Goal: Task Accomplishment & Management: Use online tool/utility

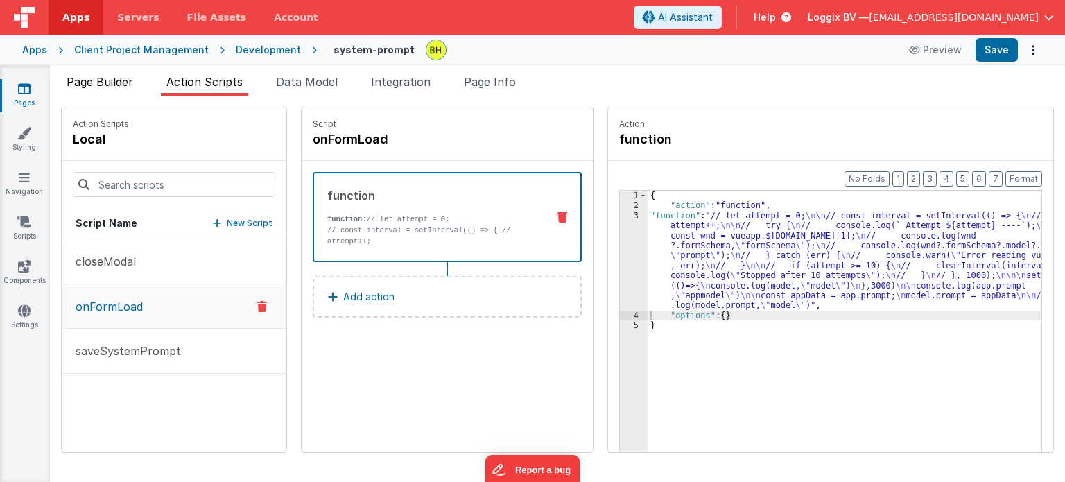
click at [108, 81] on span "Page Builder" at bounding box center [100, 82] width 67 height 14
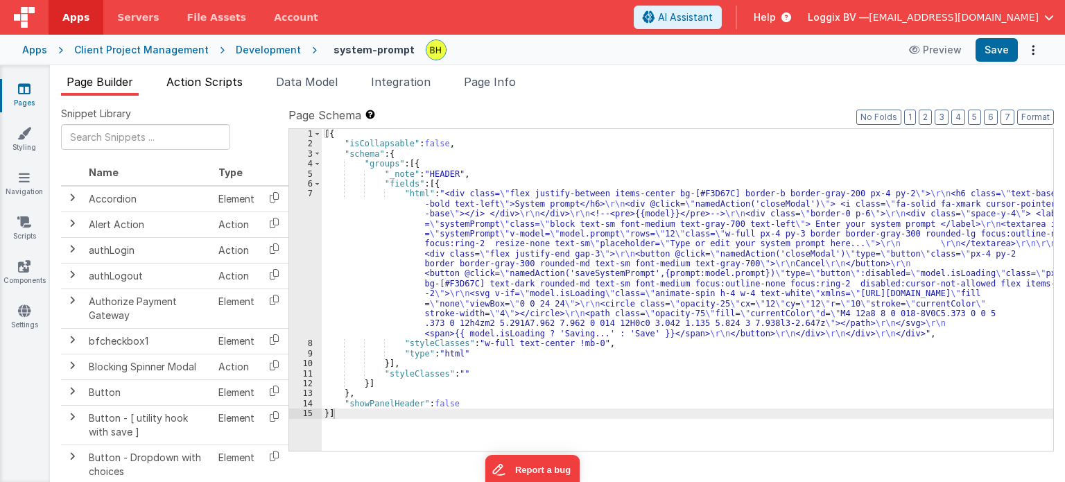
click at [225, 77] on span "Action Scripts" at bounding box center [204, 82] width 76 height 14
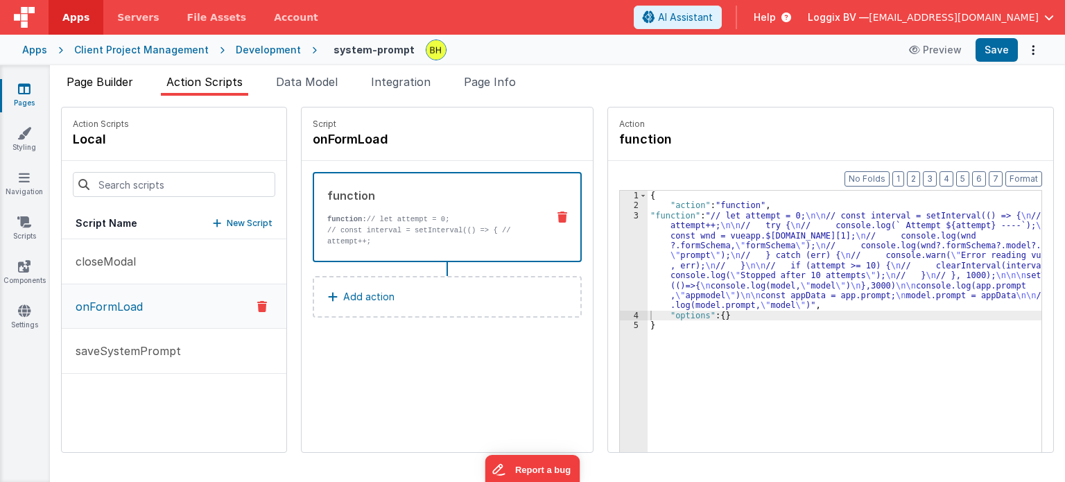
click at [125, 85] on span "Page Builder" at bounding box center [100, 82] width 67 height 14
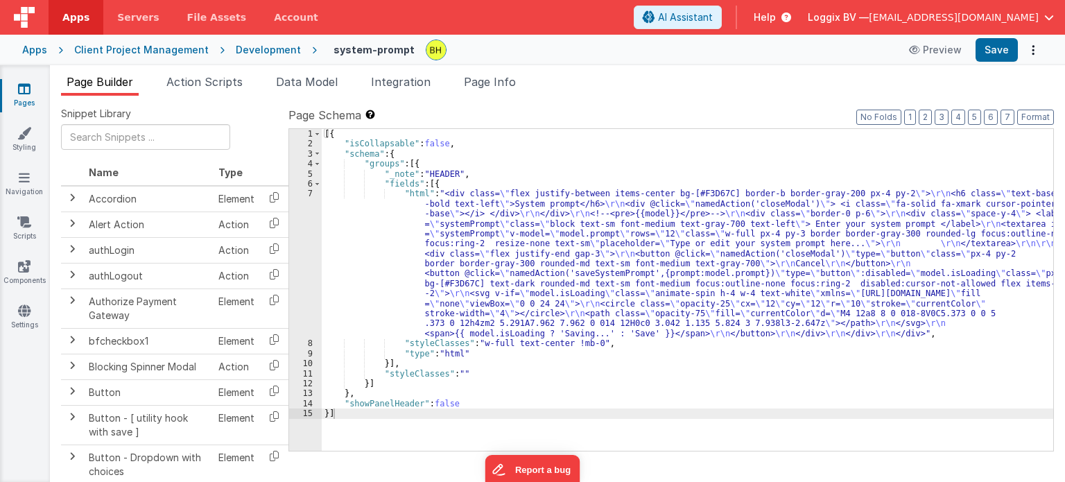
click at [236, 54] on div "Development" at bounding box center [268, 50] width 65 height 14
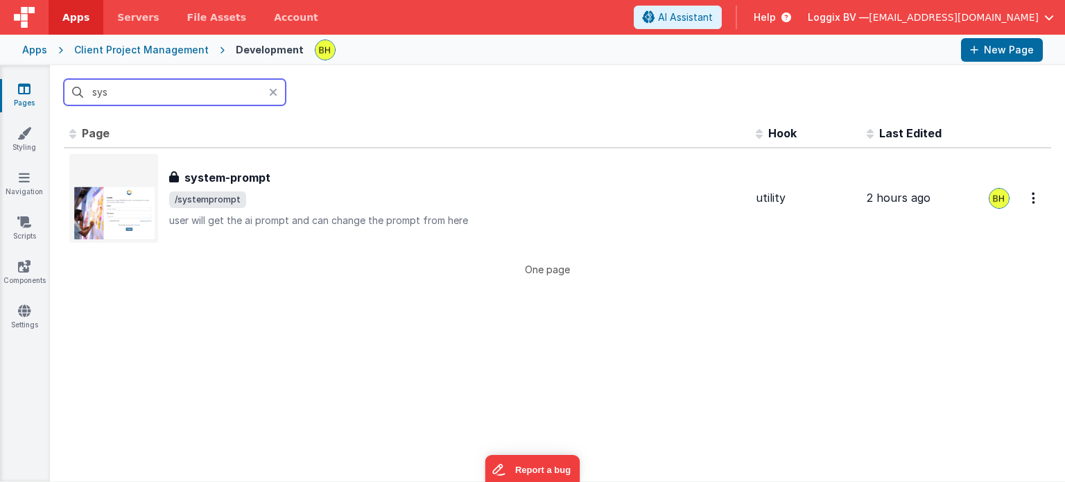
click at [151, 97] on input "sys" at bounding box center [175, 92] width 222 height 26
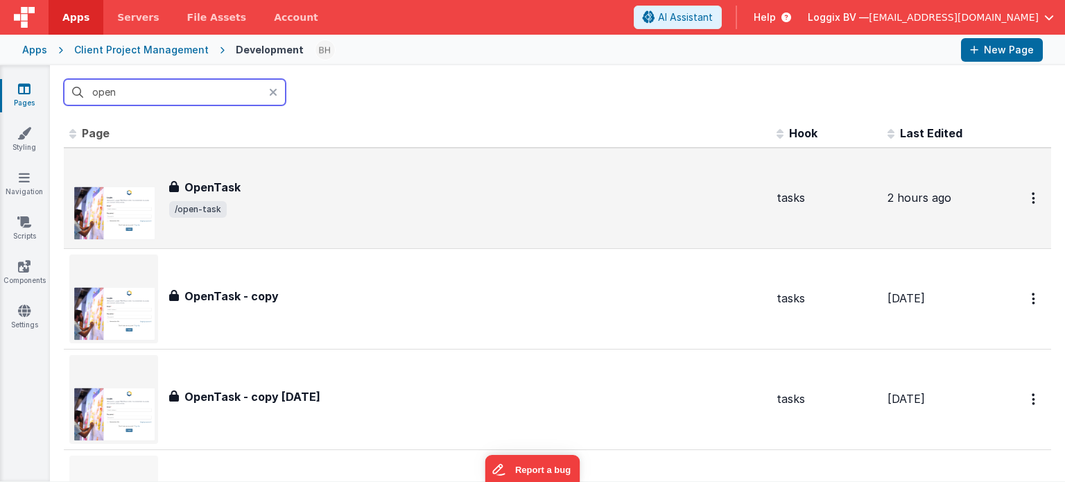
type input "open"
click at [360, 189] on div "OpenTask" at bounding box center [467, 187] width 596 height 17
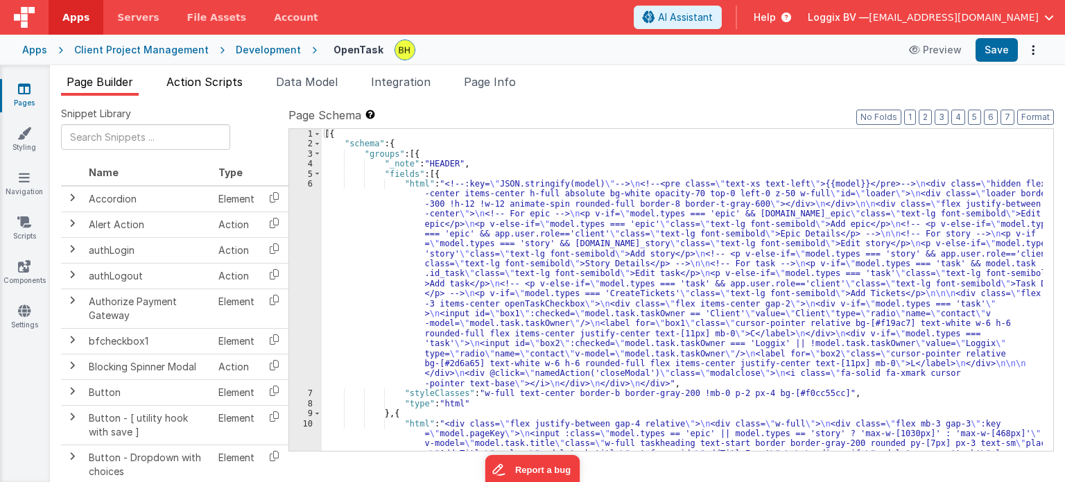
click at [230, 80] on span "Action Scripts" at bounding box center [204, 82] width 76 height 14
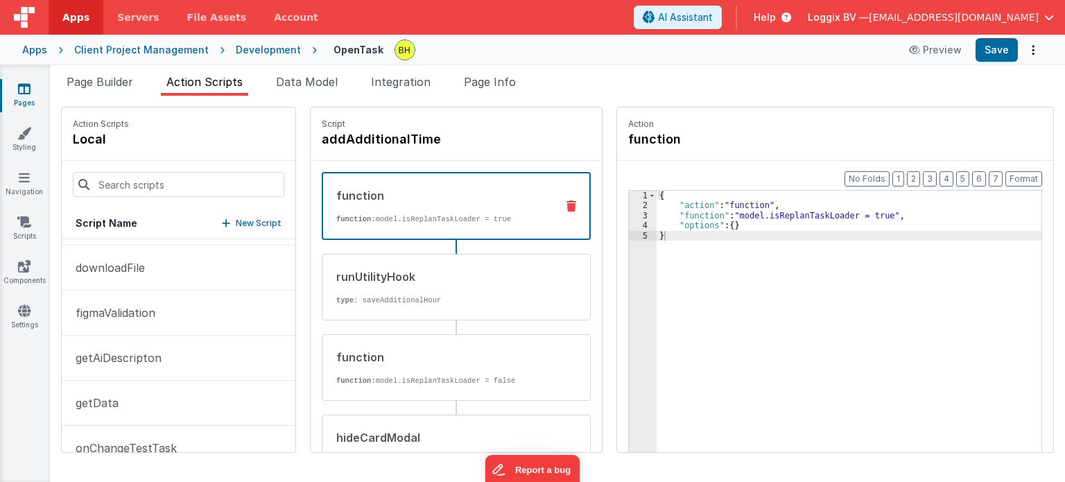
scroll to position [762, 0]
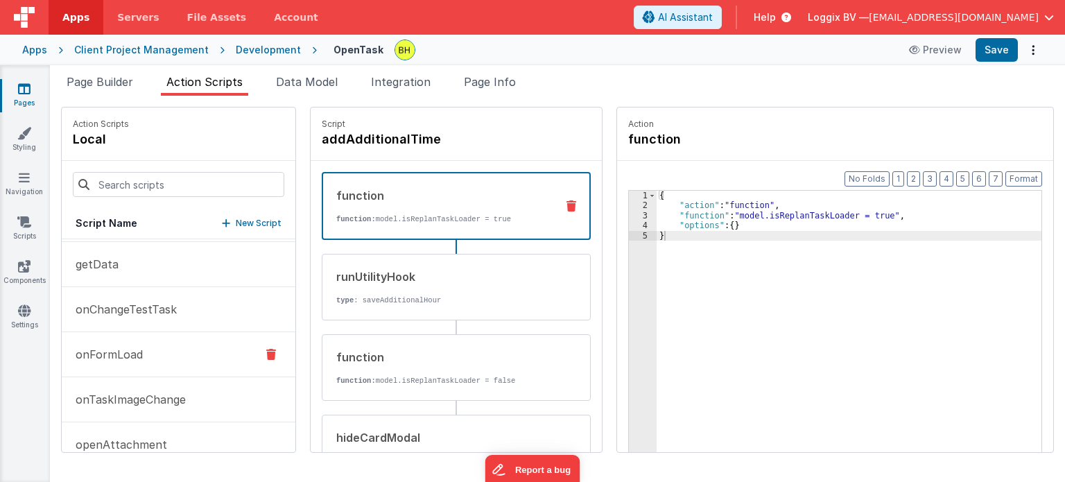
click at [161, 360] on button "onFormLoad" at bounding box center [179, 354] width 234 height 45
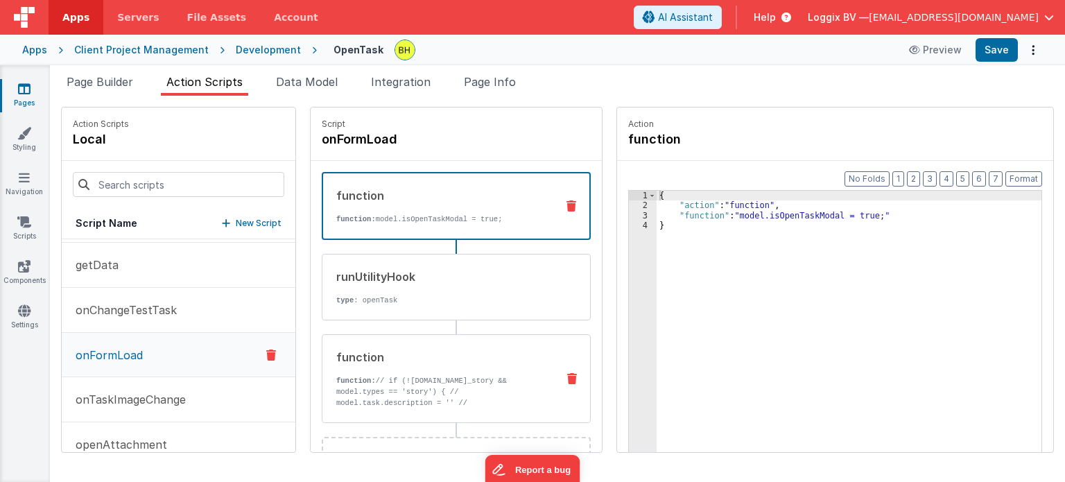
click at [460, 365] on div "function function: // if (![DOMAIN_NAME]_story && model.types == 'story') { // …" at bounding box center [433, 379] width 223 height 60
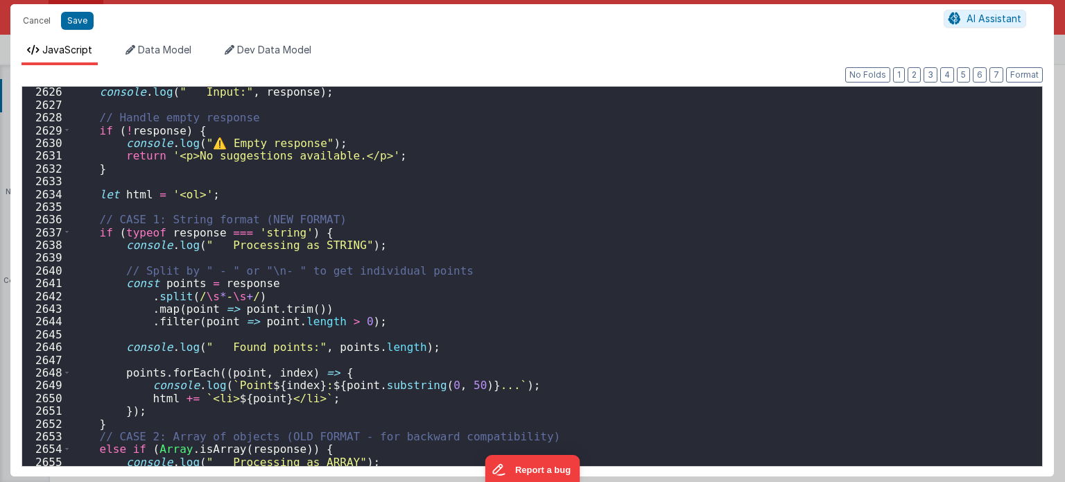
scroll to position [21402, 0]
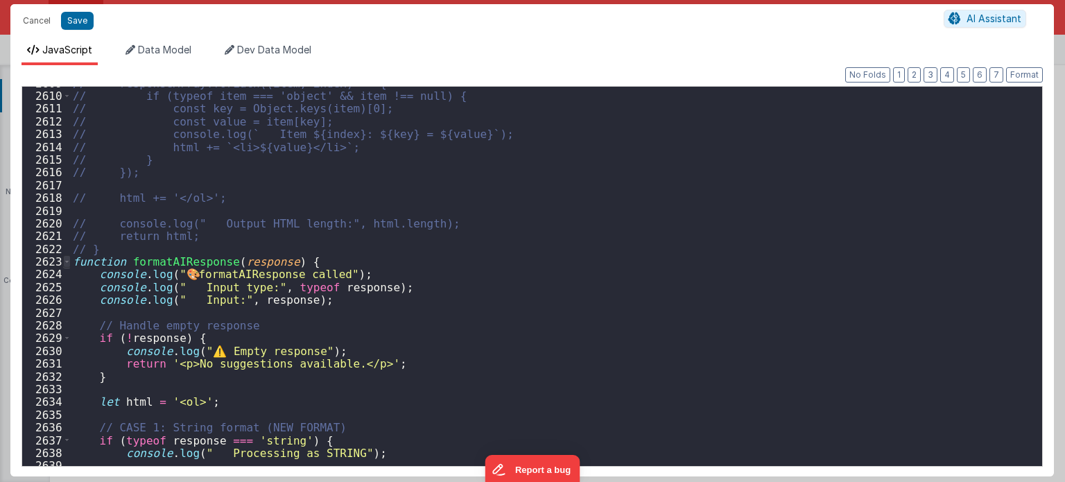
click at [67, 261] on span at bounding box center [67, 261] width 8 height 12
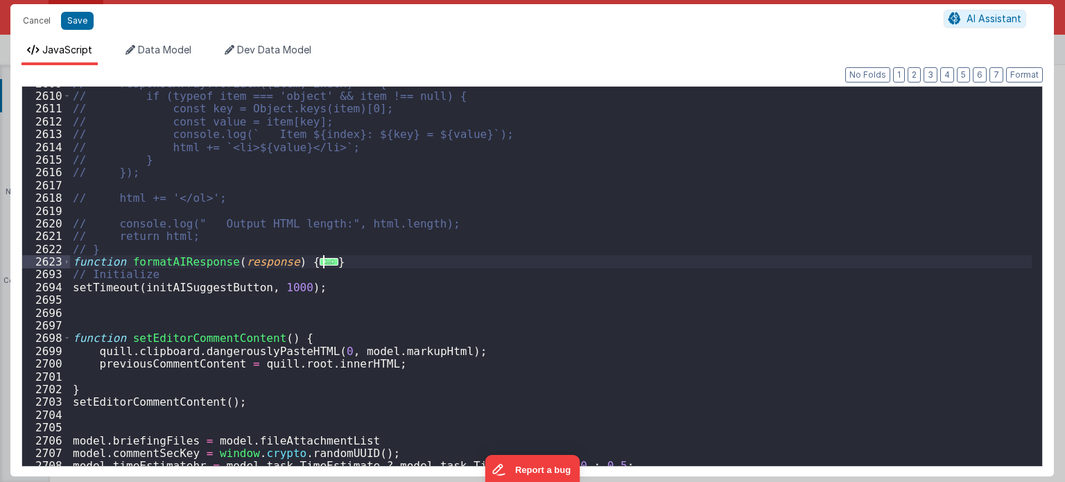
click at [349, 262] on div "// responseArray.forEach((item, index) => { // if (typeof item === 'object' && …" at bounding box center [551, 279] width 962 height 405
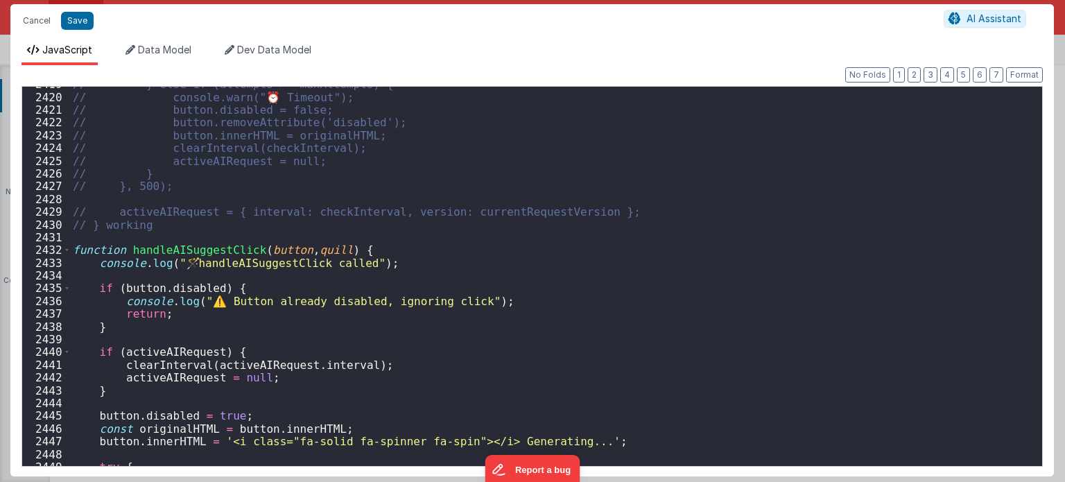
scroll to position [19884, 0]
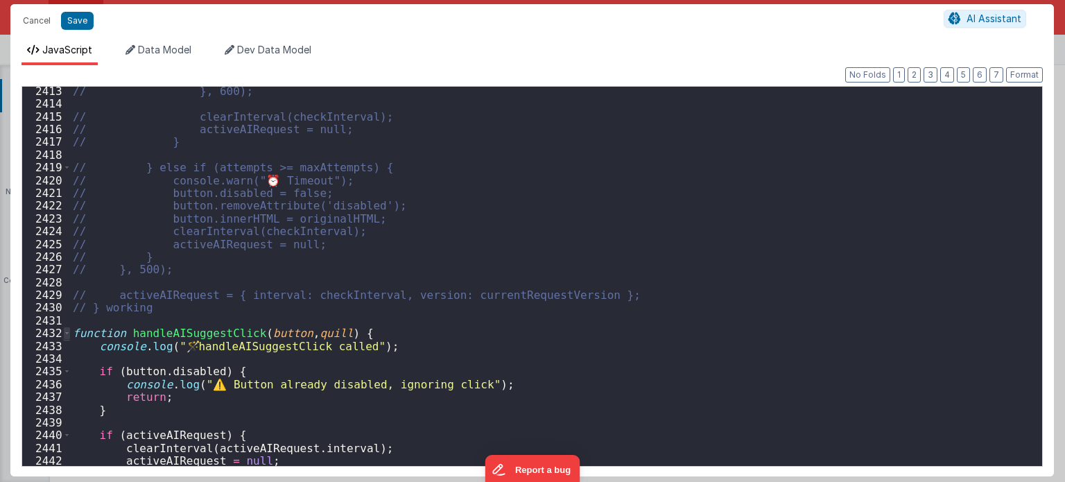
click at [63, 332] on span at bounding box center [67, 332] width 8 height 12
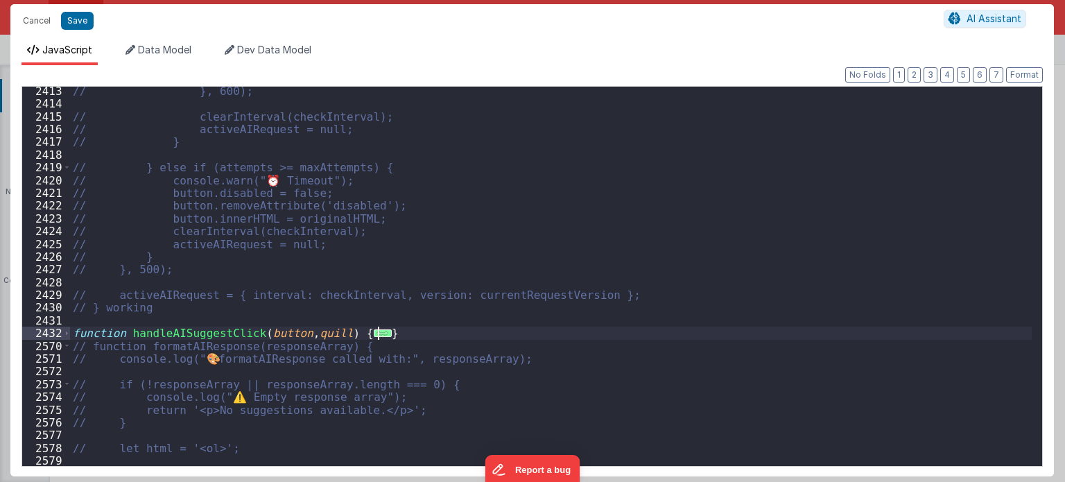
click at [414, 333] on div "// }, 600); // clearInterval(checkInterval); // activeAIRequest = null; // } //…" at bounding box center [551, 287] width 962 height 405
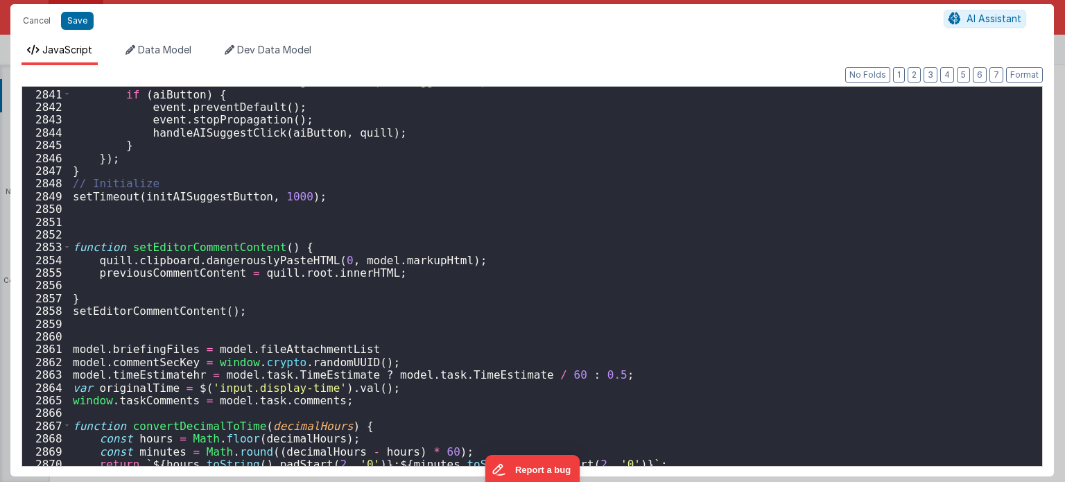
scroll to position [21984, 0]
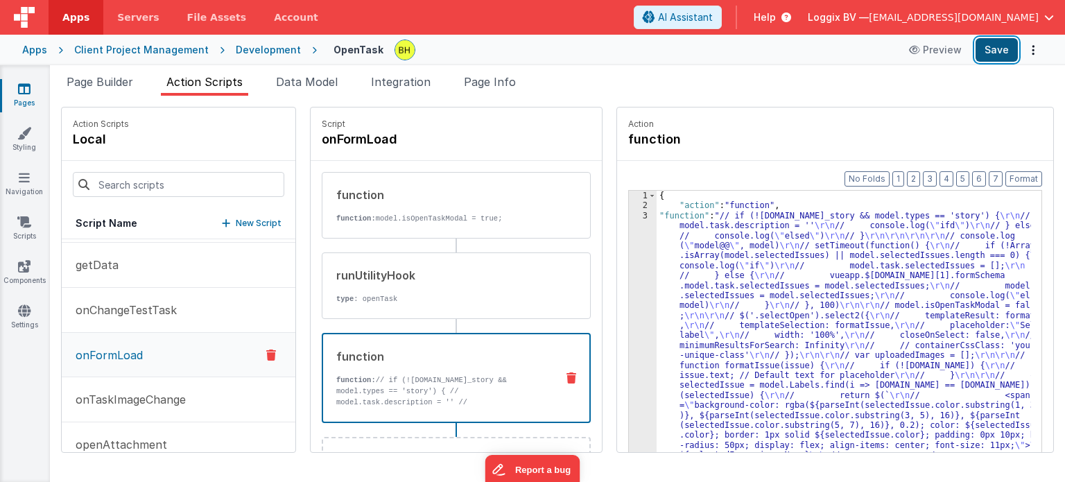
click at [996, 55] on button "Save" at bounding box center [996, 50] width 42 height 24
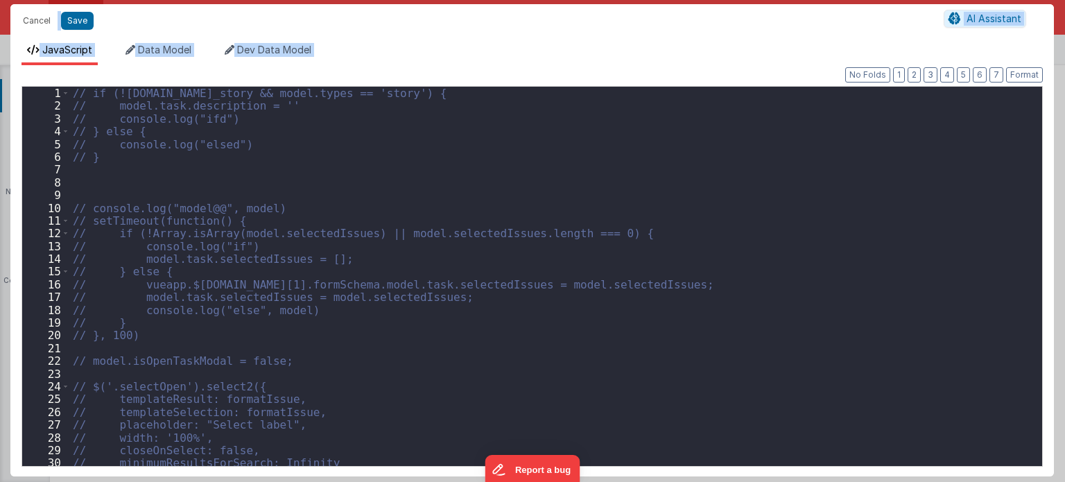
click at [638, 216] on div "// if (![DOMAIN_NAME]_story && model.types == 'story') { // model.task.descript…" at bounding box center [551, 289] width 962 height 405
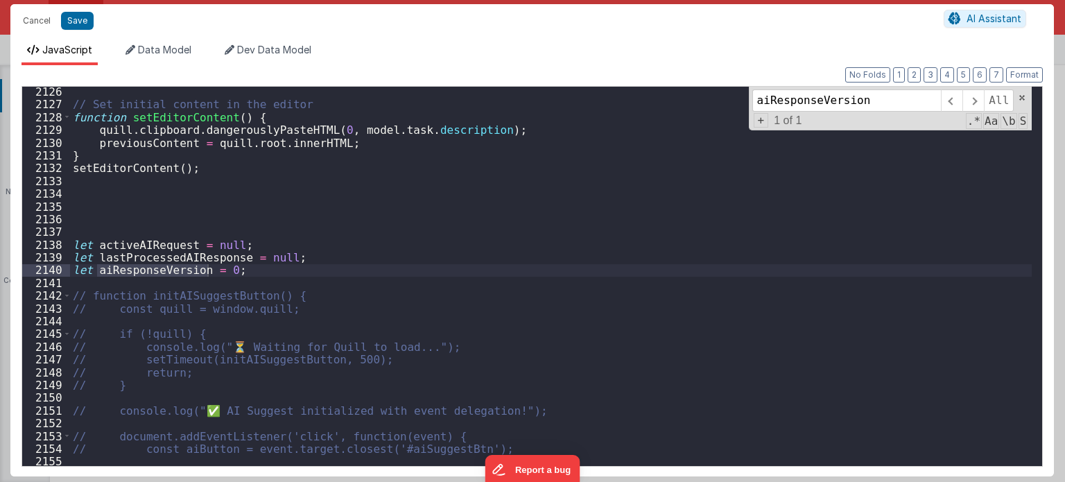
scroll to position [16534, 0]
type input "aiResponseVersion"
paste input "lastProcessedAIResponse"
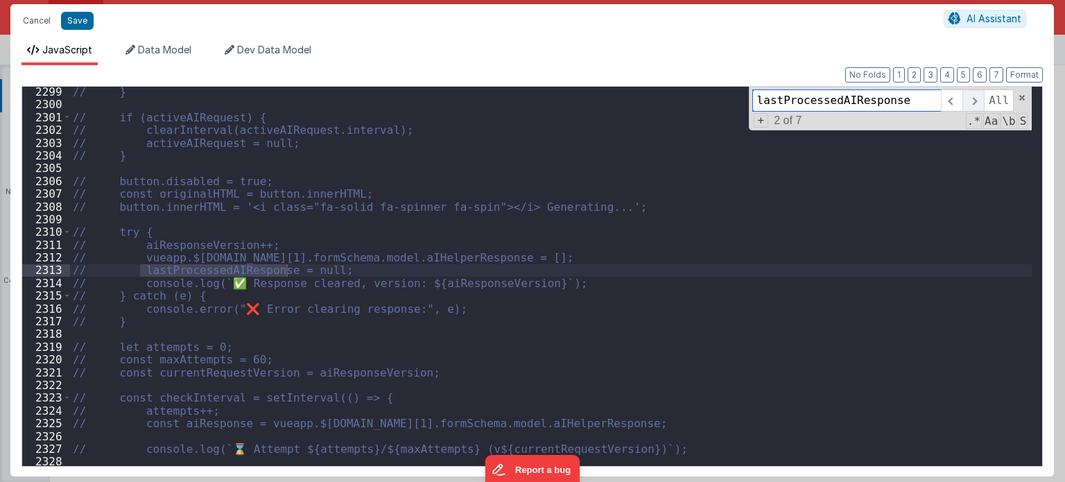
type input "lastProcessedAIResponse"
click at [975, 99] on span at bounding box center [972, 100] width 21 height 22
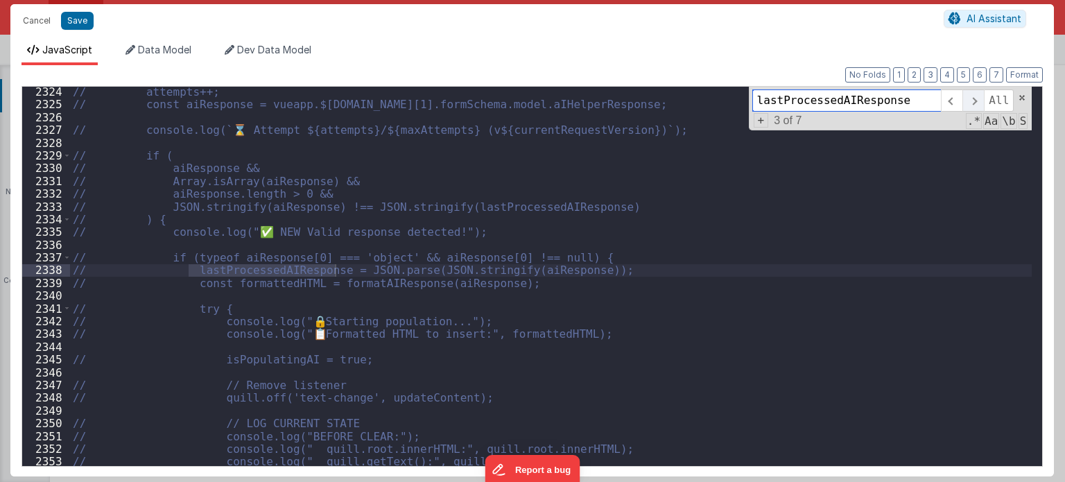
click at [975, 99] on span at bounding box center [972, 100] width 21 height 22
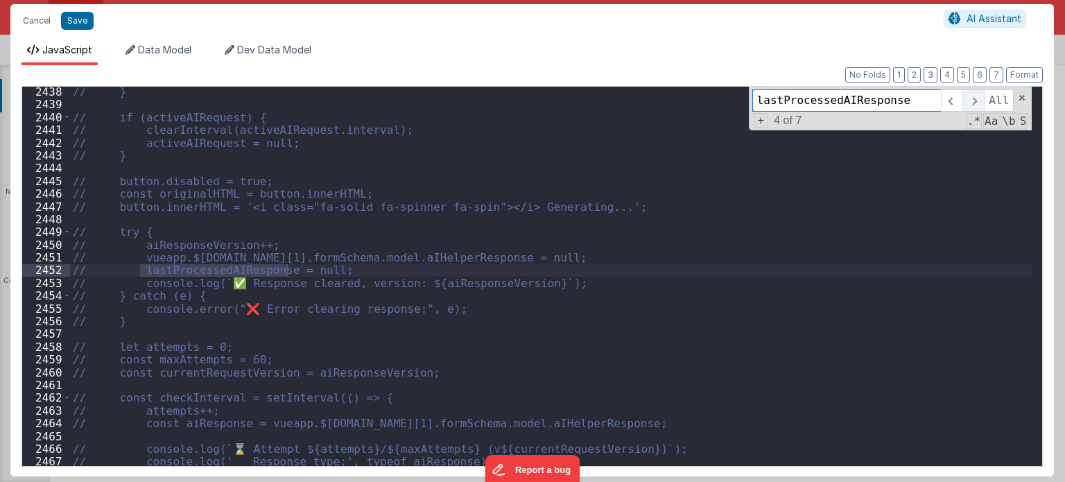
click at [975, 99] on span at bounding box center [972, 100] width 21 height 22
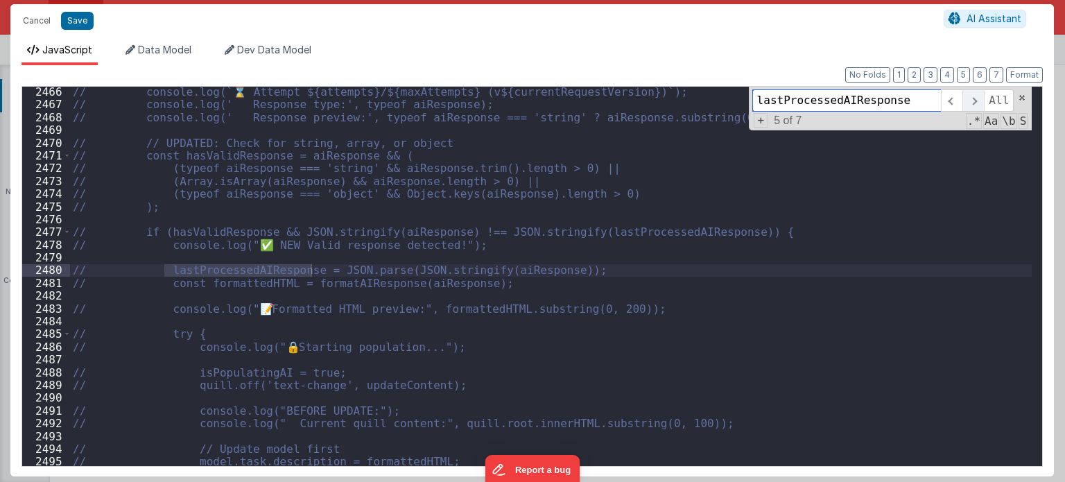
click at [975, 99] on span at bounding box center [972, 100] width 21 height 22
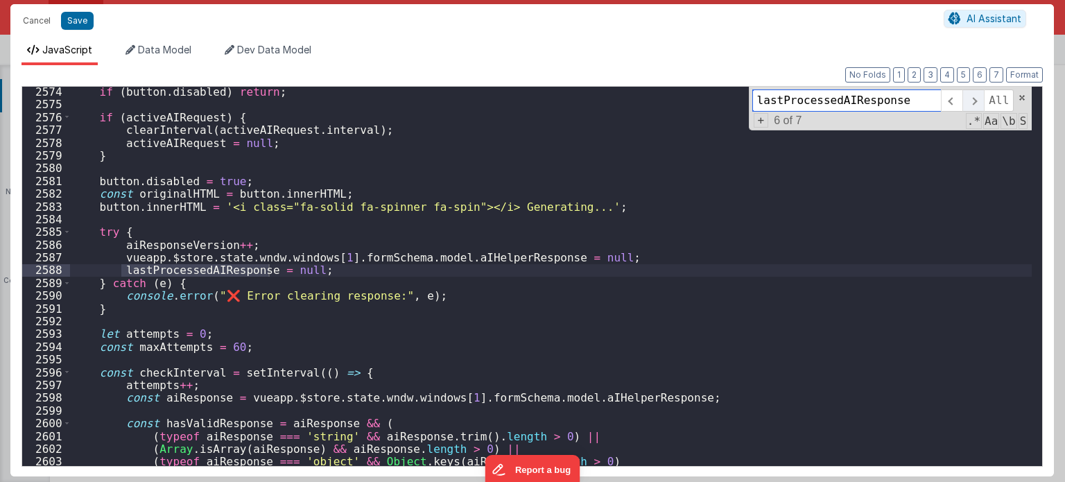
click at [975, 99] on span at bounding box center [972, 100] width 21 height 22
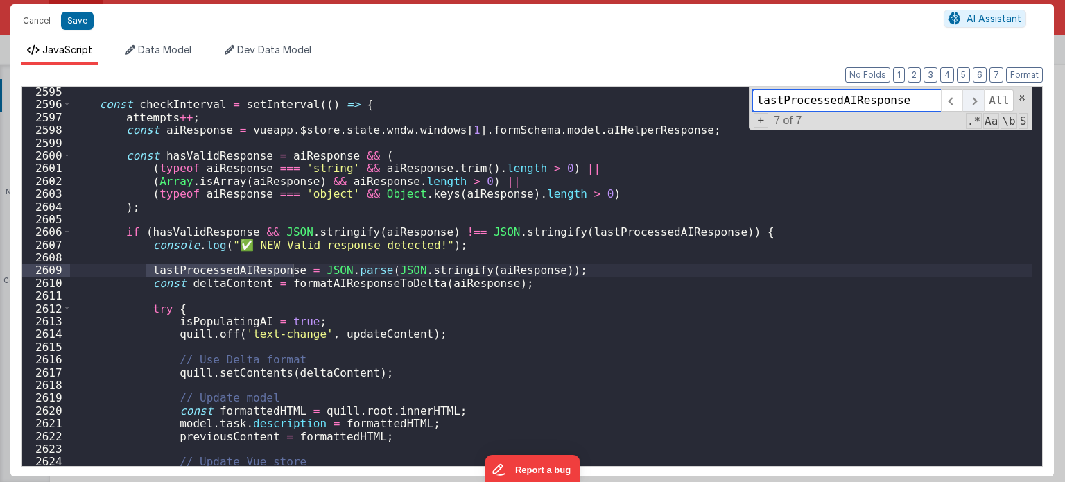
click at [975, 99] on span at bounding box center [972, 100] width 21 height 22
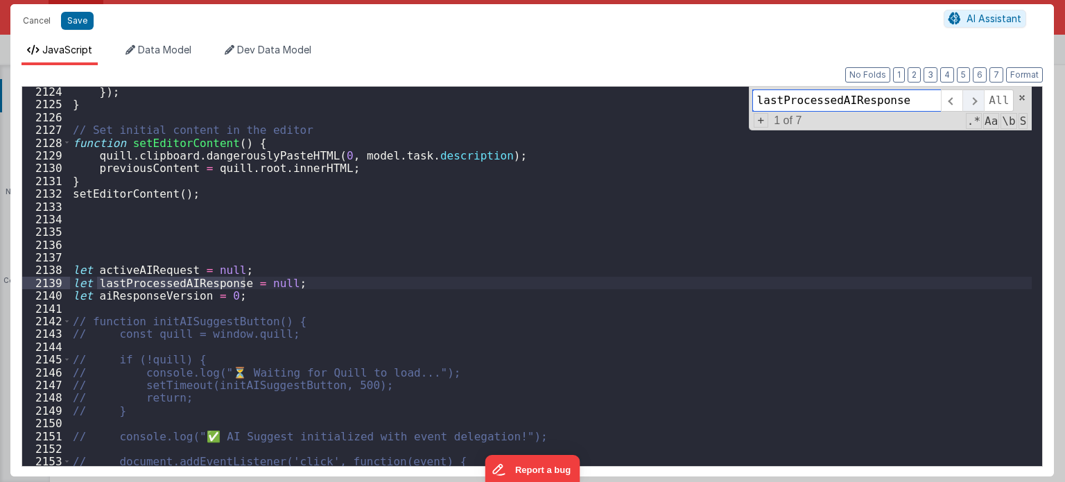
scroll to position [16519, 0]
click at [35, 24] on button "Cancel" at bounding box center [37, 20] width 42 height 19
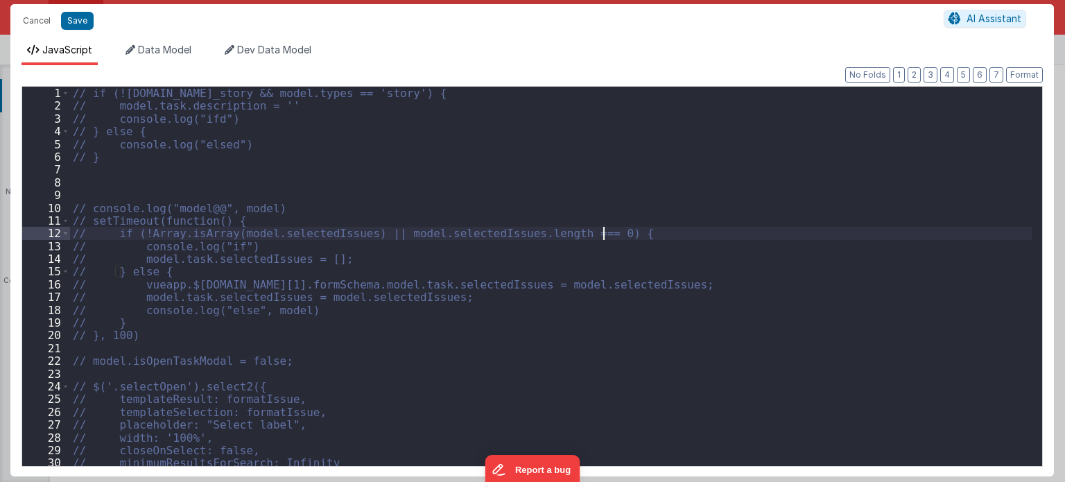
click at [778, 297] on div "// if (![DOMAIN_NAME]_story && model.types == 'story') { // model.task.descript…" at bounding box center [551, 289] width 962 height 405
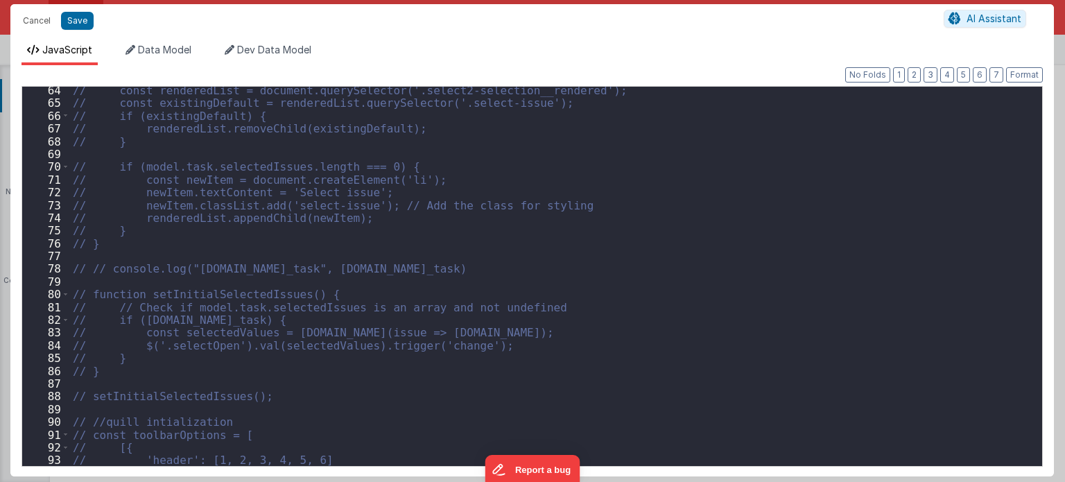
scroll to position [504, 0]
click at [628, 213] on div "// const renderedList = document.querySelector('.select2-selection__rendered');…" at bounding box center [551, 286] width 962 height 405
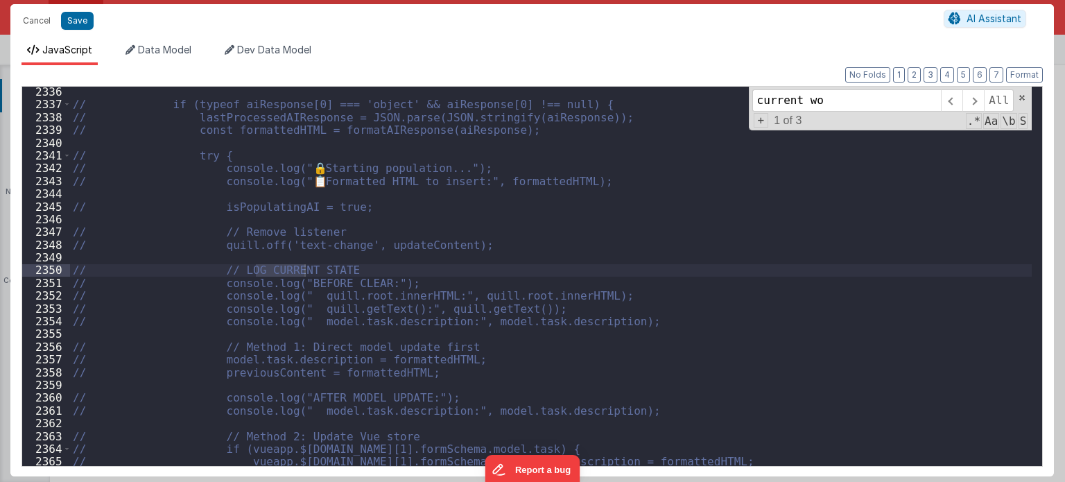
scroll to position [19851, 0]
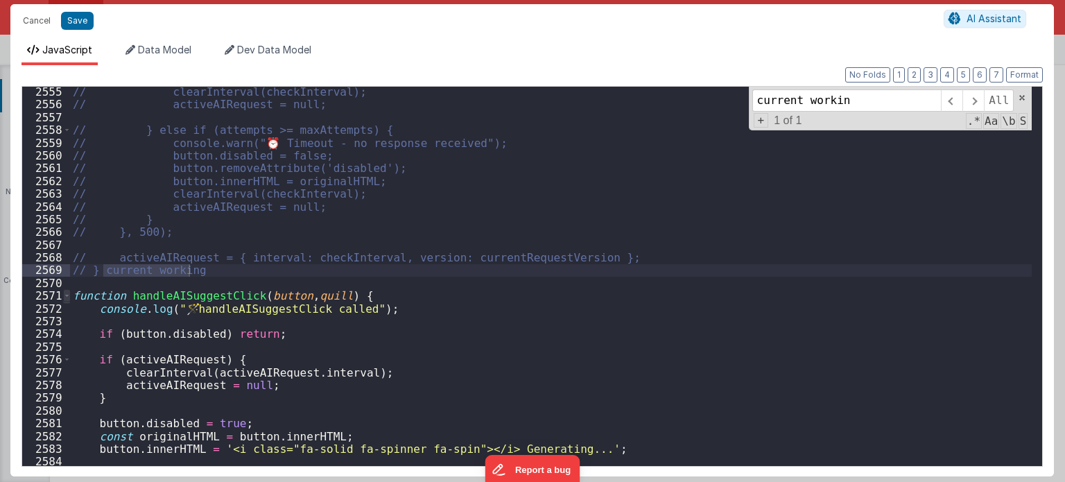
click at [64, 290] on span at bounding box center [67, 295] width 8 height 12
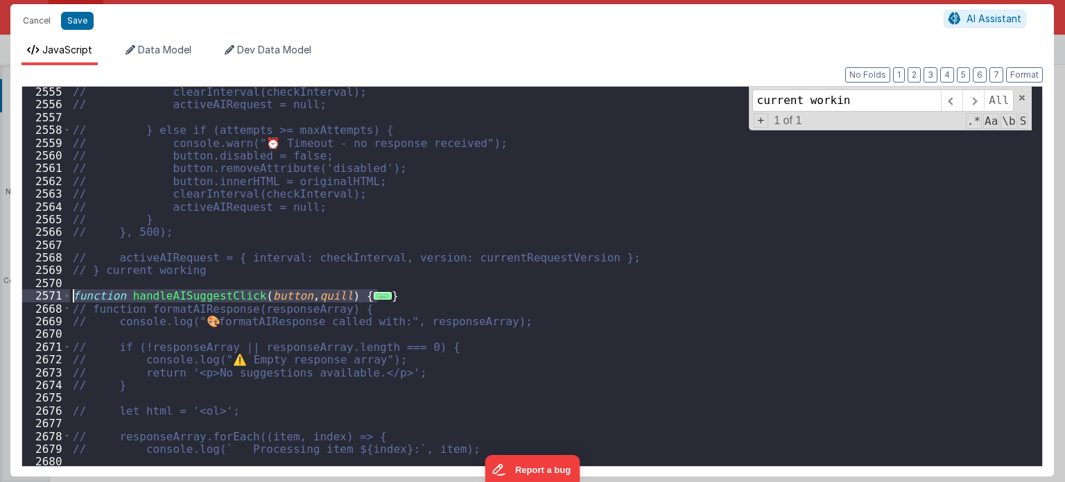
drag, startPoint x: 402, startPoint y: 293, endPoint x: 78, endPoint y: 296, distance: 324.4
click at [76, 295] on div "// clearInterval(checkInterval); // activeAIRequest = null; // } else if (attem…" at bounding box center [551, 287] width 962 height 405
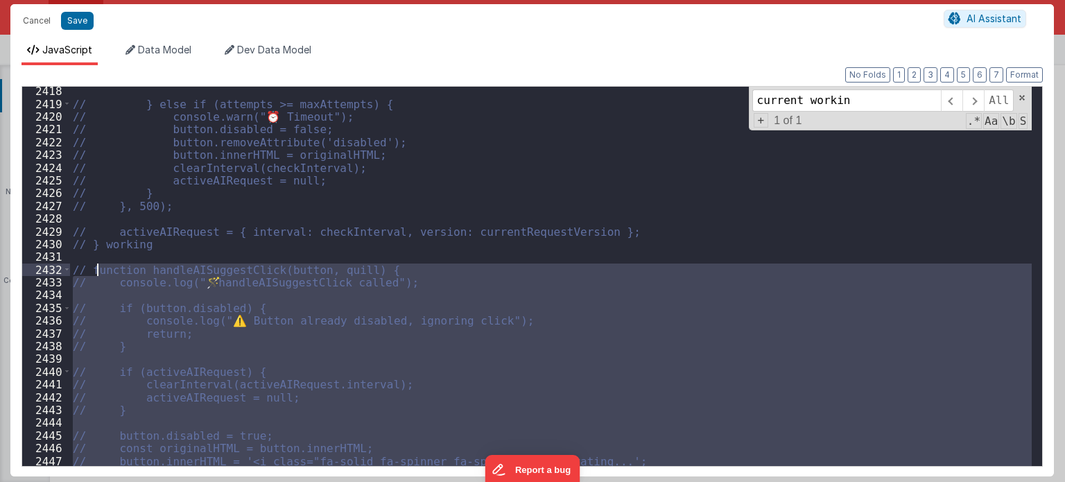
scroll to position [19427, 0]
drag, startPoint x: 95, startPoint y: 271, endPoint x: 76, endPoint y: 272, distance: 19.4
click at [76, 272] on div "// } else if (attempts >= maxAttempts) { // console.warn("⏰ Timeout"); // butto…" at bounding box center [551, 287] width 962 height 405
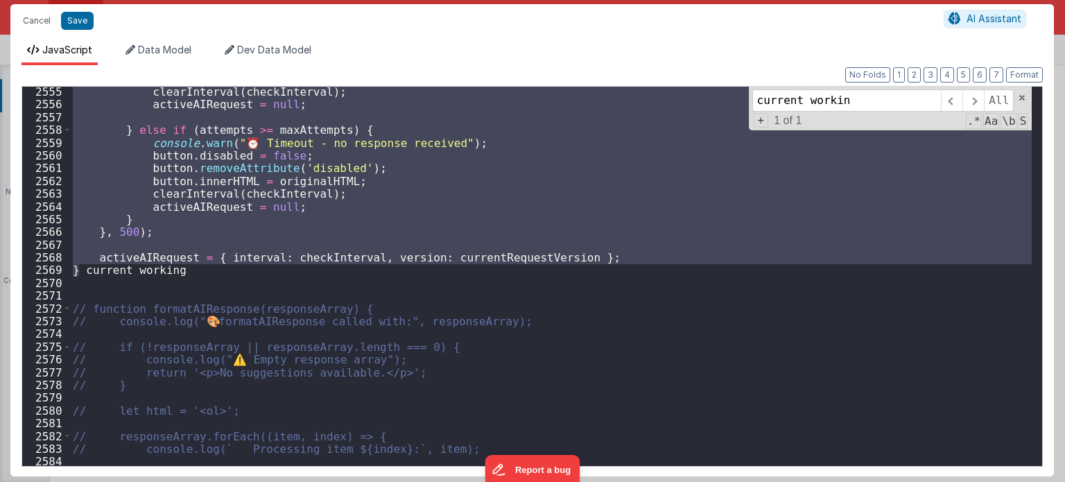
scroll to position [20548, 0]
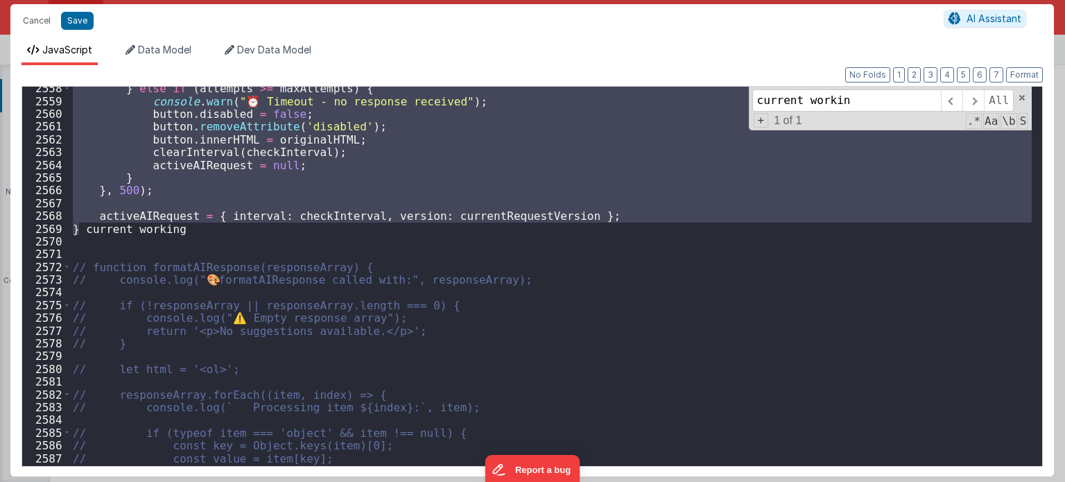
click at [180, 232] on div "} else if ( attempts >= maxAttempts ) { console . warn ( "⏰ Timeout - no respon…" at bounding box center [551, 284] width 962 height 405
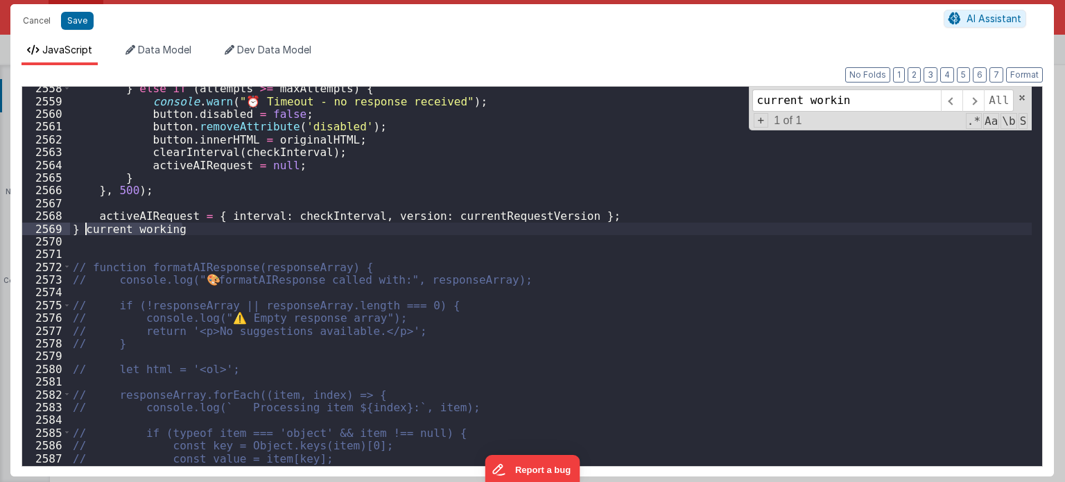
drag, startPoint x: 180, startPoint y: 232, endPoint x: 95, endPoint y: 232, distance: 85.2
click at [95, 232] on div "} else if ( attempts >= maxAttempts ) { console . warn ( "⏰ Timeout - no respon…" at bounding box center [551, 284] width 962 height 405
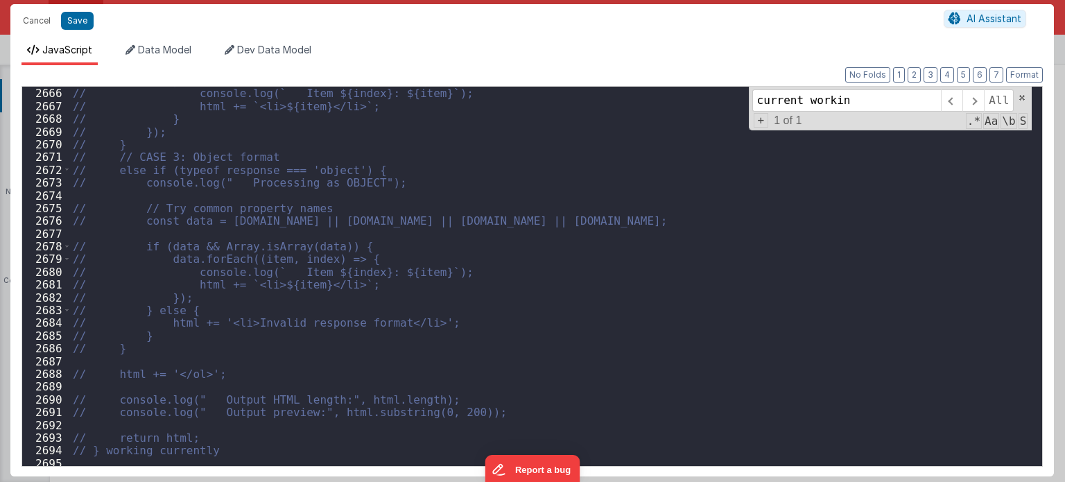
scroll to position [21511, 0]
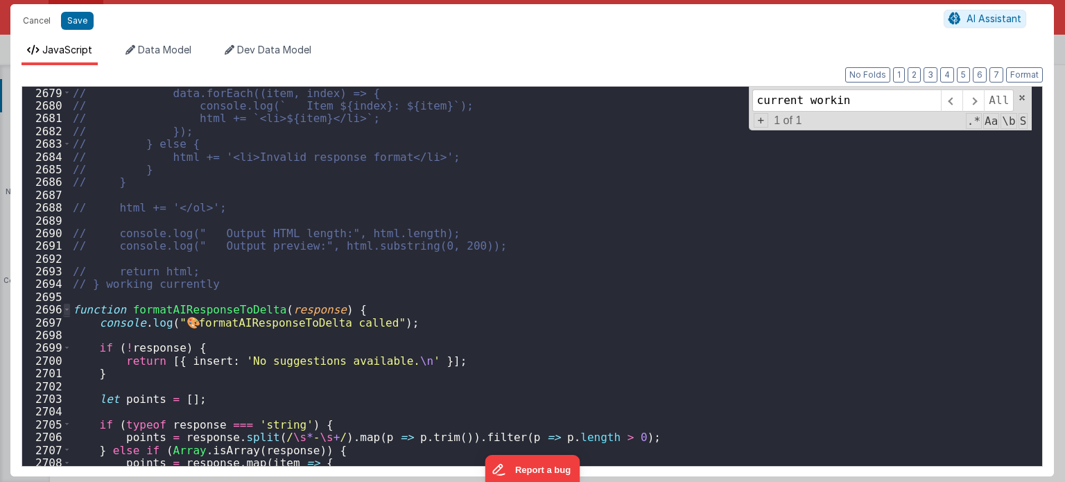
click at [64, 310] on span at bounding box center [67, 309] width 8 height 12
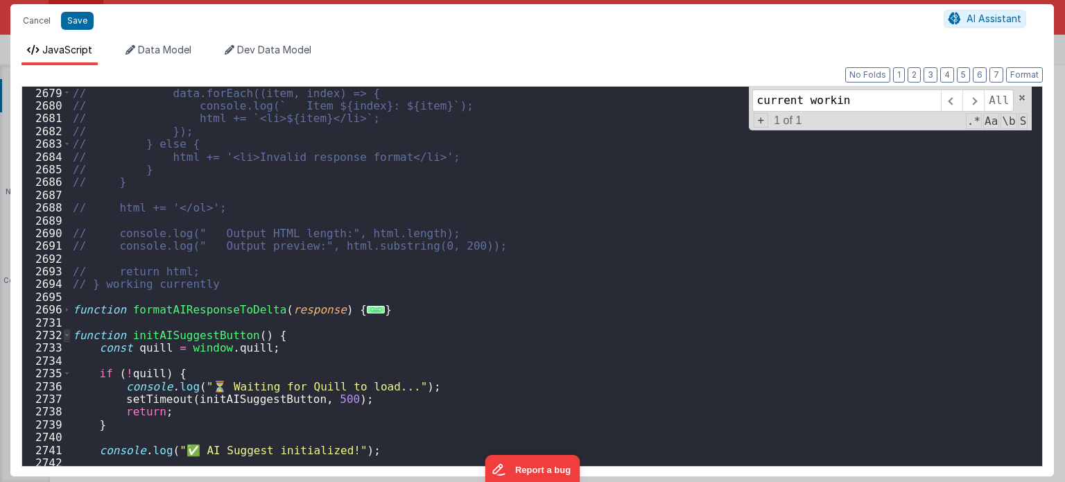
click at [64, 333] on span at bounding box center [67, 335] width 8 height 12
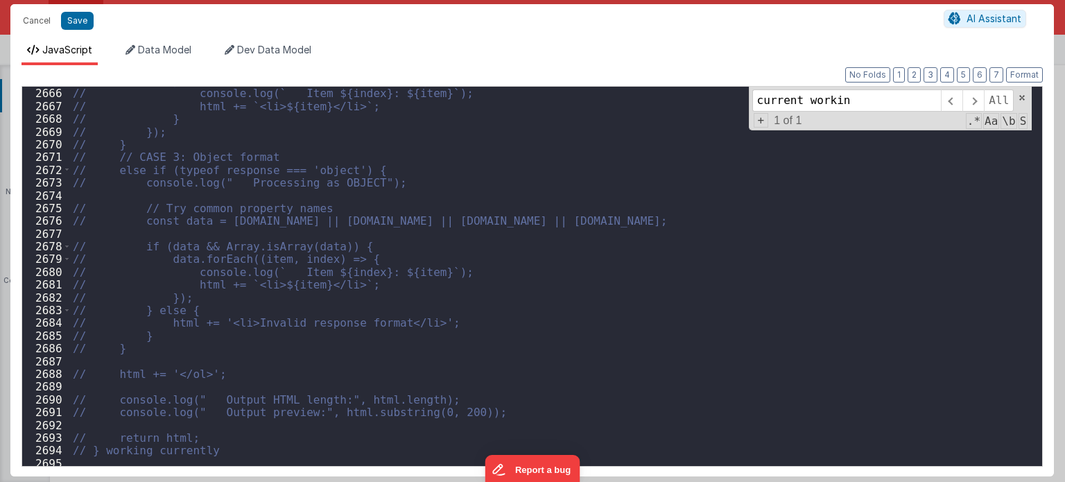
scroll to position [21947, 0]
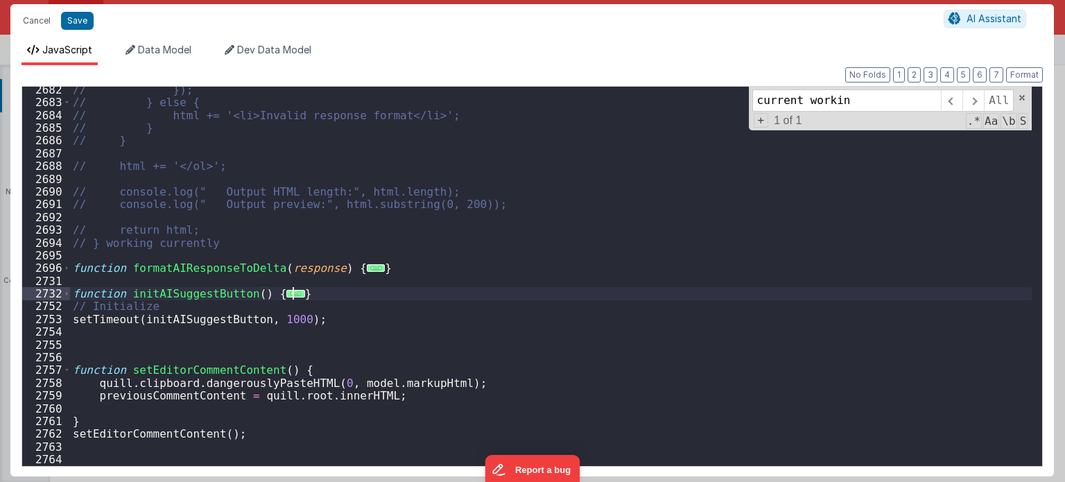
drag, startPoint x: 309, startPoint y: 292, endPoint x: 297, endPoint y: 292, distance: 11.8
click at [297, 292] on div "// }); // } else { // html += '<li>Invalid response format</li>'; // } // } // …" at bounding box center [551, 285] width 962 height 405
click at [196, 292] on div "// }); // } else { // html += '<li>Invalid response format</li>'; // } // } // …" at bounding box center [551, 285] width 962 height 405
type input "initAISuggestButton"
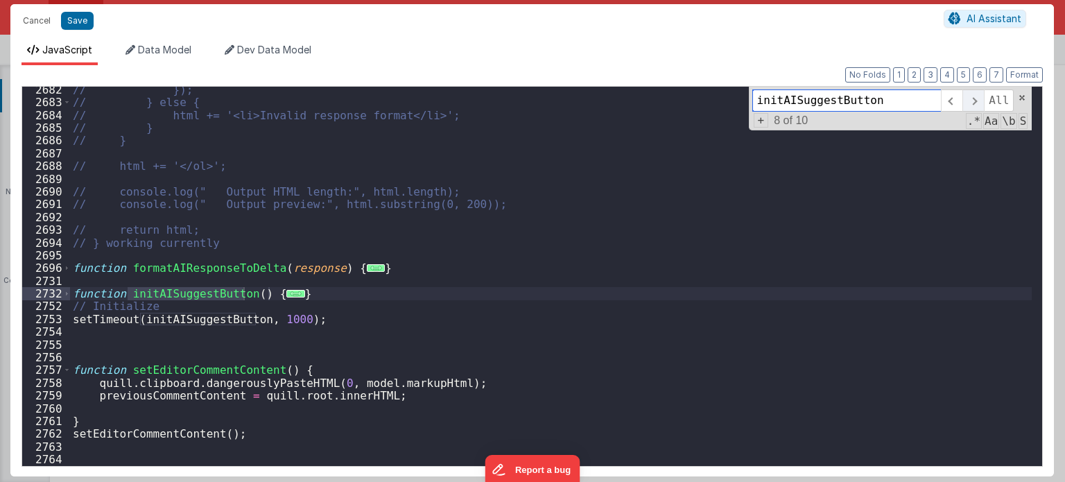
click at [968, 96] on span at bounding box center [972, 100] width 21 height 22
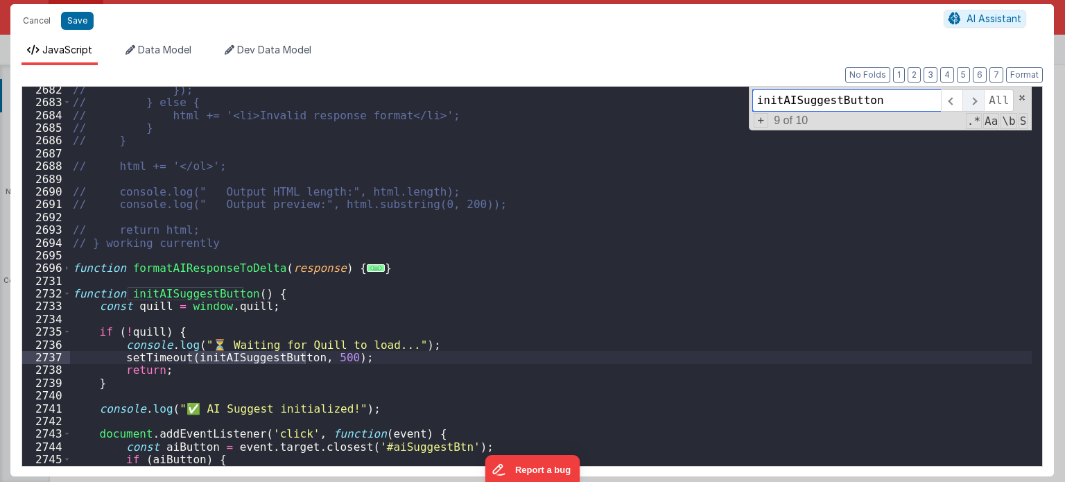
click at [968, 96] on span at bounding box center [972, 100] width 21 height 22
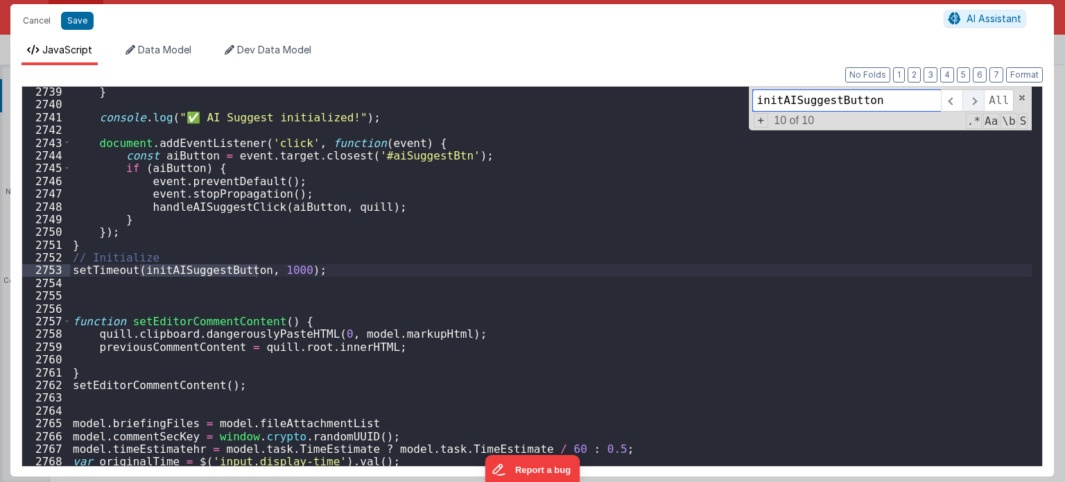
scroll to position [21983, 0]
click at [968, 96] on span at bounding box center [972, 100] width 21 height 22
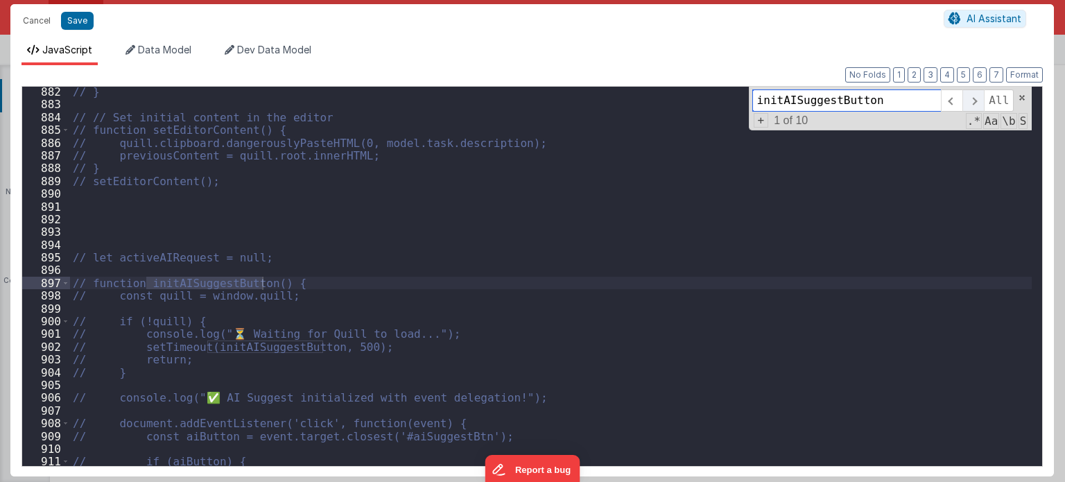
click at [968, 96] on span at bounding box center [972, 100] width 21 height 22
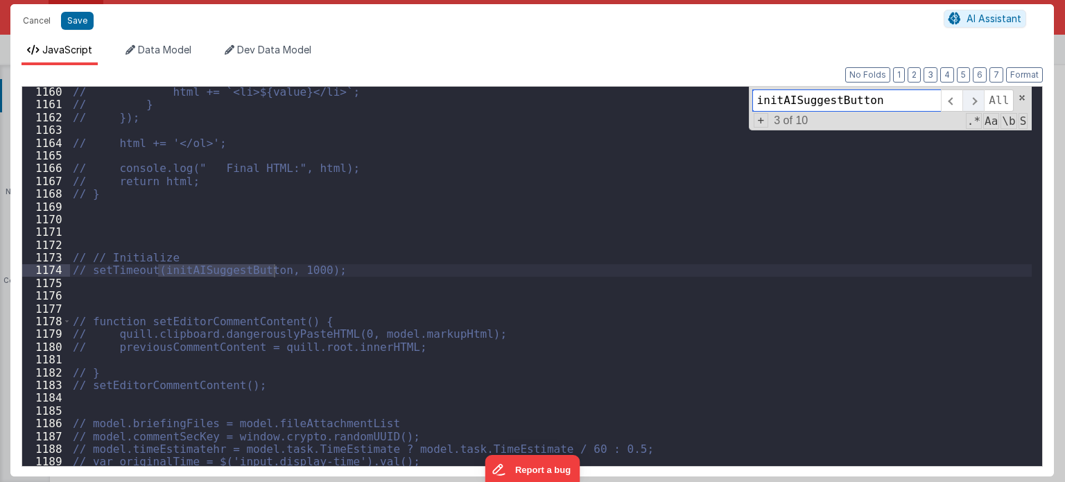
click at [968, 96] on span at bounding box center [972, 100] width 21 height 22
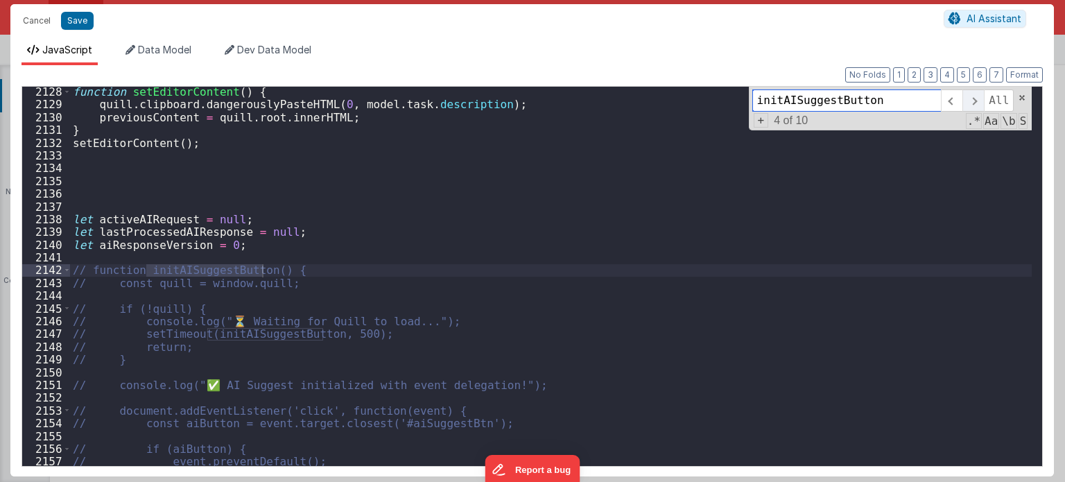
click at [968, 96] on span at bounding box center [972, 100] width 21 height 22
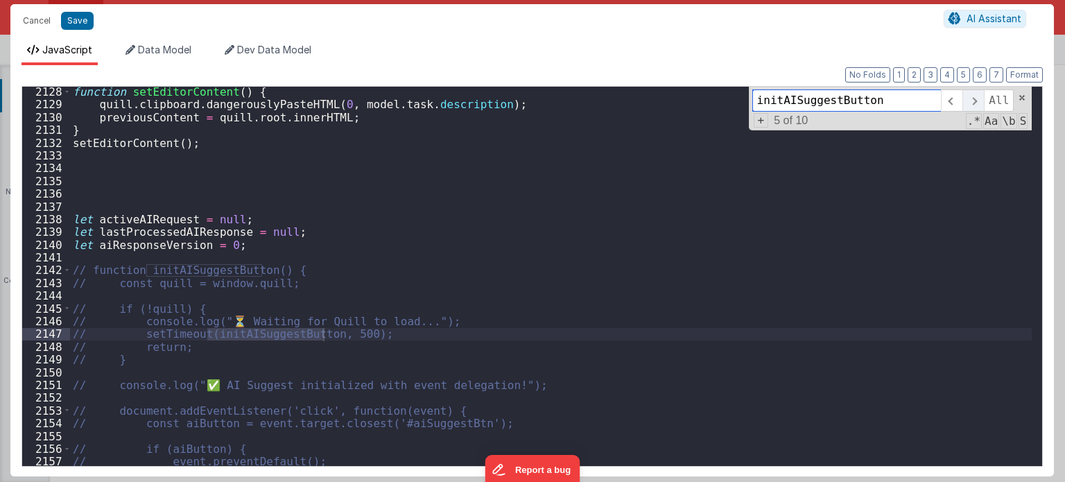
click at [968, 96] on span at bounding box center [972, 100] width 21 height 22
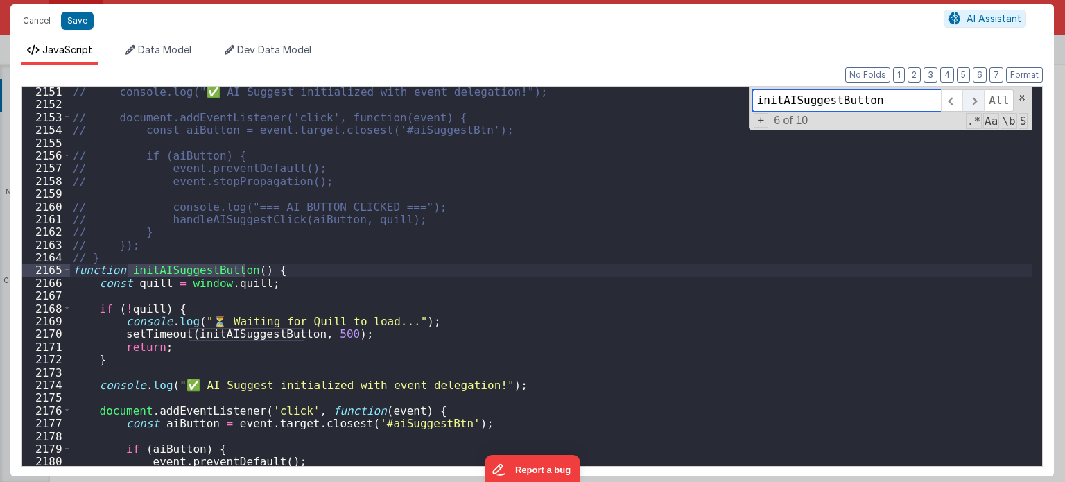
click at [968, 96] on span at bounding box center [972, 100] width 21 height 22
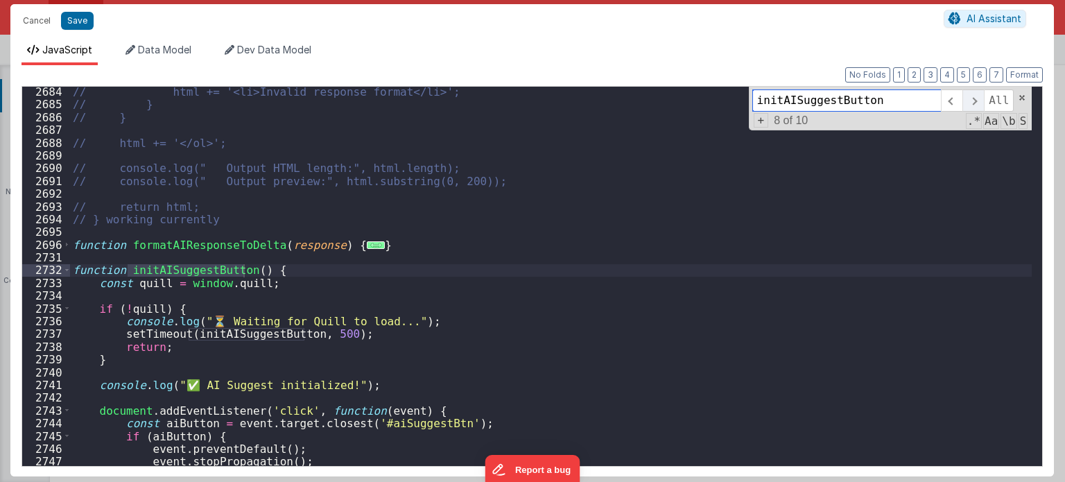
scroll to position [21813, 0]
click at [66, 269] on span at bounding box center [67, 269] width 8 height 12
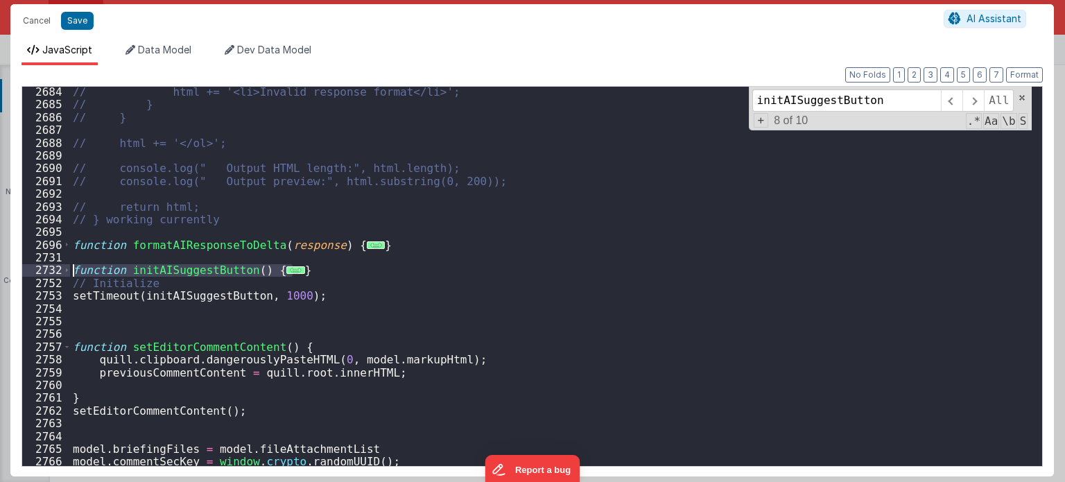
drag, startPoint x: 314, startPoint y: 265, endPoint x: 42, endPoint y: 265, distance: 271.7
click at [42, 265] on div "[CREDIT_CARD_NUMBER] 2688 2689 2690 2691 2692 2693 2694 2695 2696 2731 2732 275…" at bounding box center [531, 276] width 1021 height 380
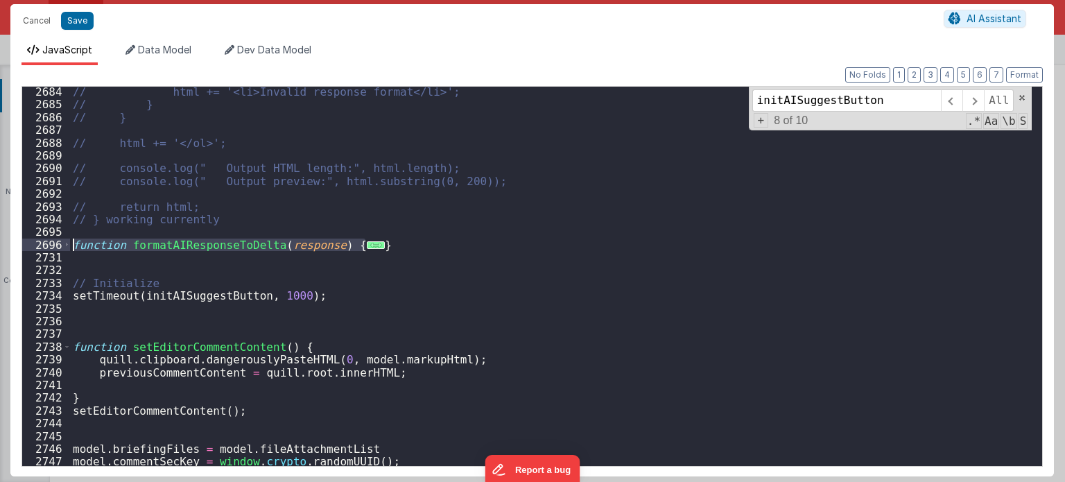
drag, startPoint x: 408, startPoint y: 243, endPoint x: 58, endPoint y: 243, distance: 350.7
click at [58, 243] on div "[CREDIT_CARD_NUMBER] 2688 2689 2690 2691 2692 2693 2694 2695 2696 2731 2732 273…" at bounding box center [531, 276] width 1021 height 380
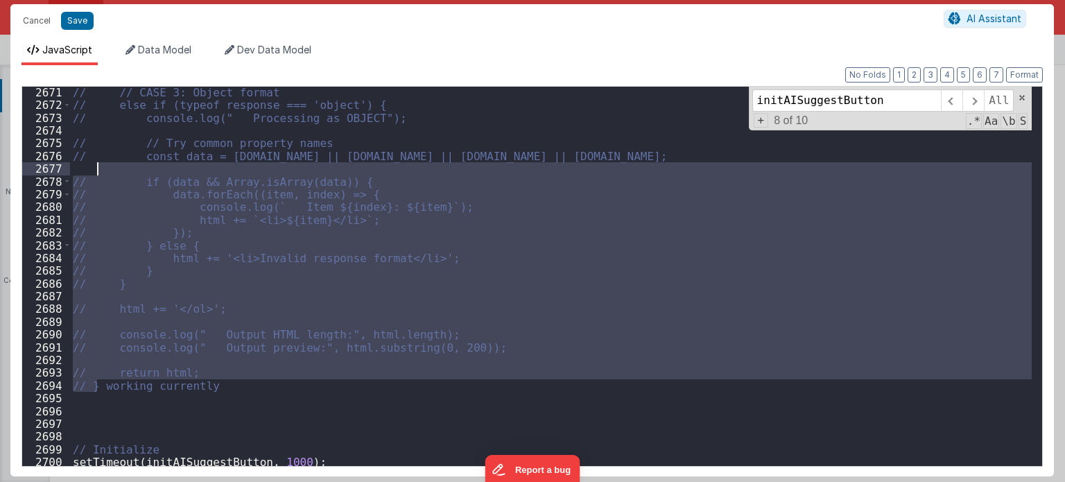
drag, startPoint x: 97, startPoint y: 220, endPoint x: 97, endPoint y: 168, distance: 51.3
click at [97, 168] on div "// // CASE 3: Object format // else if (typeof response === 'object') { // cons…" at bounding box center [551, 288] width 962 height 405
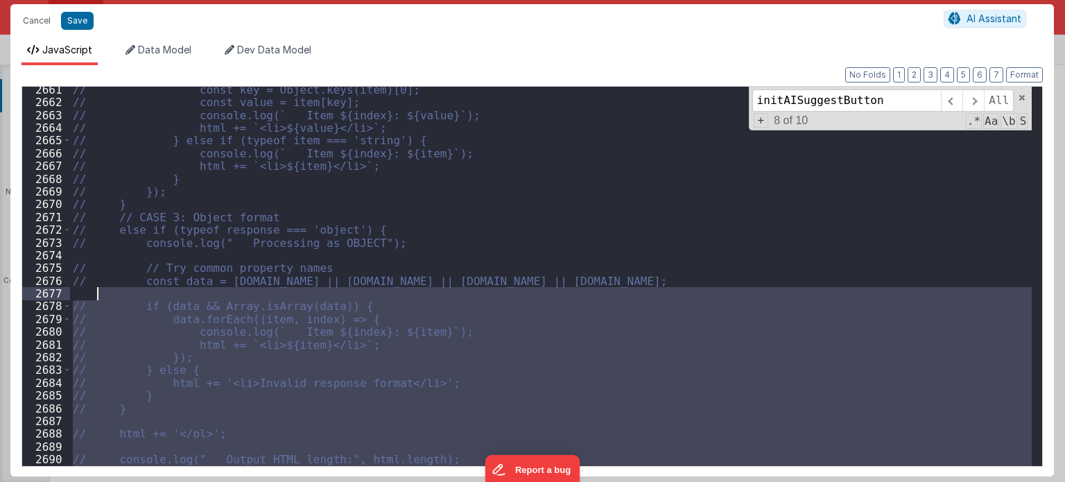
scroll to position [21776, 0]
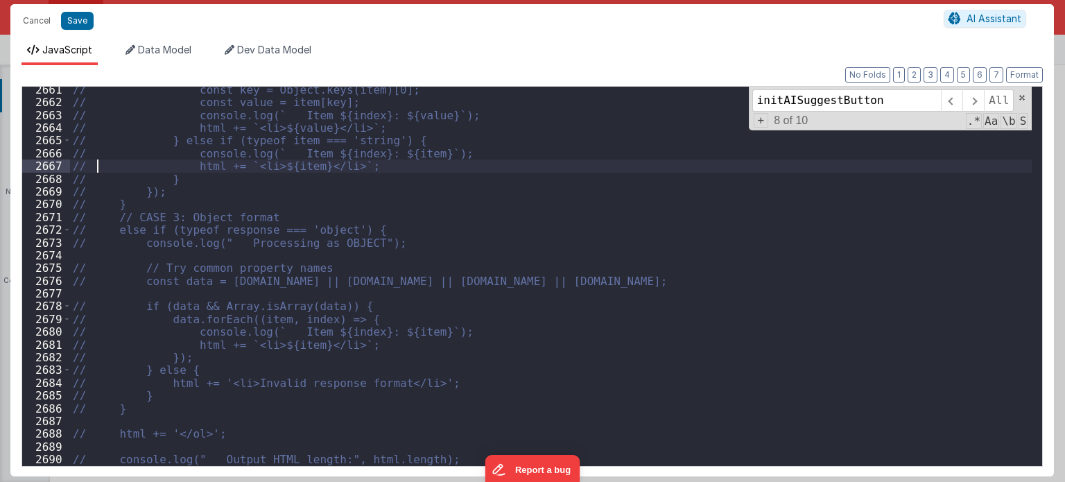
click at [97, 168] on div "// const key = Object.keys(item)[0]; // const value = item[key]; // console.log…" at bounding box center [551, 285] width 962 height 405
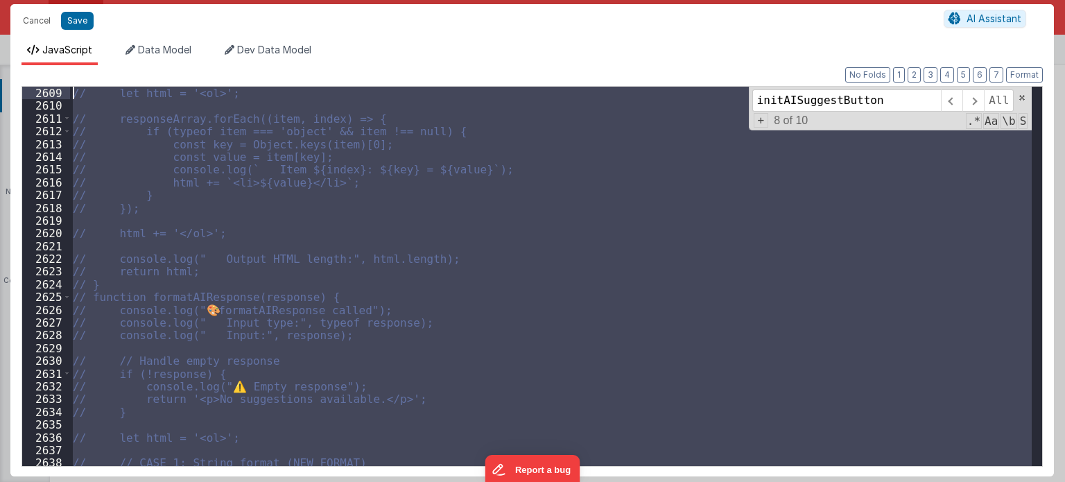
scroll to position [21334, 0]
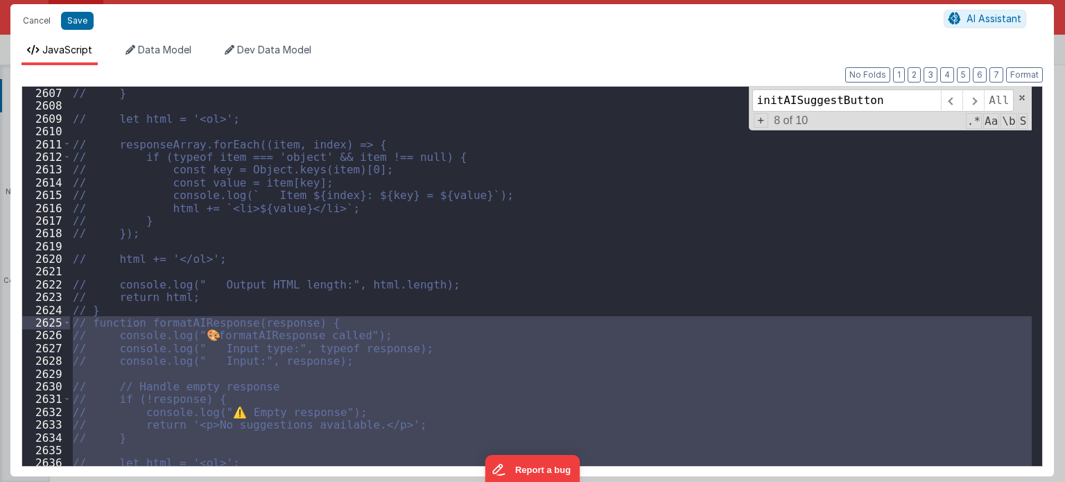
drag, startPoint x: 95, startPoint y: 220, endPoint x: 47, endPoint y: 328, distance: 118.2
click at [47, 328] on div "2607 2608 2609 2610 2611 2612 2613 2614 2615 2616 2617 2618 2619 2620 2621 2622…" at bounding box center [531, 276] width 1021 height 380
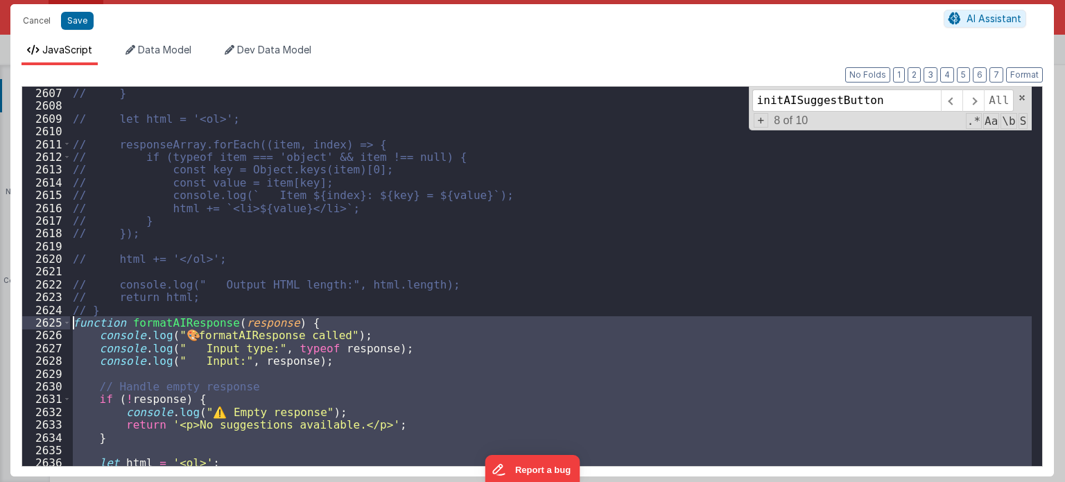
click at [130, 305] on div "// } // let html = '<ol>'; // responseArray.forEach((item, index) => { // if (t…" at bounding box center [551, 289] width 962 height 405
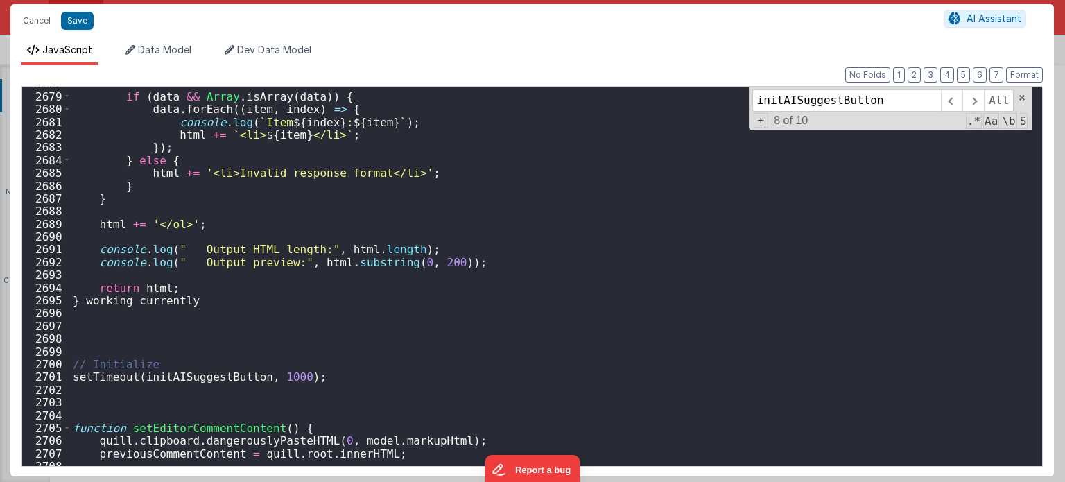
scroll to position [21937, 0]
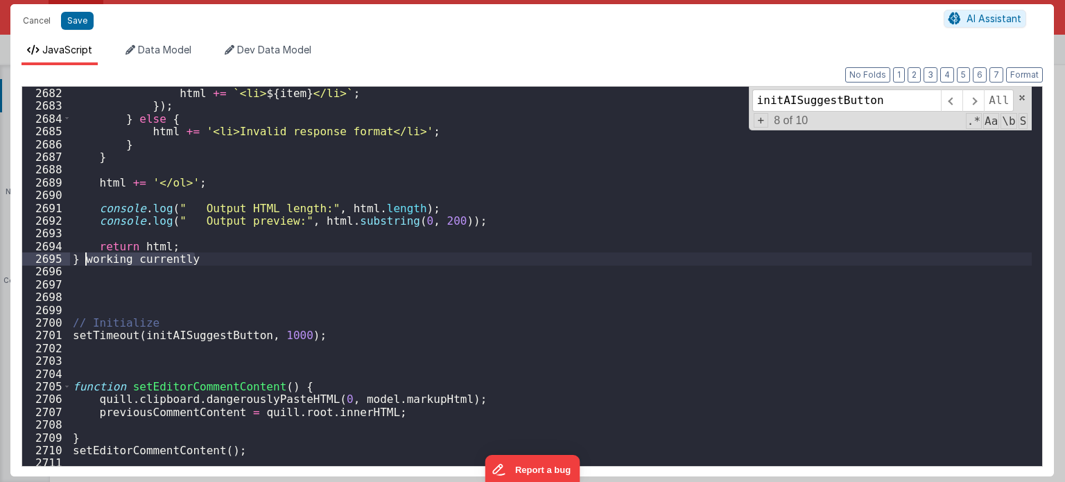
drag, startPoint x: 204, startPoint y: 258, endPoint x: 83, endPoint y: 263, distance: 120.7
click at [83, 263] on div "html += ` <li> ${ item } </li> ` ; }) ; } else { html += '<li>Invalid response …" at bounding box center [551, 289] width 962 height 405
click at [82, 16] on button "Save" at bounding box center [77, 21] width 33 height 18
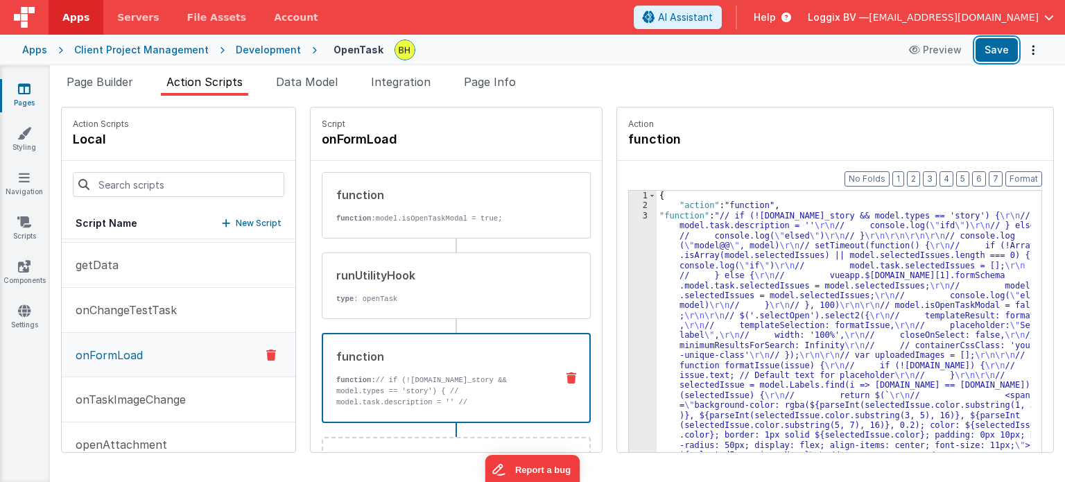
click at [992, 46] on button "Save" at bounding box center [996, 50] width 42 height 24
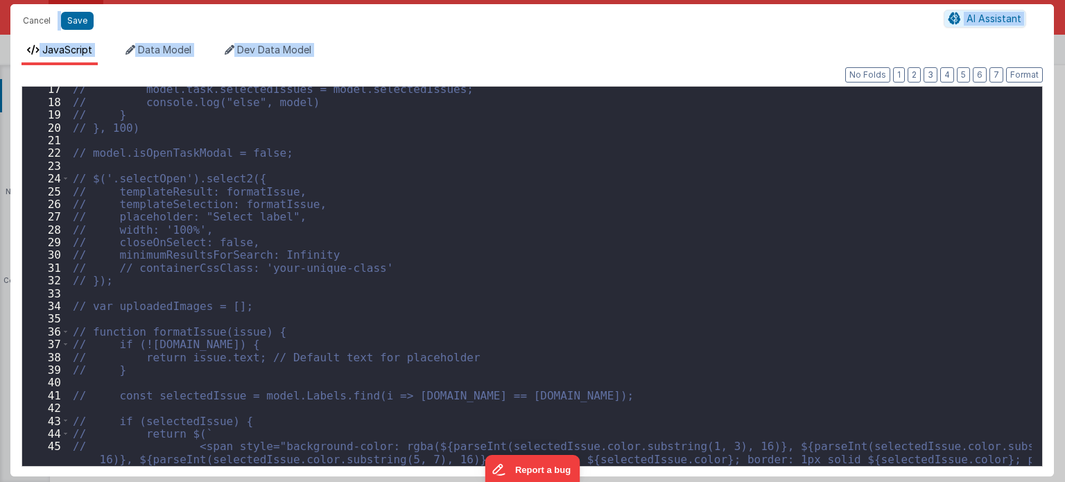
scroll to position [265, 0]
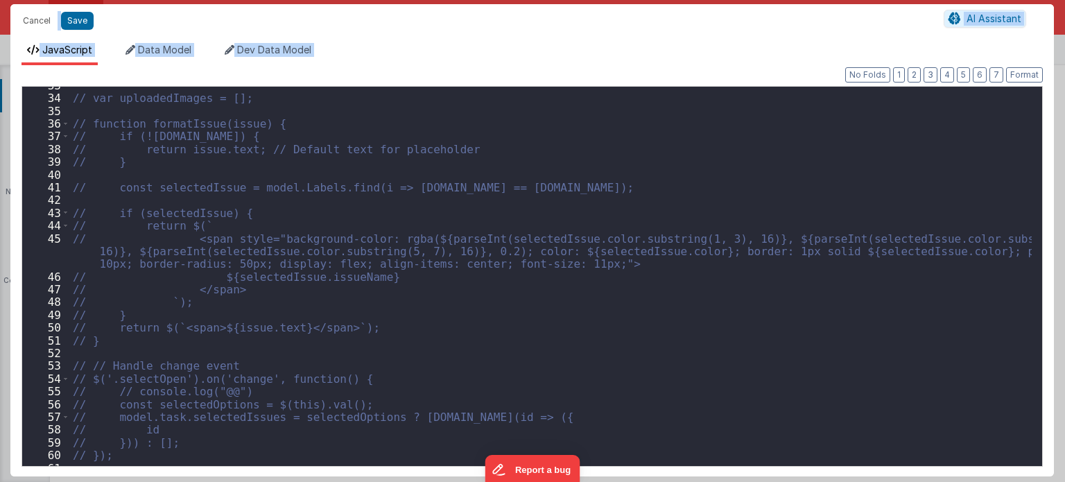
click at [937, 333] on div "// var uploadedImages = []; // function formatIssue(issue) { // if (![DOMAIN_NA…" at bounding box center [551, 281] width 962 height 405
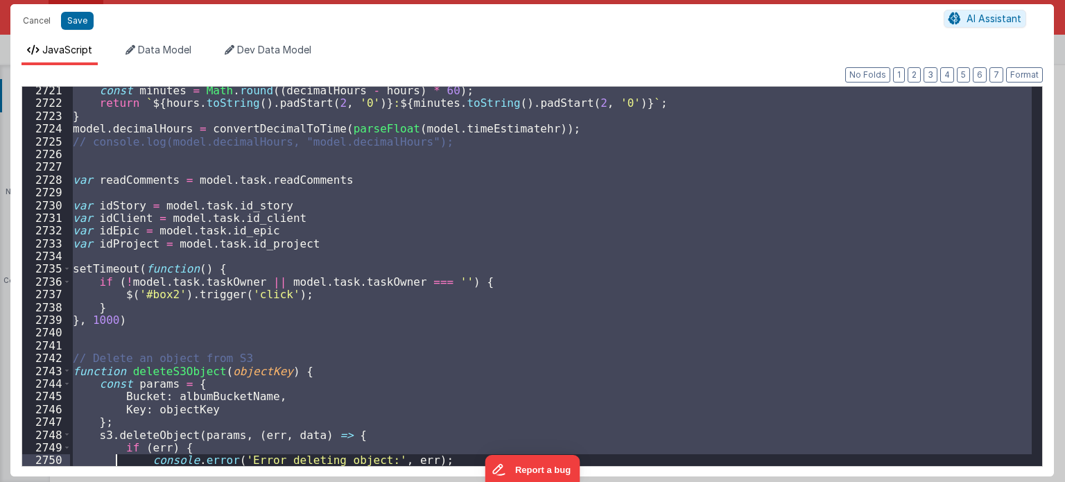
scroll to position [22330, 0]
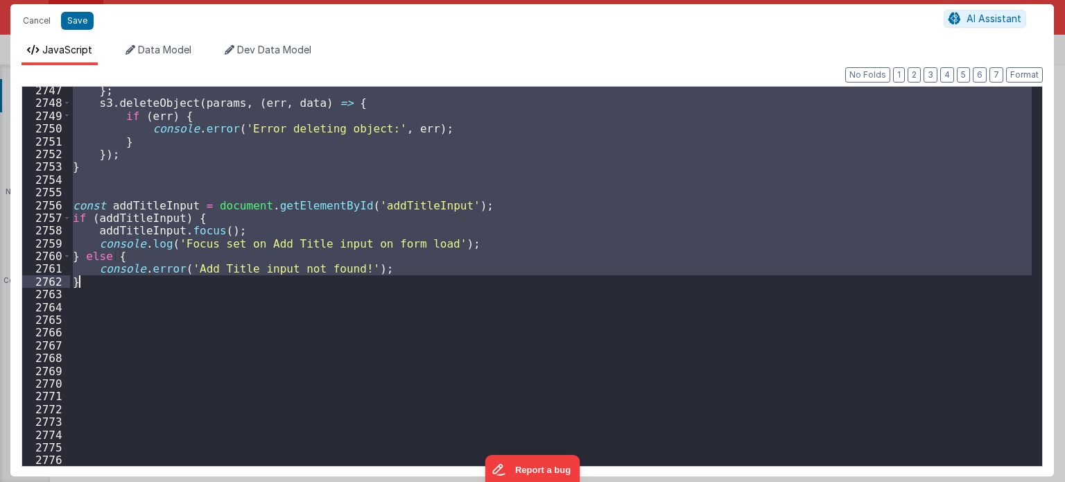
drag, startPoint x: 73, startPoint y: 306, endPoint x: 150, endPoint y: 286, distance: 79.5
click at [150, 286] on div "} ; s3 . deleteObject ( params , ( err , data ) => { if ( err ) { console . err…" at bounding box center [551, 286] width 962 height 405
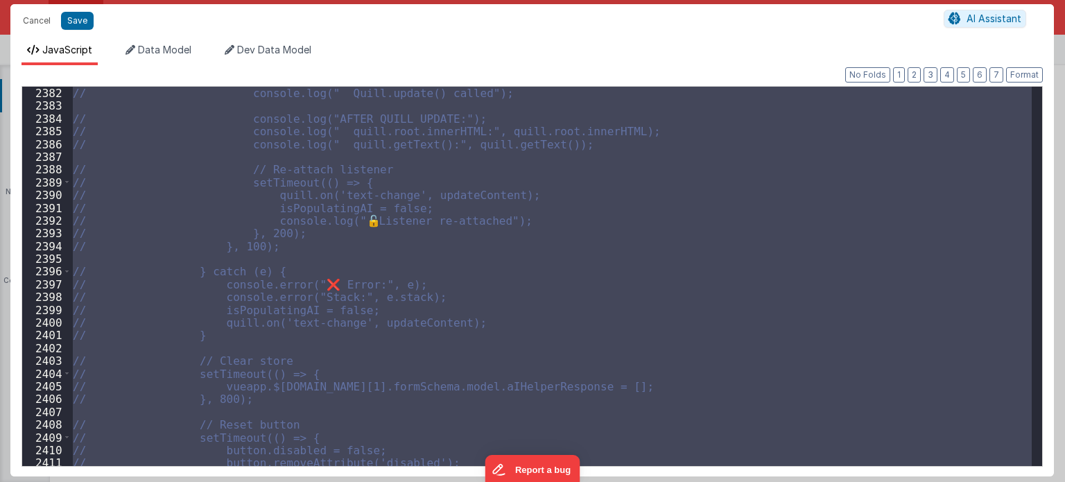
scroll to position [19627, 0]
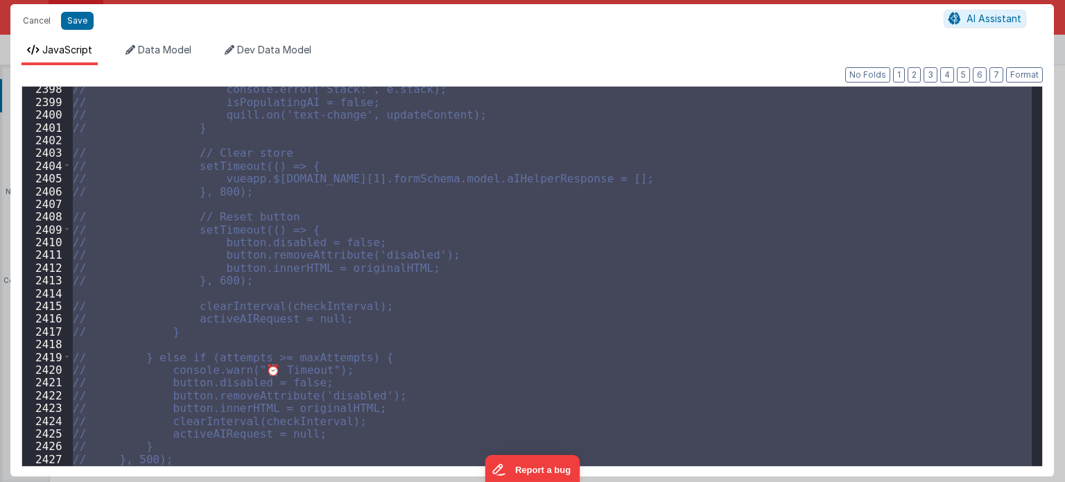
click at [484, 343] on div "// console.error("Stack:", e.stack); // isPopulatingAI = false; // quill.on('te…" at bounding box center [550, 276] width 961 height 379
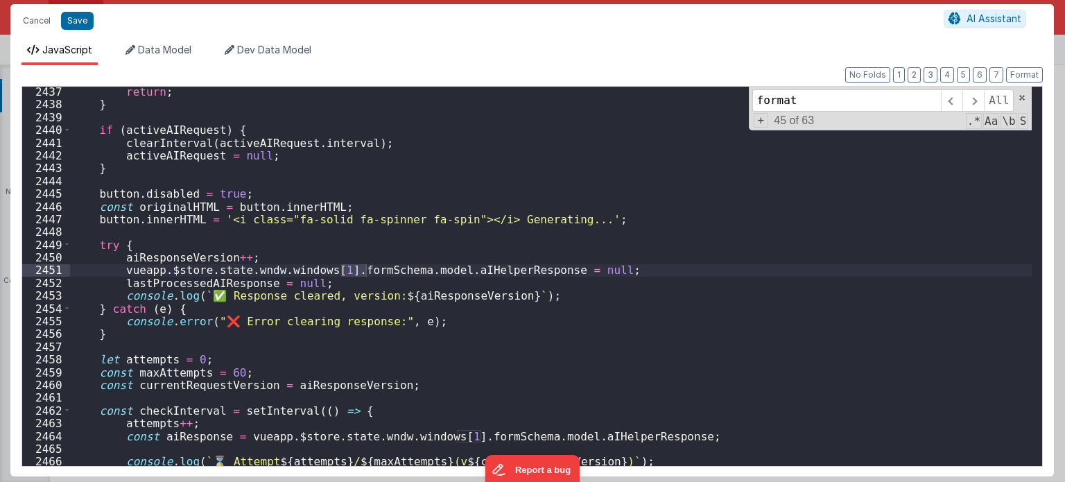
scroll to position [20187, 0]
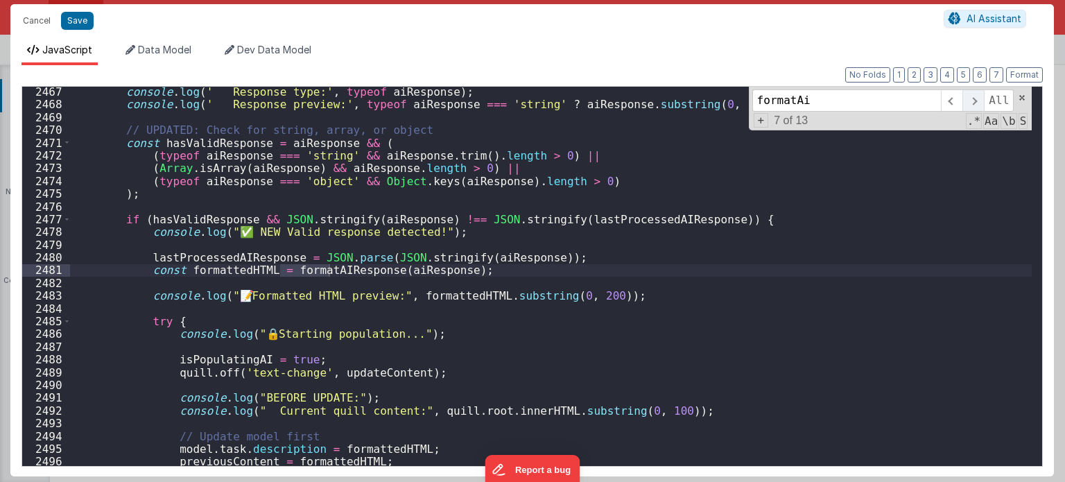
type input "formatAi"
click at [969, 96] on span at bounding box center [972, 100] width 21 height 22
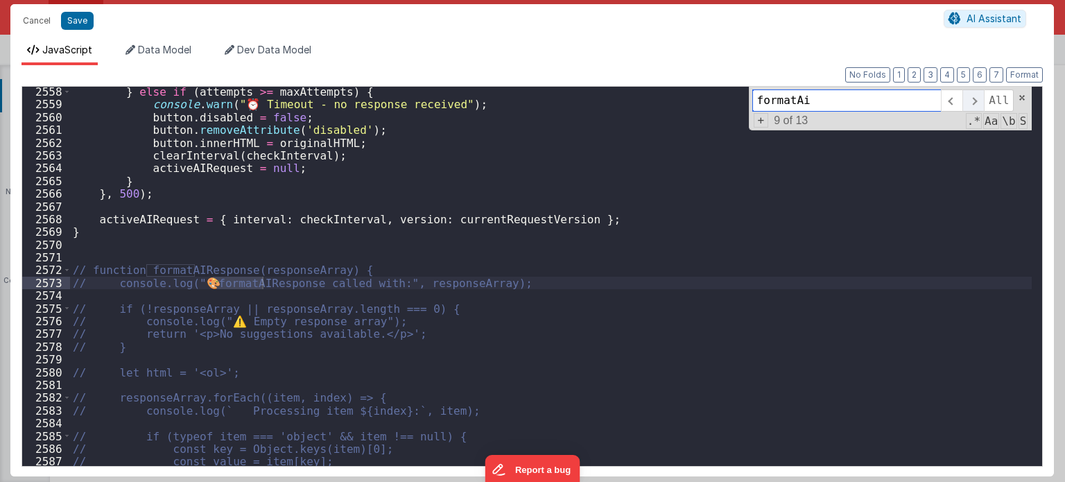
click at [969, 96] on span at bounding box center [972, 100] width 21 height 22
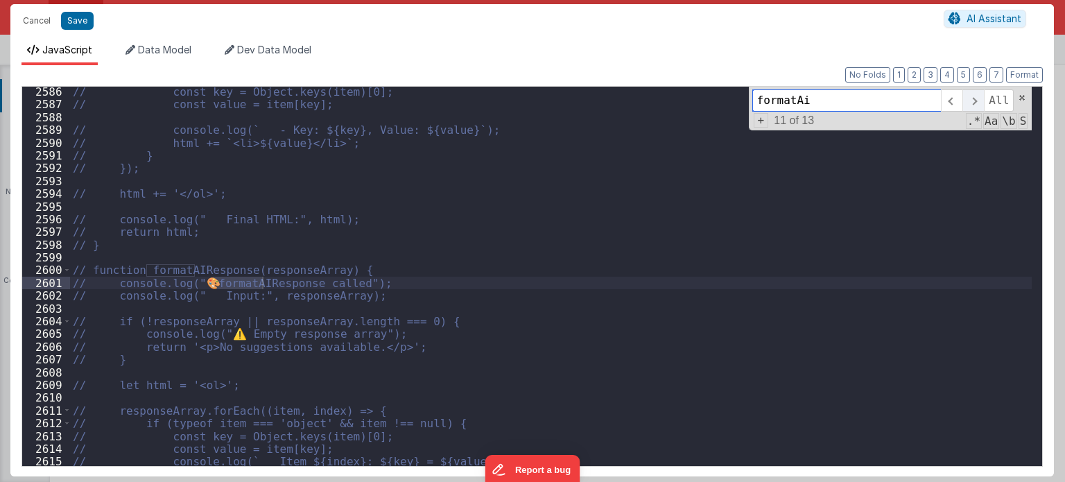
click at [969, 96] on span at bounding box center [972, 100] width 21 height 22
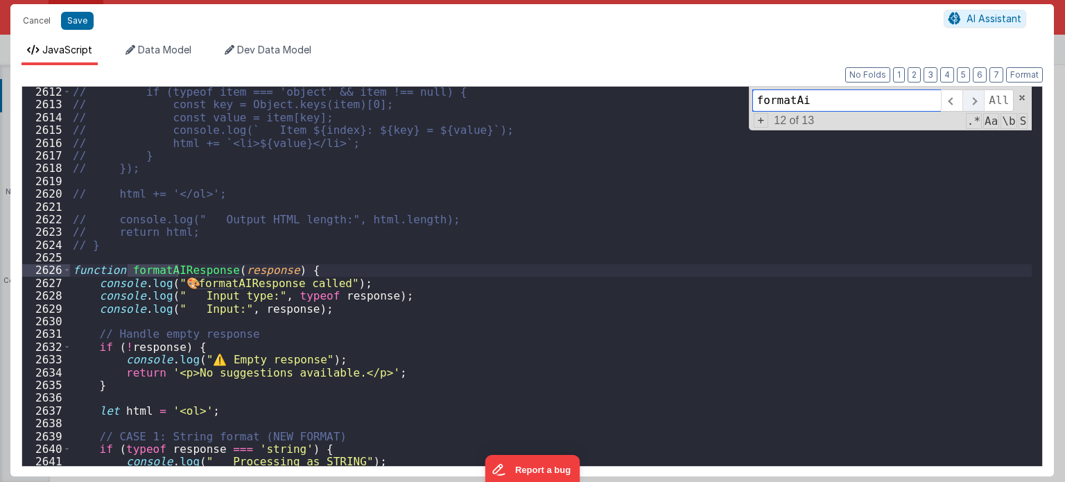
scroll to position [21368, 0]
click at [969, 96] on span at bounding box center [972, 100] width 21 height 22
click at [64, 270] on span at bounding box center [67, 269] width 8 height 12
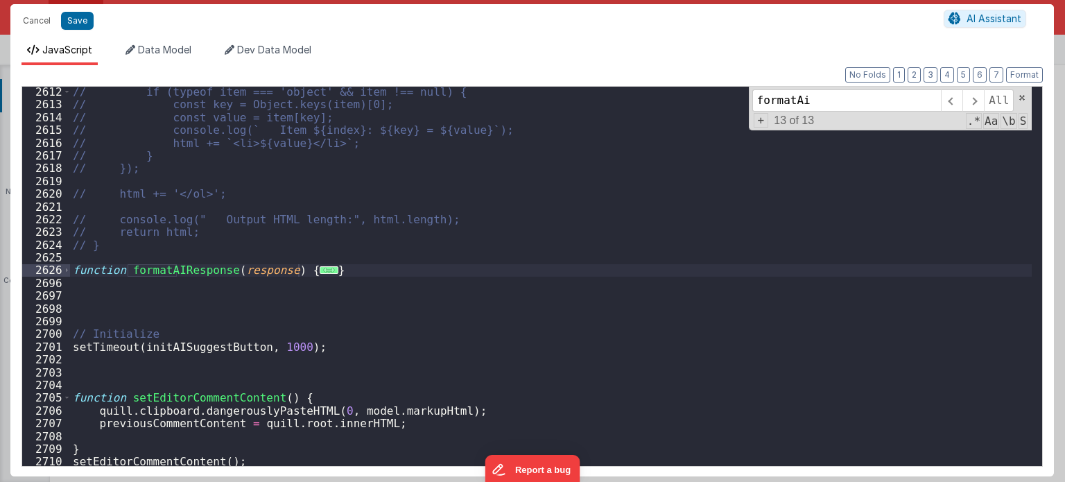
click at [341, 268] on div "// if (typeof item === 'object' && item !== null) { // const key = Object.keys(…" at bounding box center [551, 287] width 962 height 405
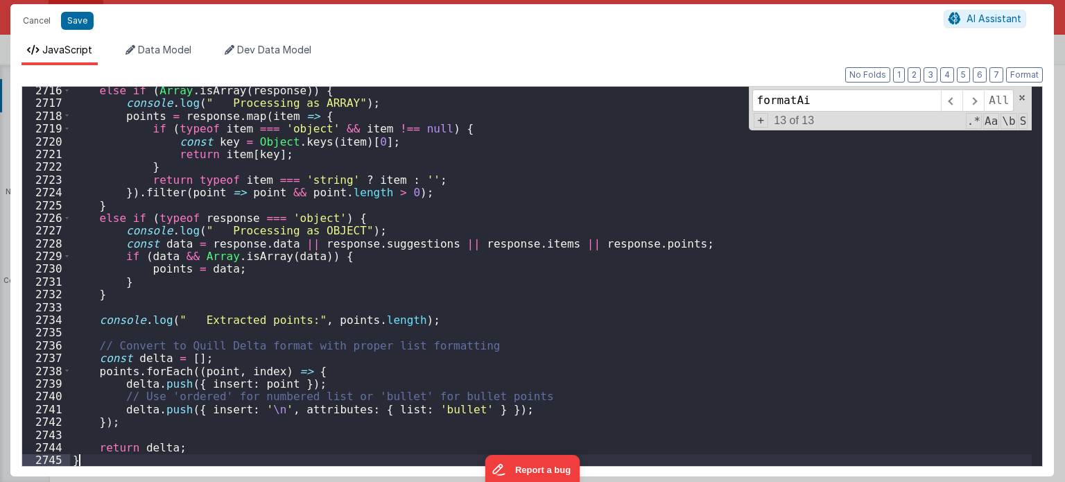
scroll to position [21802, 0]
click at [781, 315] on div "else if ( Array . isArray ( response )) { console . log ( " Processing as ARRAY…" at bounding box center [551, 286] width 962 height 405
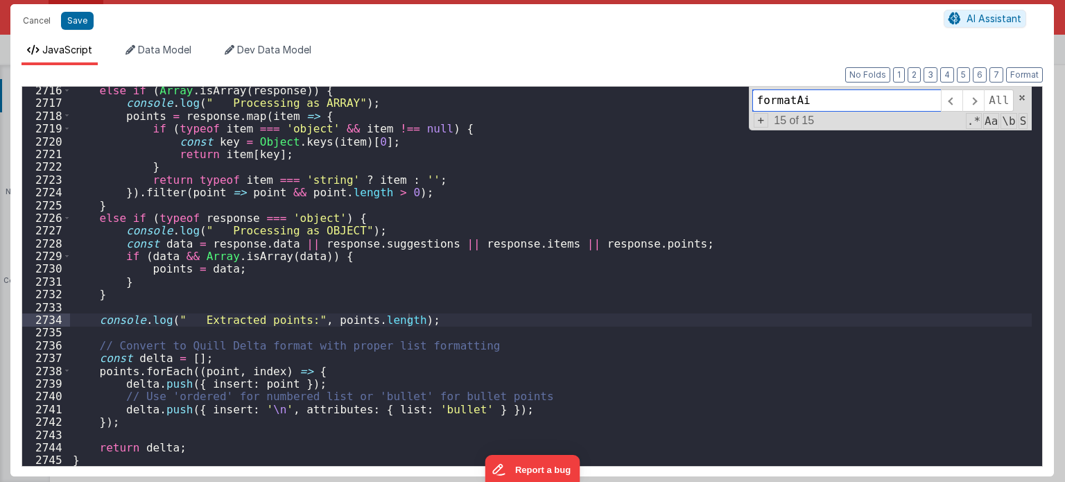
paste input "const formattedHTML = formatAIResponse(aiResponse);"
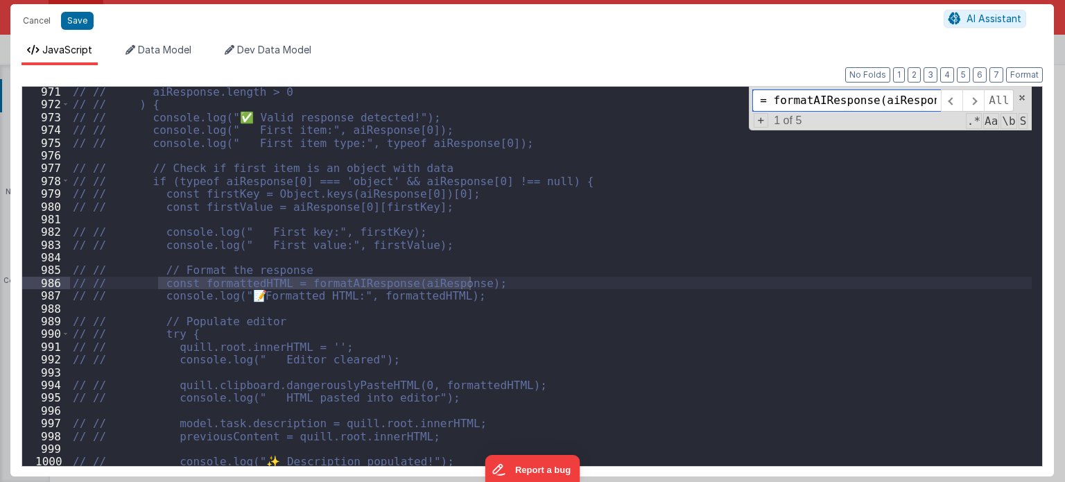
scroll to position [8008, 0]
type input "const formattedHTML = formatAIResponse(aiResponse);"
click at [979, 100] on span at bounding box center [972, 100] width 21 height 22
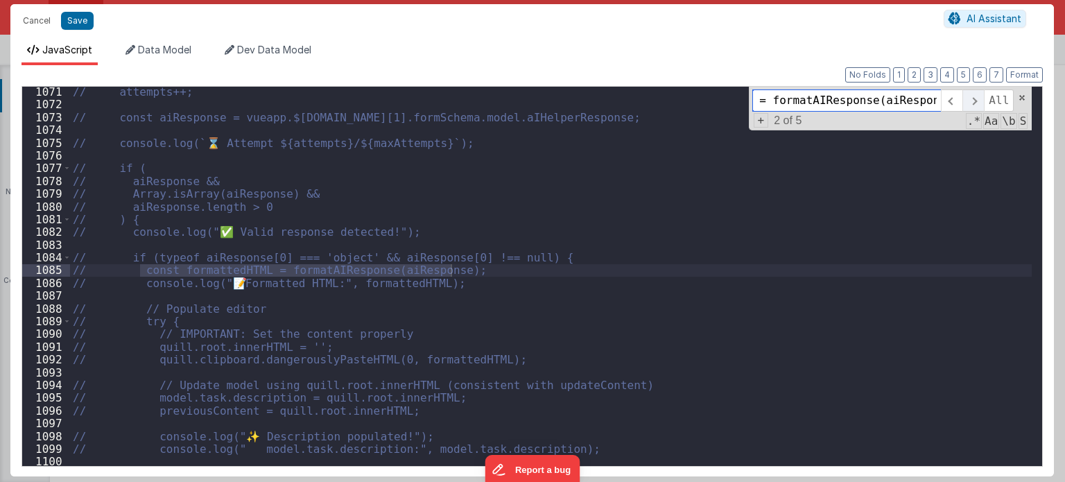
scroll to position [0, 131]
click at [979, 100] on span at bounding box center [972, 100] width 21 height 22
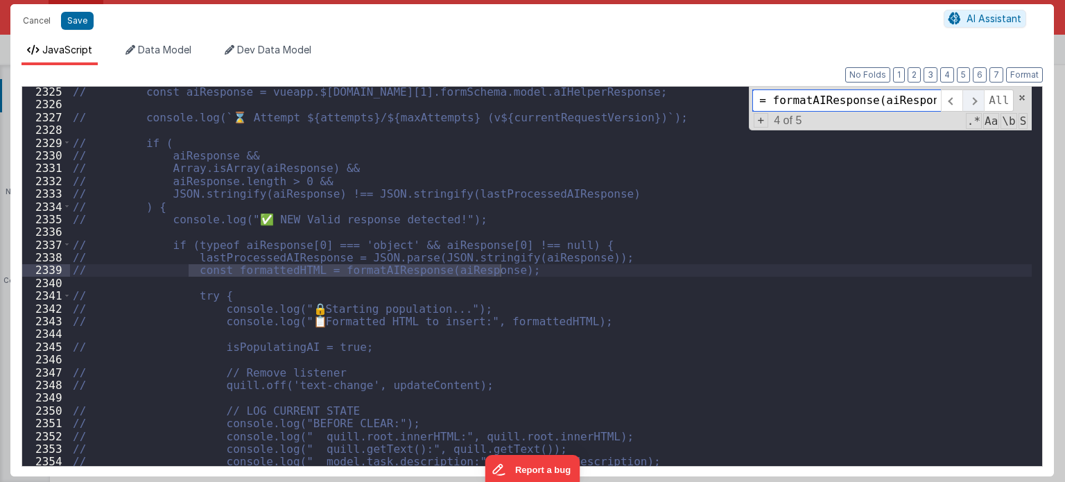
scroll to position [19162, 0]
click at [979, 100] on span at bounding box center [972, 100] width 21 height 22
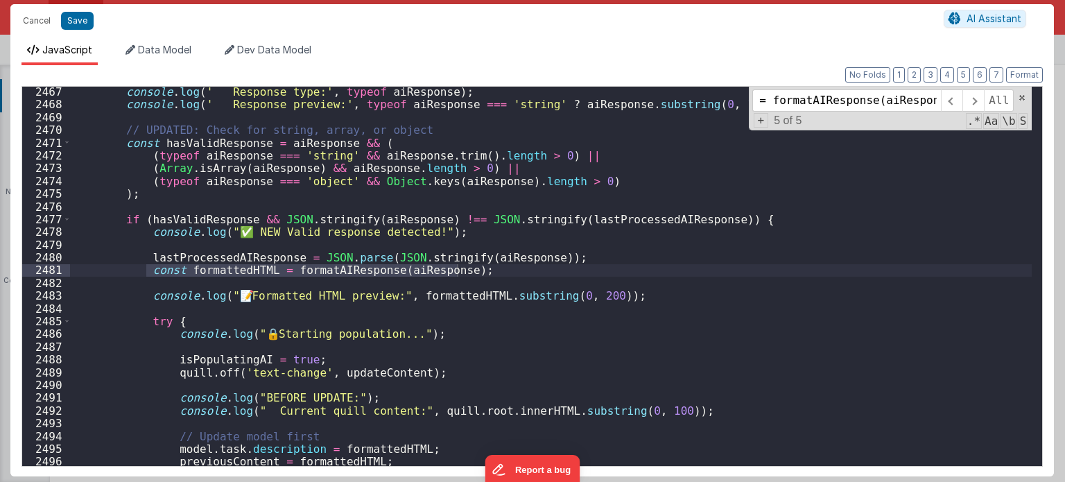
scroll to position [0, 0]
click at [491, 268] on div "console . log ( ' Response type:' , typeof aiResponse ) ; console . log ( ' Res…" at bounding box center [550, 276] width 961 height 379
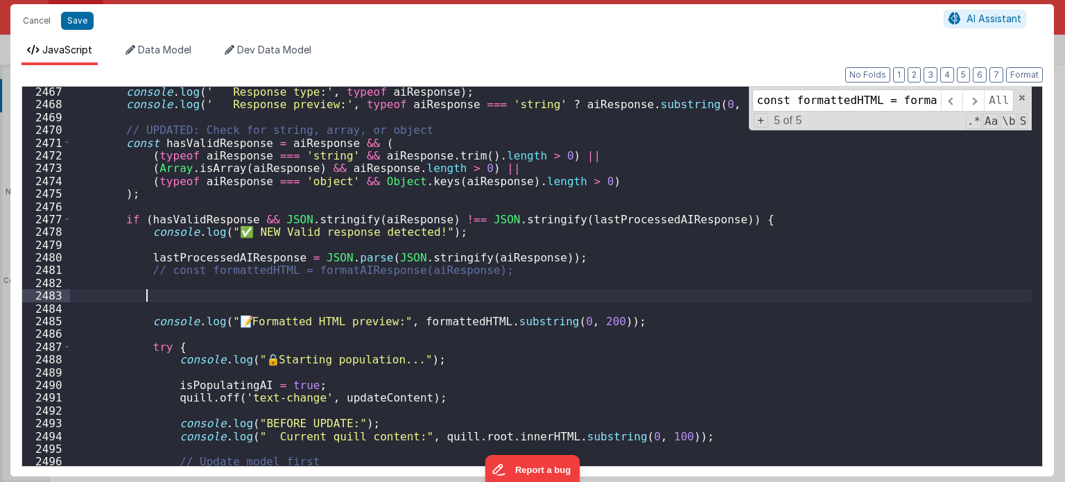
scroll to position [20248, 0]
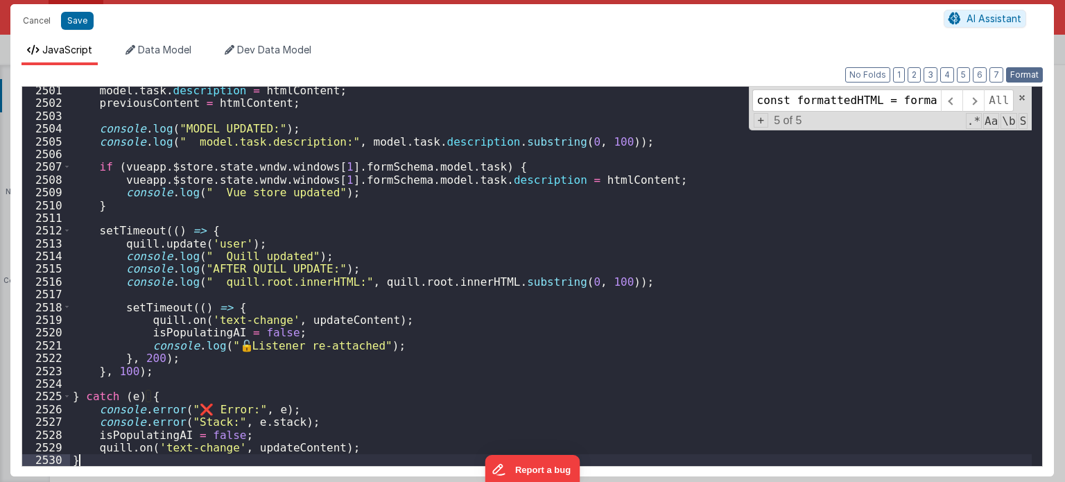
click at [1029, 77] on button "Format" at bounding box center [1024, 74] width 37 height 15
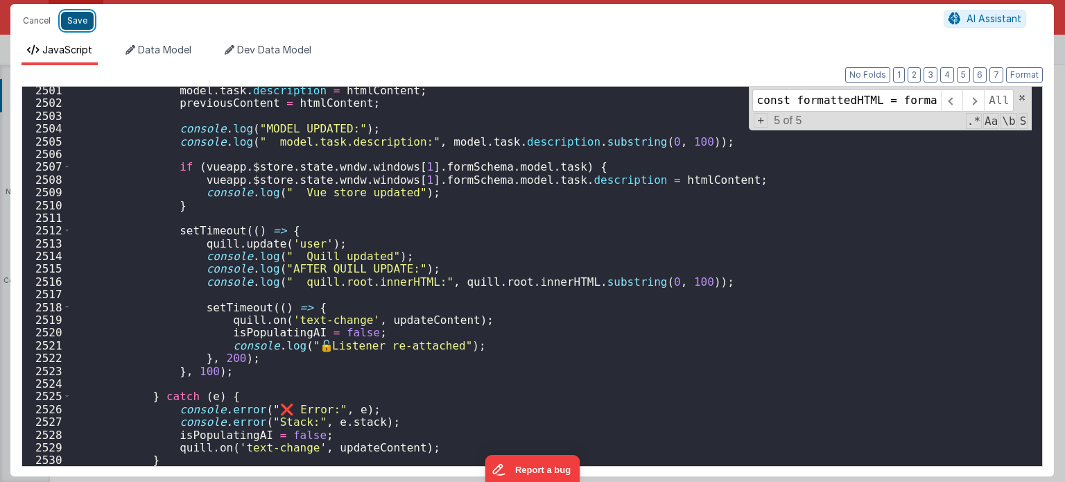
click at [68, 13] on button "Save" at bounding box center [77, 21] width 33 height 18
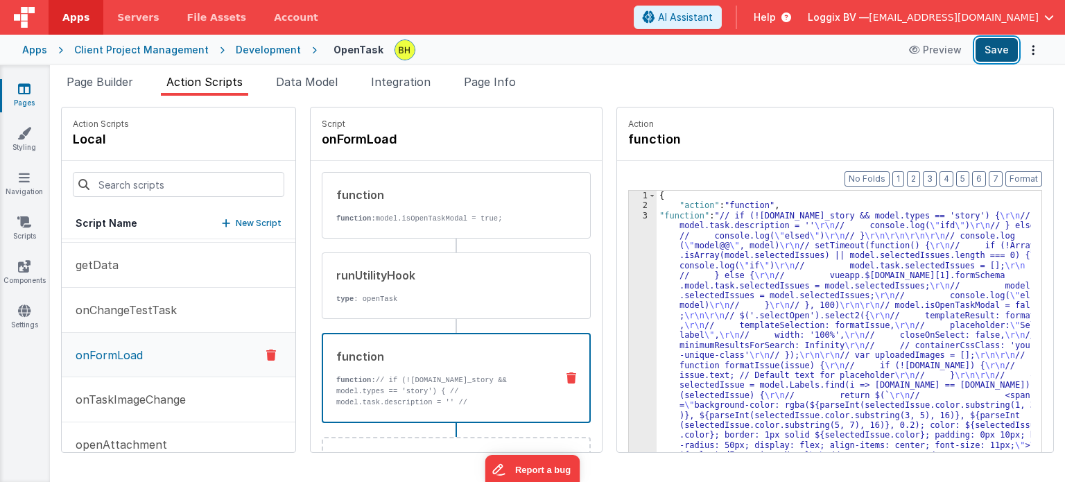
click at [999, 50] on button "Save" at bounding box center [996, 50] width 42 height 24
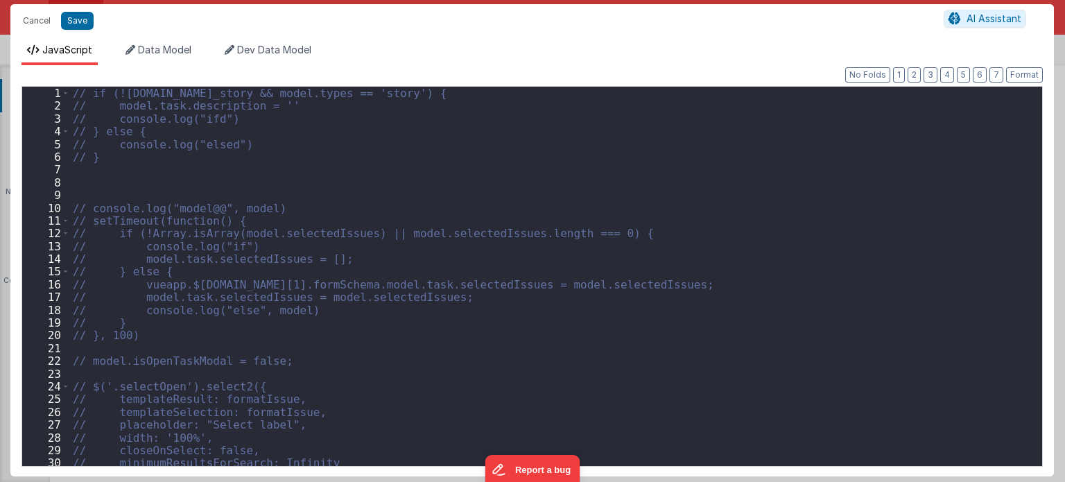
click at [716, 150] on div "// if (![DOMAIN_NAME]_story && model.types == 'story') { // model.task.descript…" at bounding box center [551, 289] width 962 height 405
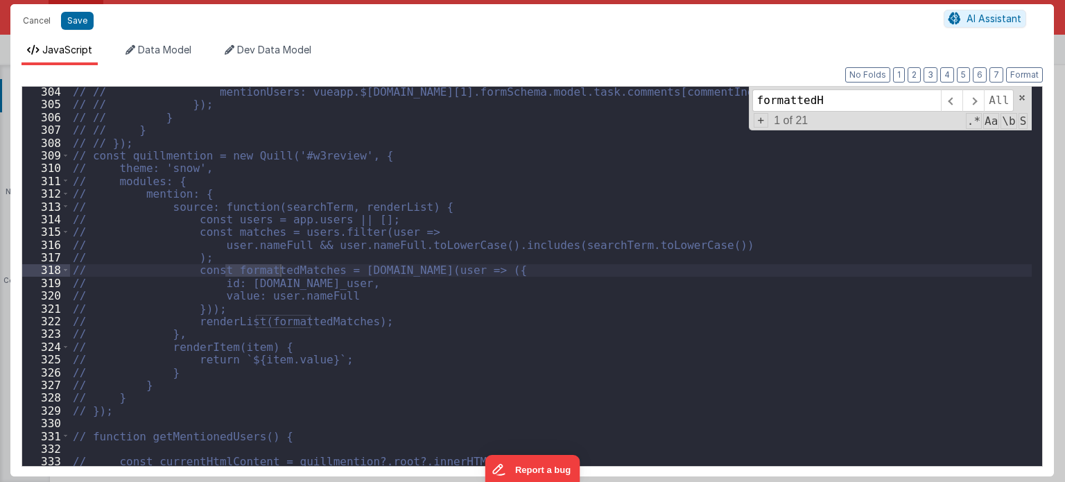
scroll to position [7699, 0]
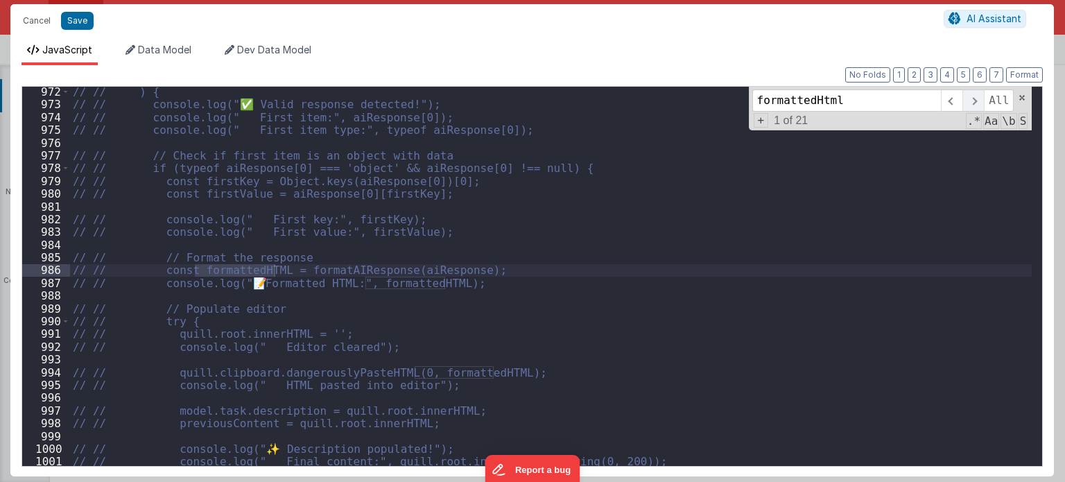
type input "formattedHtml"
click at [975, 100] on span at bounding box center [972, 100] width 21 height 22
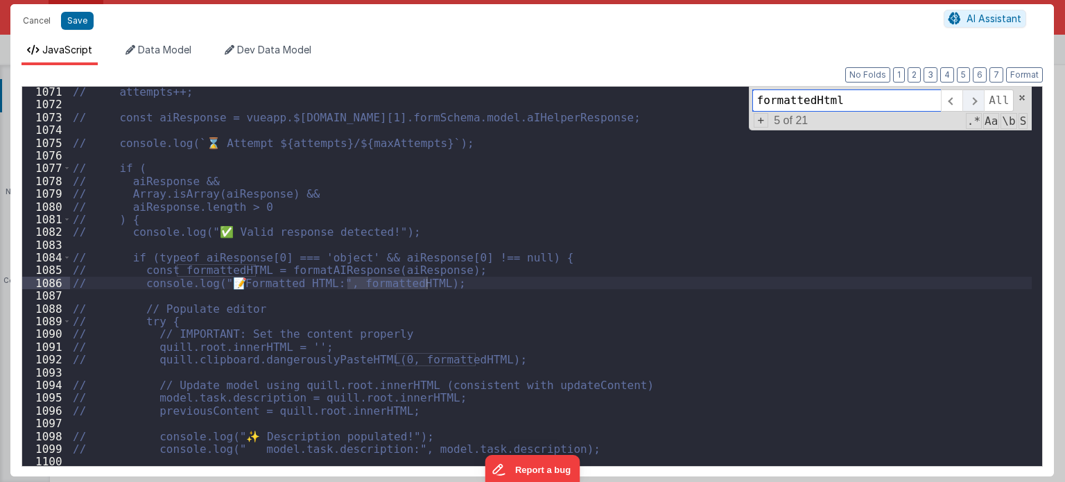
click at [975, 100] on span at bounding box center [972, 100] width 21 height 22
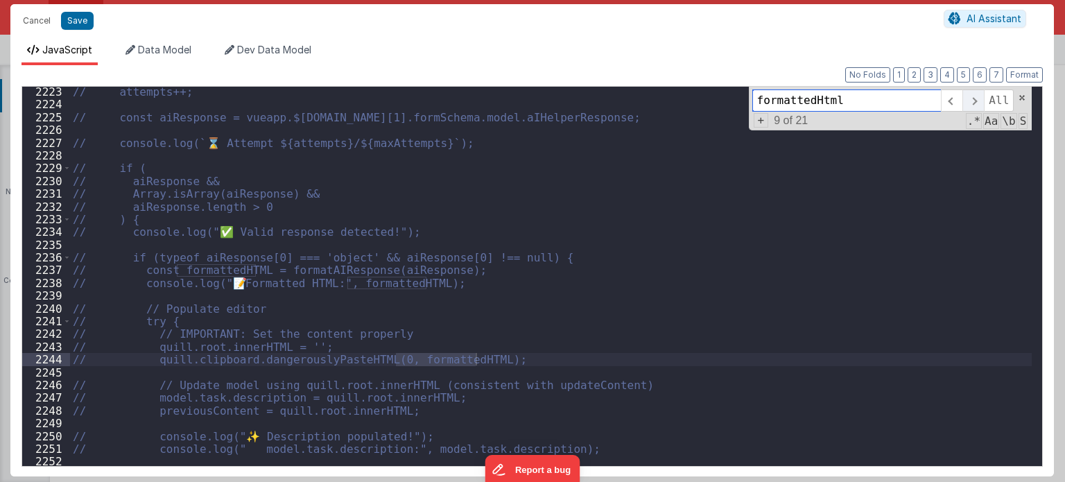
click at [975, 100] on span at bounding box center [972, 100] width 21 height 22
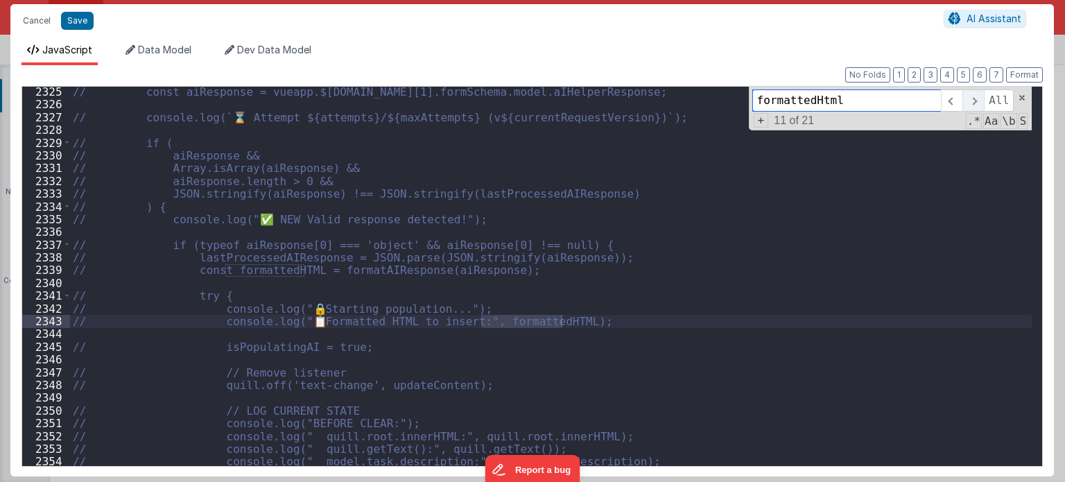
click at [975, 100] on span at bounding box center [972, 100] width 21 height 22
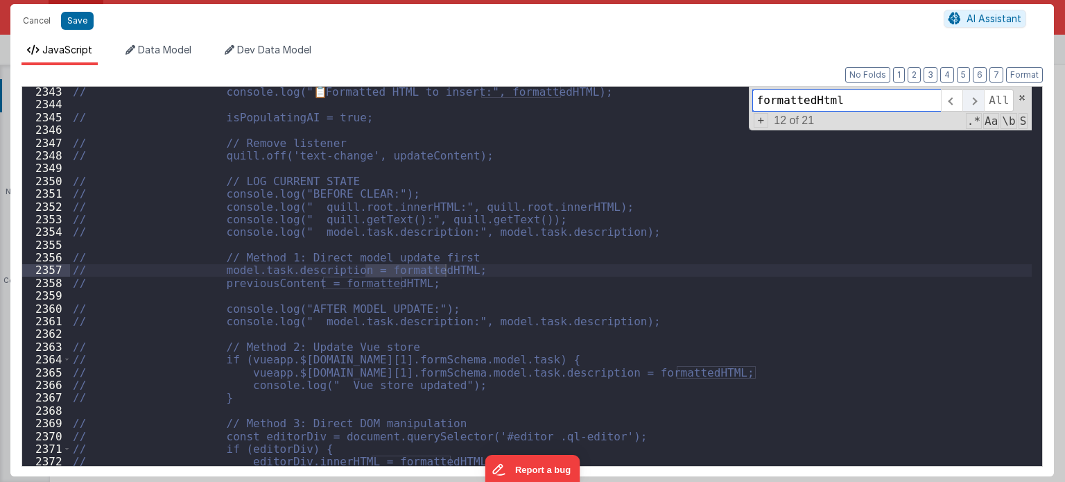
click at [975, 100] on span at bounding box center [972, 100] width 21 height 22
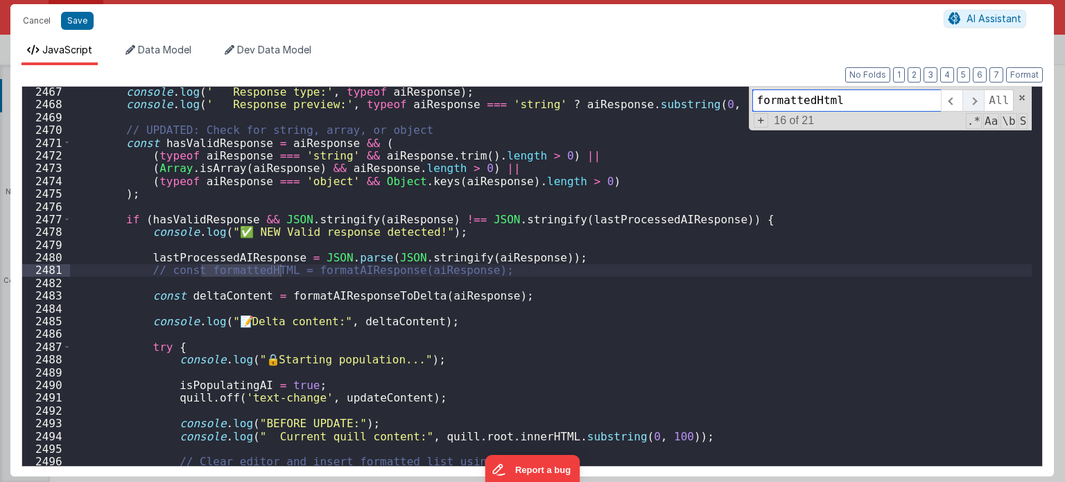
click at [975, 100] on span at bounding box center [972, 100] width 21 height 22
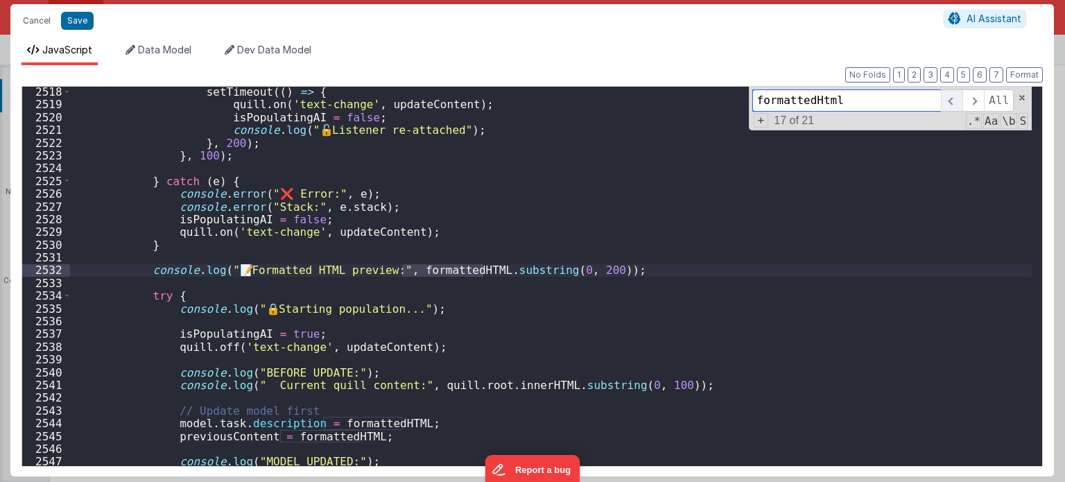
click at [951, 96] on span at bounding box center [950, 100] width 21 height 22
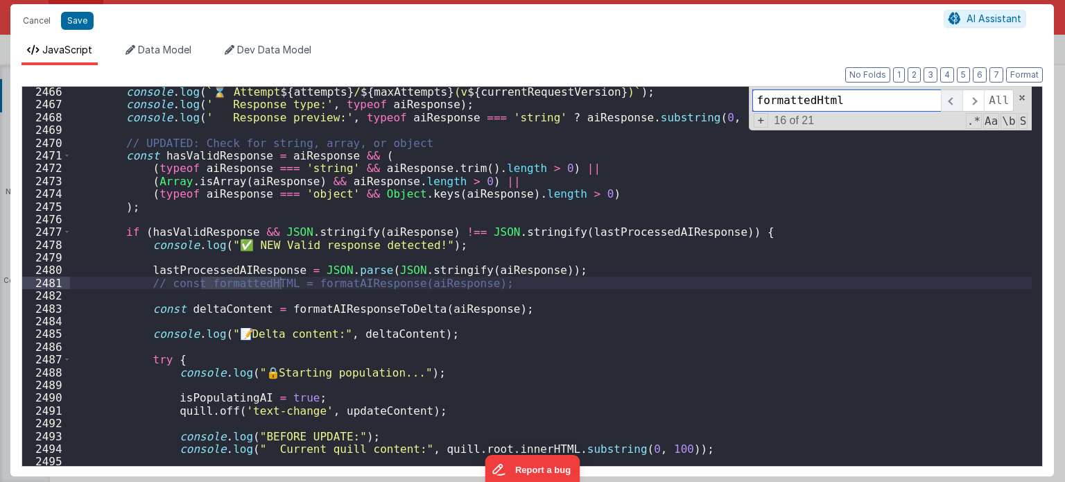
scroll to position [19515, 0]
click at [515, 290] on div "console . log ( ` ⌛ Attempt ${ attempts } / ${ maxAttempts } (v ${ currentReque…" at bounding box center [551, 287] width 962 height 405
click at [502, 282] on div "console . log ( ` ⌛ Attempt ${ attempts } / ${ maxAttempts } (v ${ currentReque…" at bounding box center [551, 287] width 962 height 405
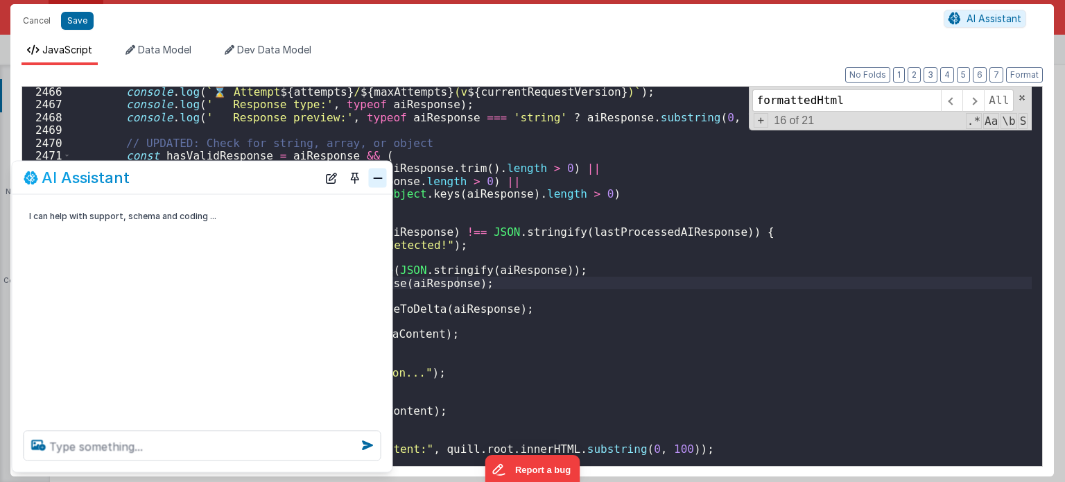
click at [381, 177] on button "Close" at bounding box center [378, 177] width 18 height 19
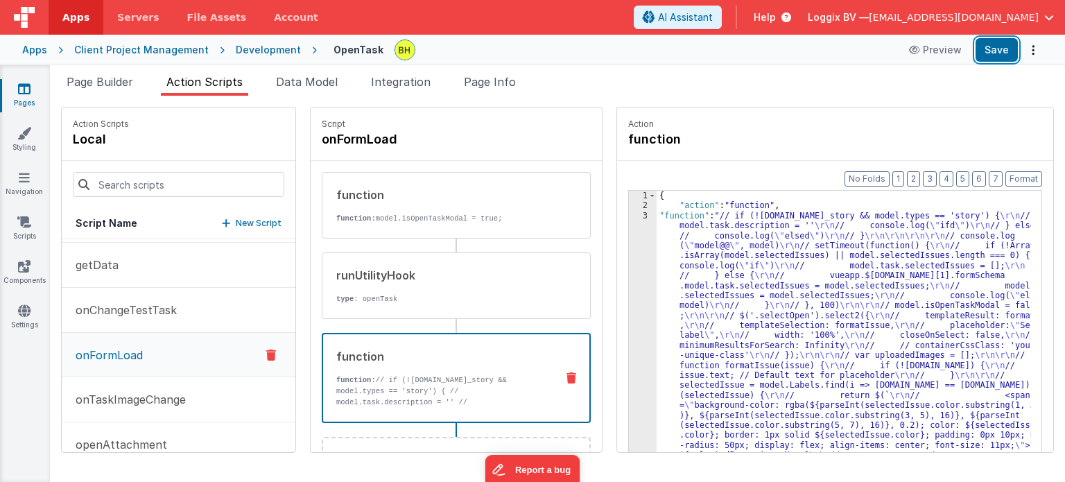
click at [1006, 45] on button "Save" at bounding box center [996, 50] width 42 height 24
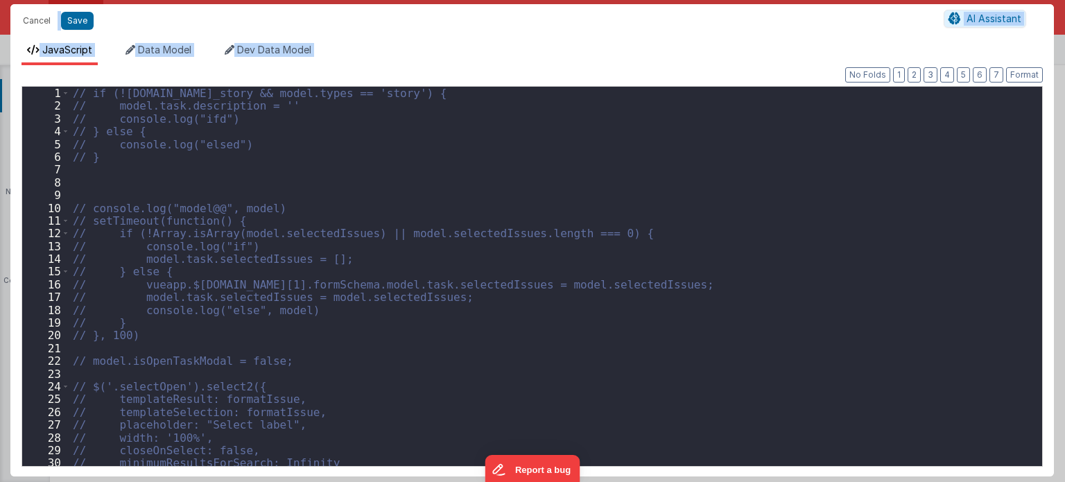
click at [806, 216] on div "// if (![DOMAIN_NAME]_story && model.types == 'story') { // model.task.descript…" at bounding box center [551, 289] width 962 height 405
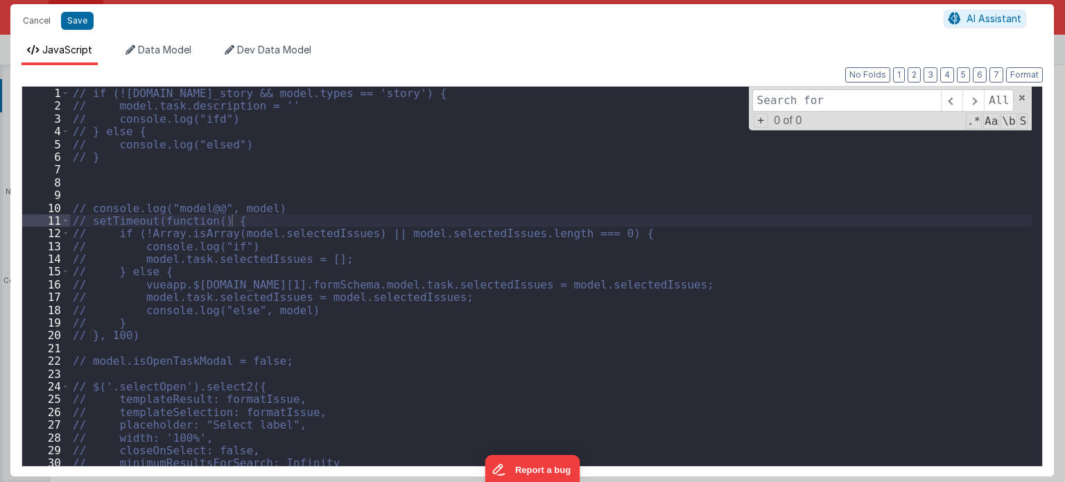
type input "Show active surveys with ability to create new survey."
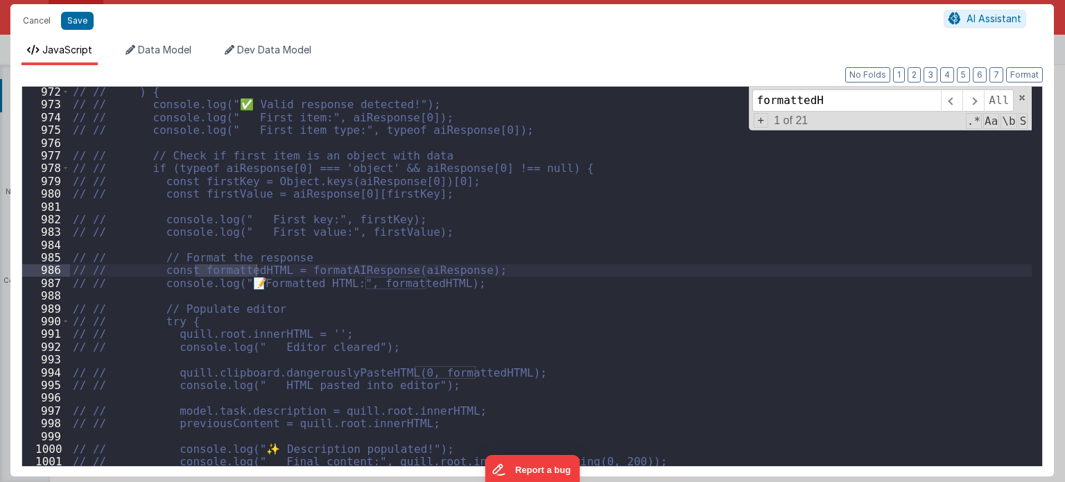
scroll to position [7699, 0]
type input "formattedHtml"
click at [965, 105] on span at bounding box center [972, 100] width 21 height 22
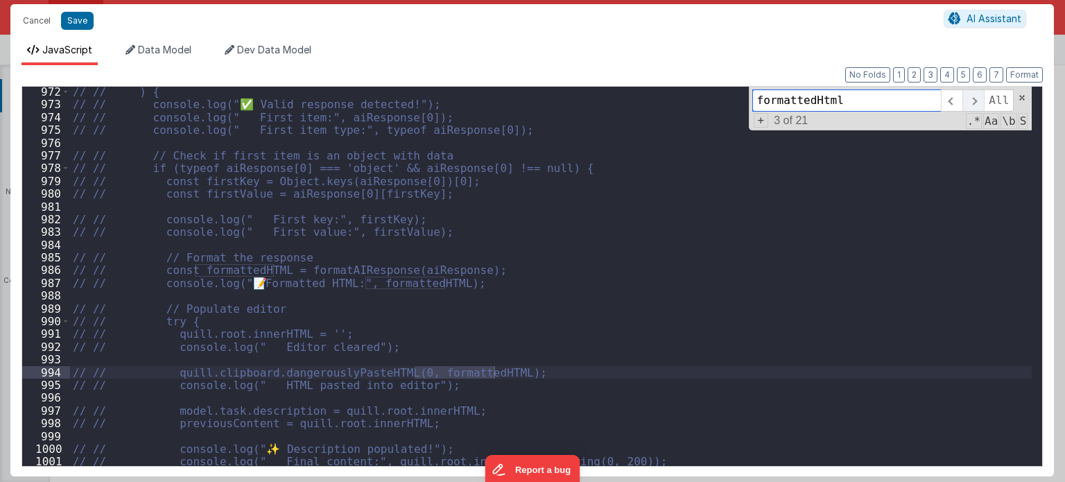
click at [965, 105] on span at bounding box center [972, 100] width 21 height 22
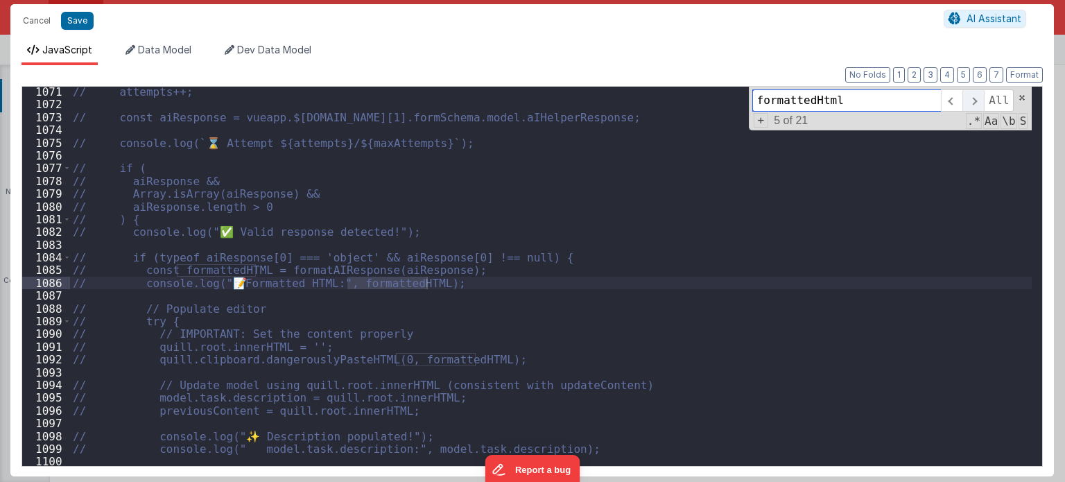
click at [965, 105] on span at bounding box center [972, 100] width 21 height 22
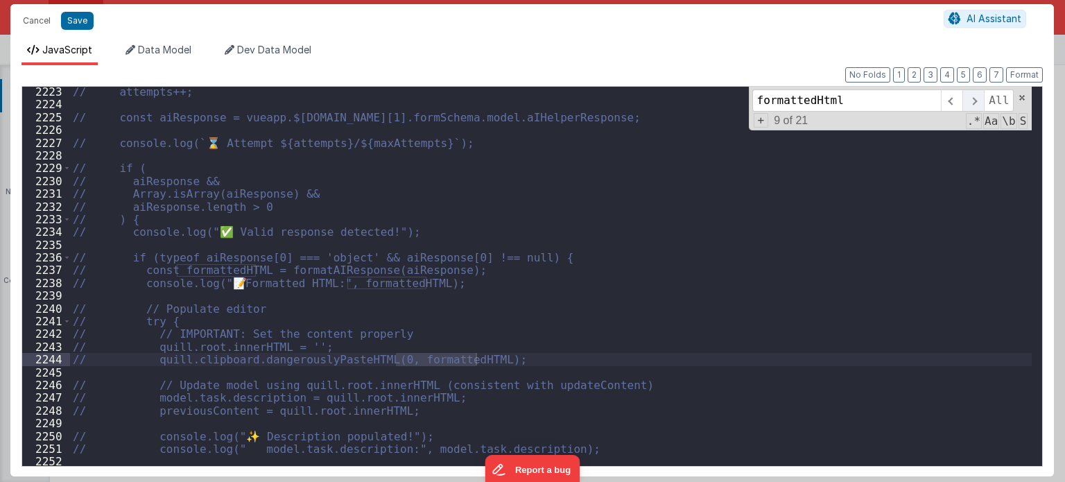
click at [965, 105] on span at bounding box center [972, 100] width 21 height 22
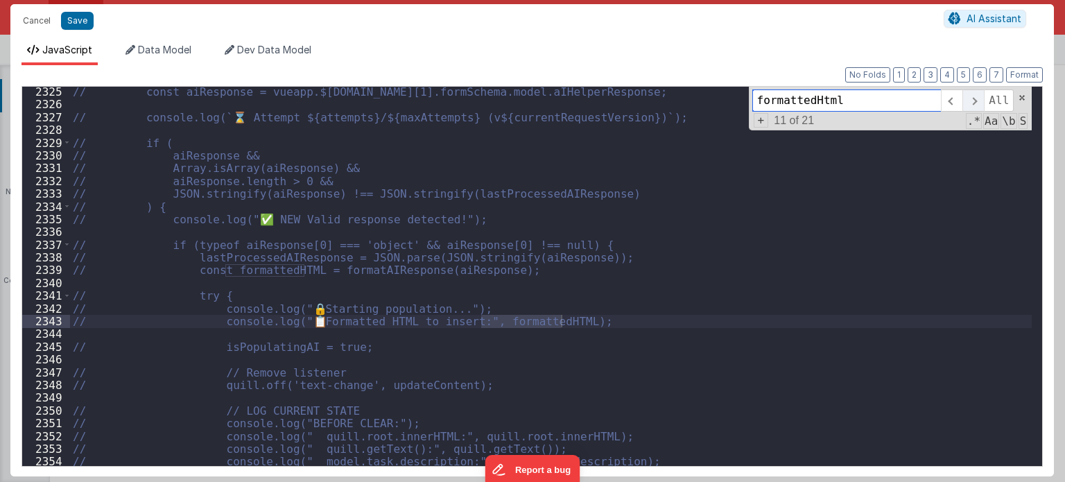
click at [965, 105] on span at bounding box center [972, 100] width 21 height 22
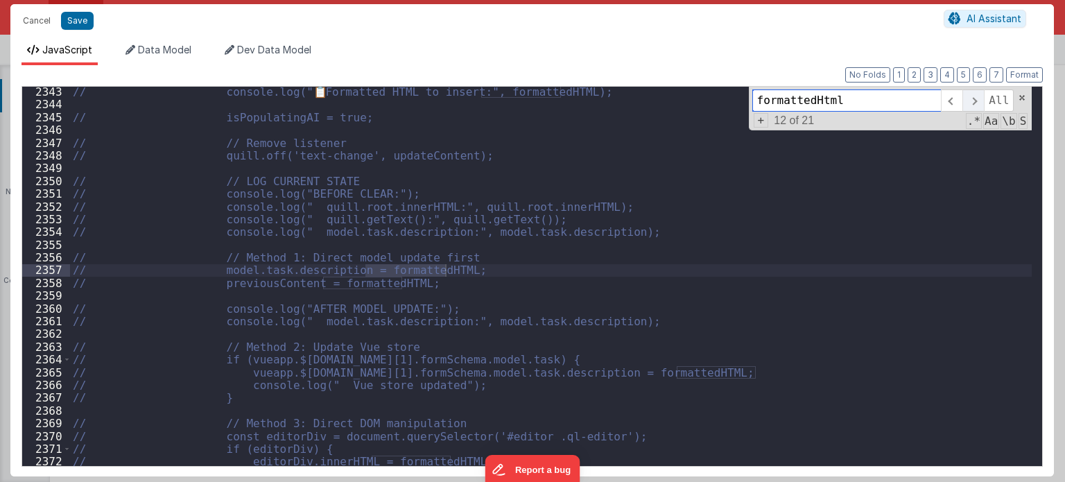
click at [965, 105] on span at bounding box center [972, 100] width 21 height 22
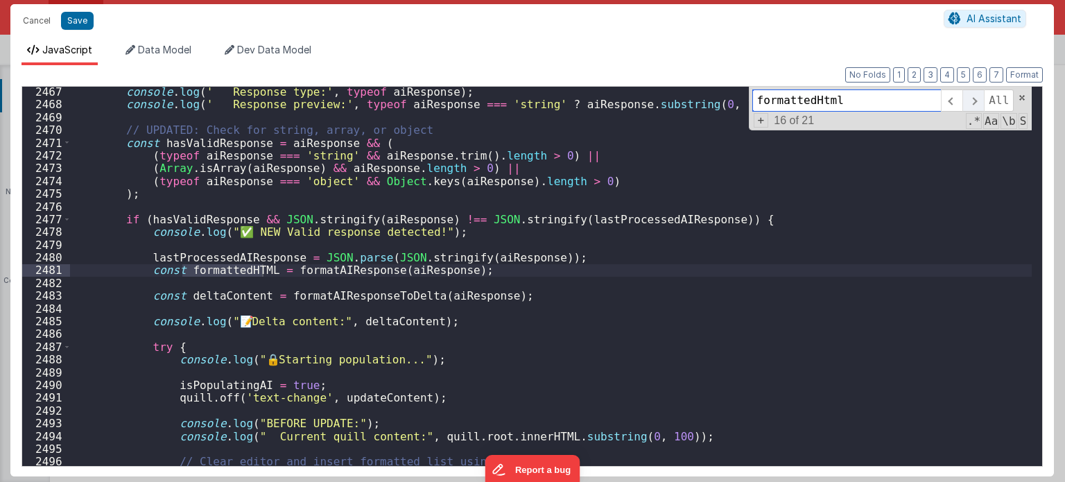
click at [965, 105] on span at bounding box center [972, 100] width 21 height 22
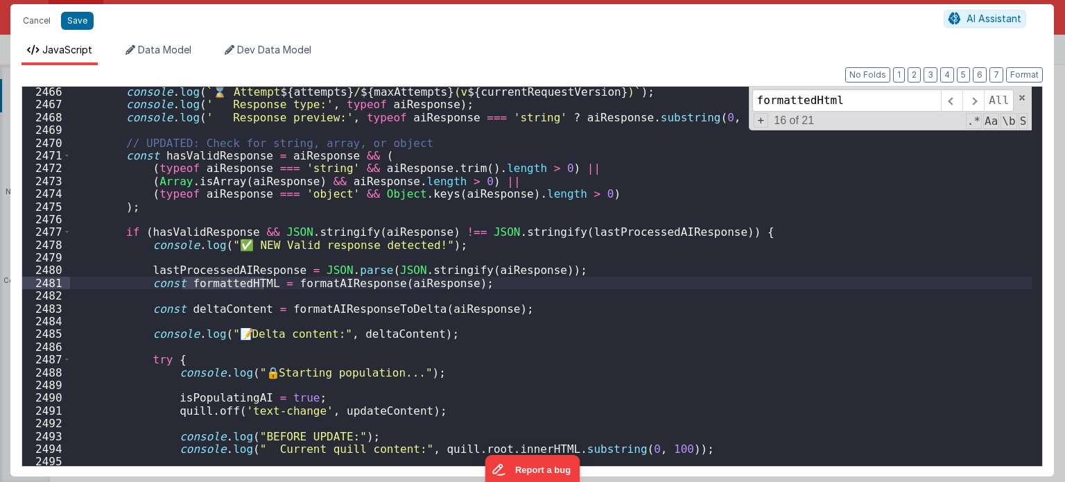
scroll to position [762, 0]
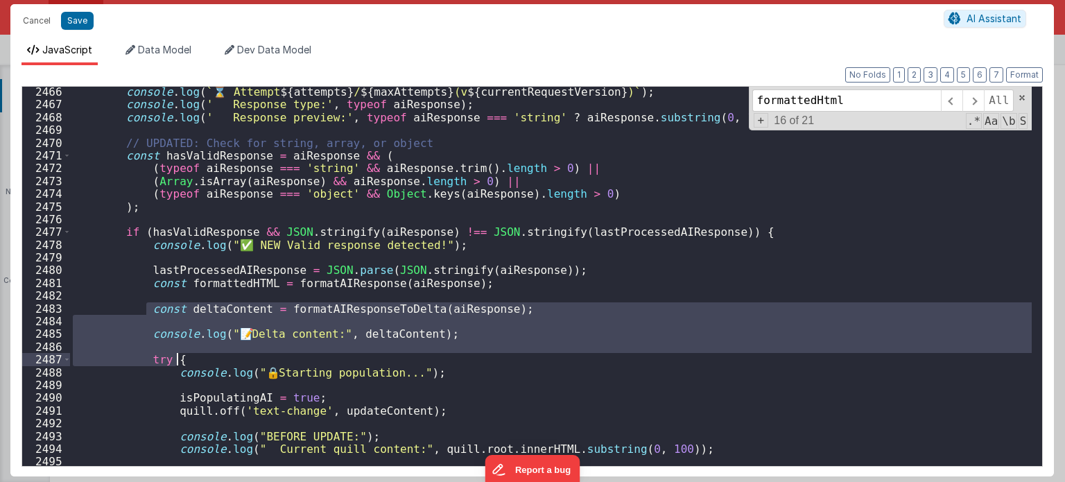
drag, startPoint x: 143, startPoint y: 307, endPoint x: 238, endPoint y: 358, distance: 107.6
click at [238, 358] on div "console . log ( ` ⌛ Attempt ${ attempts } / ${ maxAttempts } (v ${ currentReque…" at bounding box center [551, 287] width 962 height 405
click at [896, 102] on input "formattedHtml" at bounding box center [846, 100] width 189 height 22
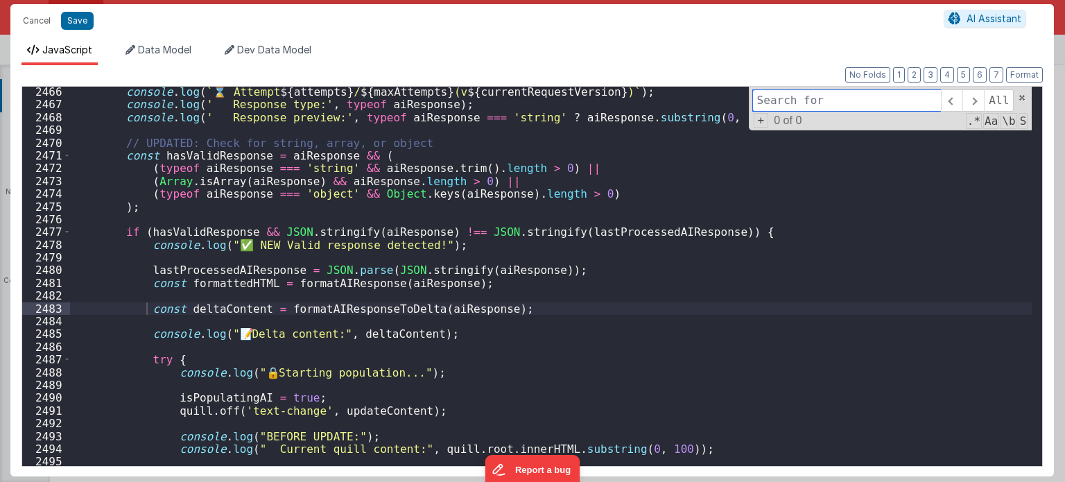
paste input "const deltaContent = formatAIResponseToDelta(aiResponse); console.log("📝 Delta …"
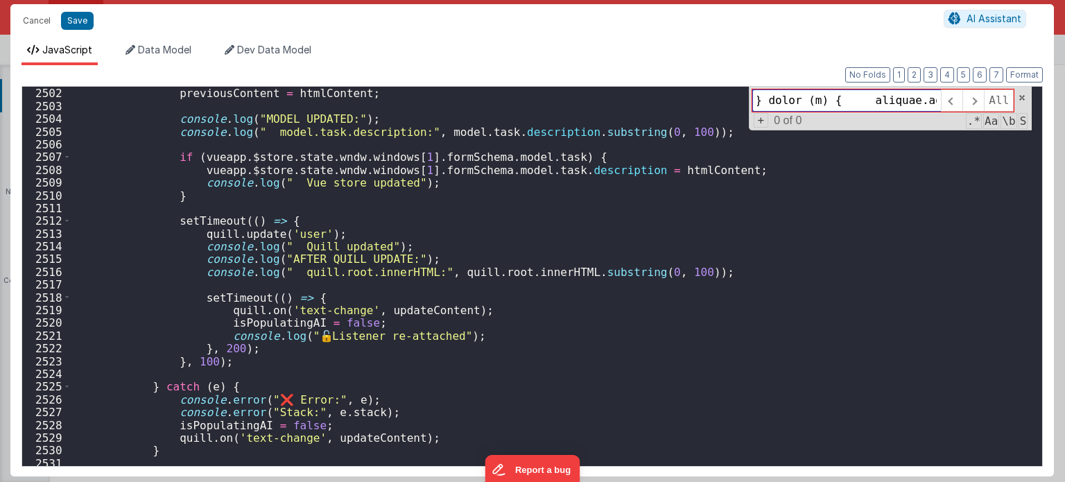
scroll to position [19900, 0]
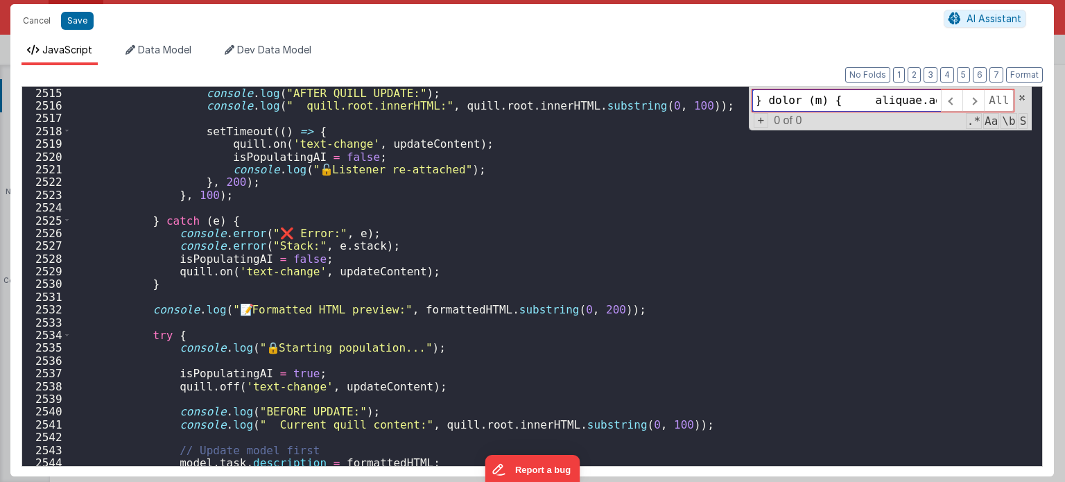
type input "const deltaContent = formatAIResponseToDelta(aiResponse); console.log("📝 Delta …"
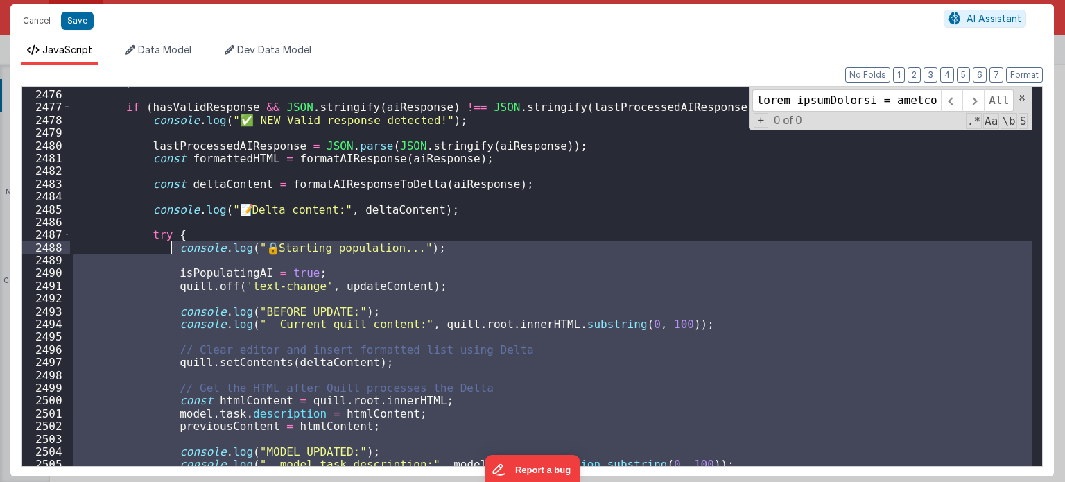
scroll to position [19566, 0]
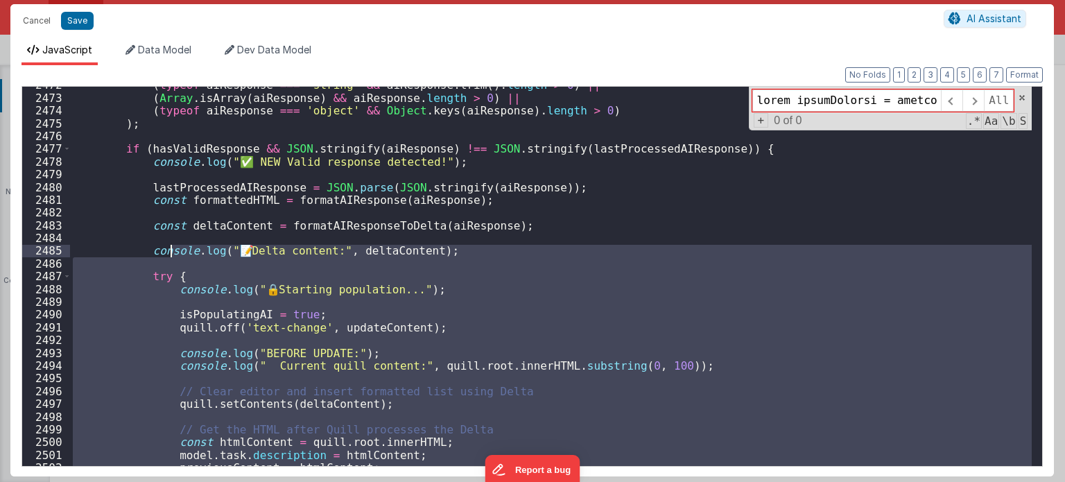
drag, startPoint x: 172, startPoint y: 279, endPoint x: 149, endPoint y: 243, distance: 42.7
click at [152, 245] on div "( typeof aiResponse === 'string' && aiResponse . trim ( ) . length > 0 ) || ( A…" at bounding box center [551, 280] width 962 height 405
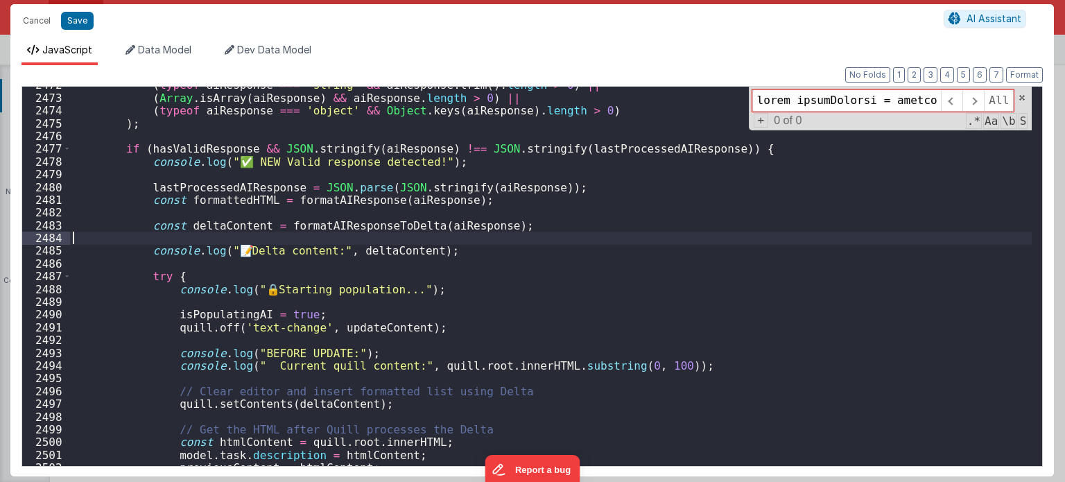
click at [146, 239] on div "( typeof aiResponse === 'string' && aiResponse . trim ( ) . length > 0 ) || ( A…" at bounding box center [551, 280] width 962 height 405
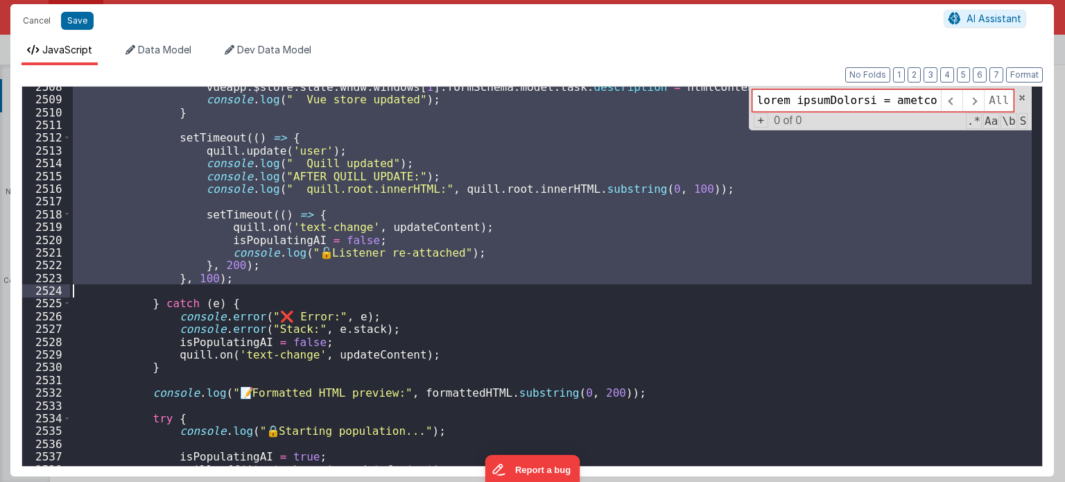
scroll to position [19849, 0]
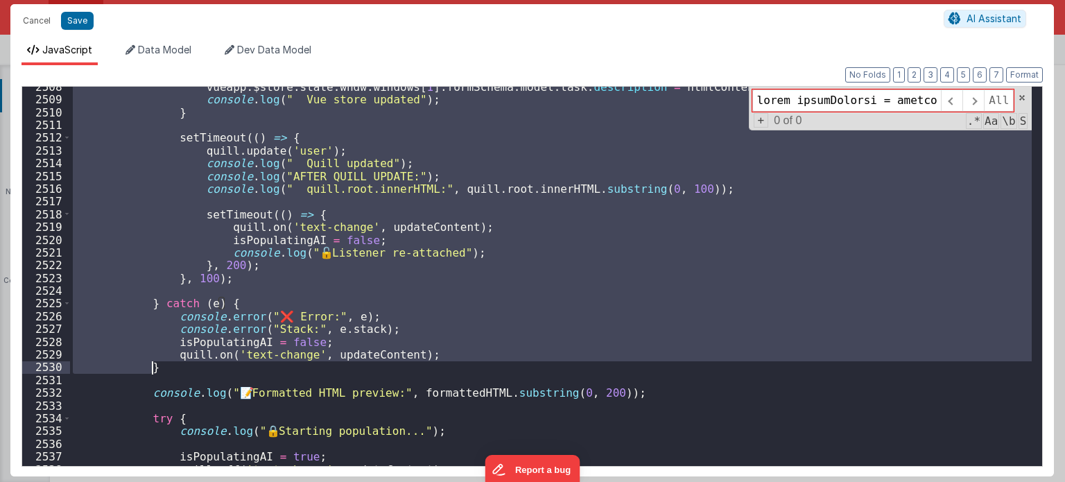
drag, startPoint x: 147, startPoint y: 224, endPoint x: 208, endPoint y: 371, distance: 159.1
click at [208, 371] on div "vueapp . $store . state . wndw . windows [ 1 ] . formSchema . model . task . de…" at bounding box center [551, 282] width 962 height 405
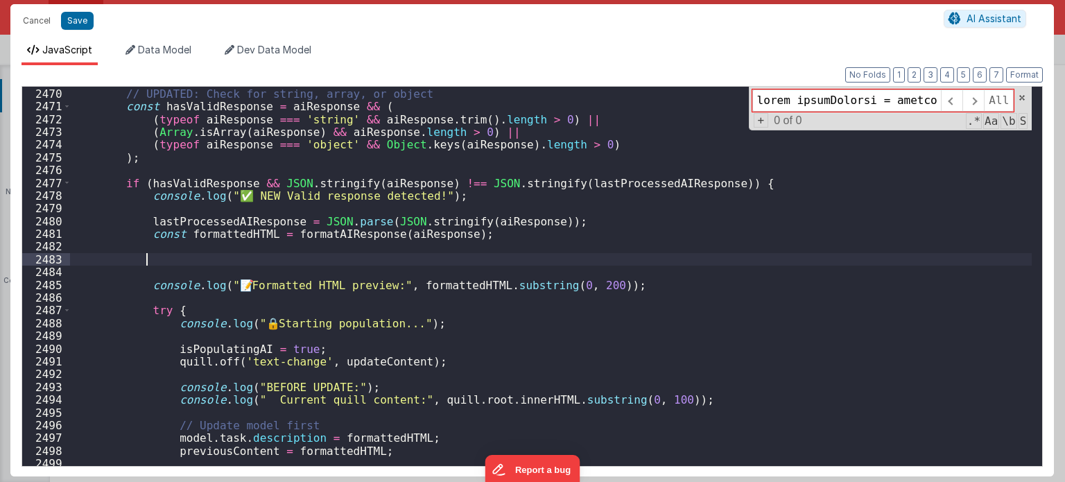
scroll to position [19869, 0]
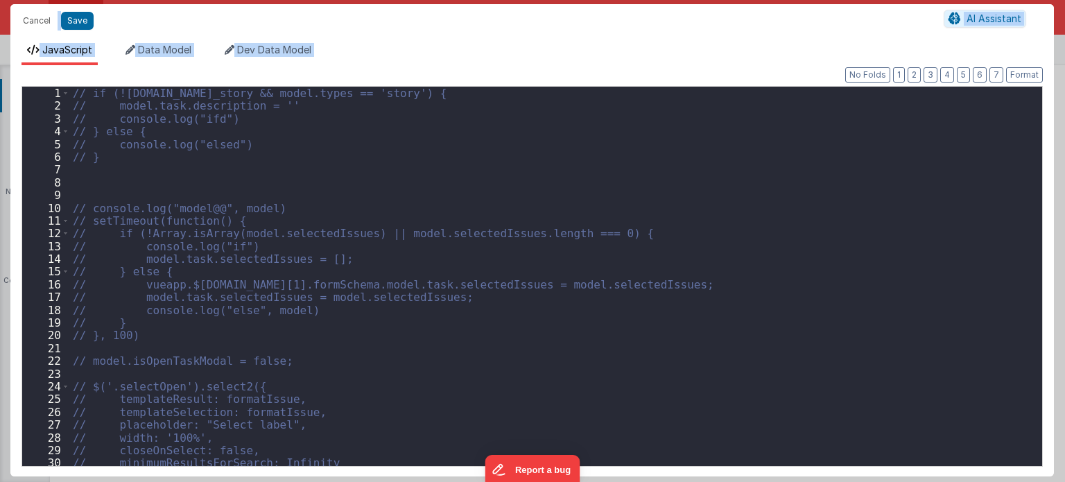
click at [768, 183] on div "// if (![DOMAIN_NAME]_story && model.types == 'story') { // model.task.descript…" at bounding box center [551, 289] width 962 height 405
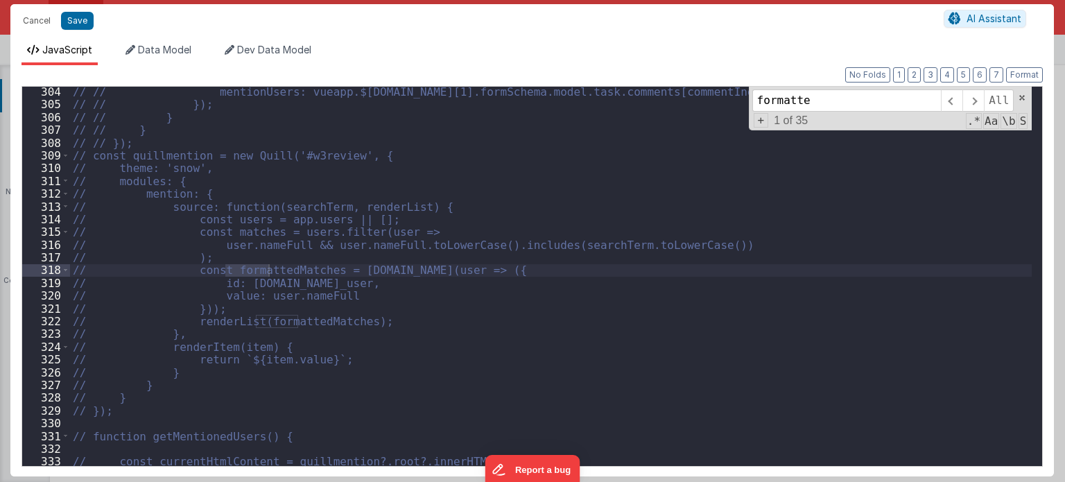
scroll to position [2481, 0]
click at [972, 96] on span at bounding box center [972, 100] width 21 height 22
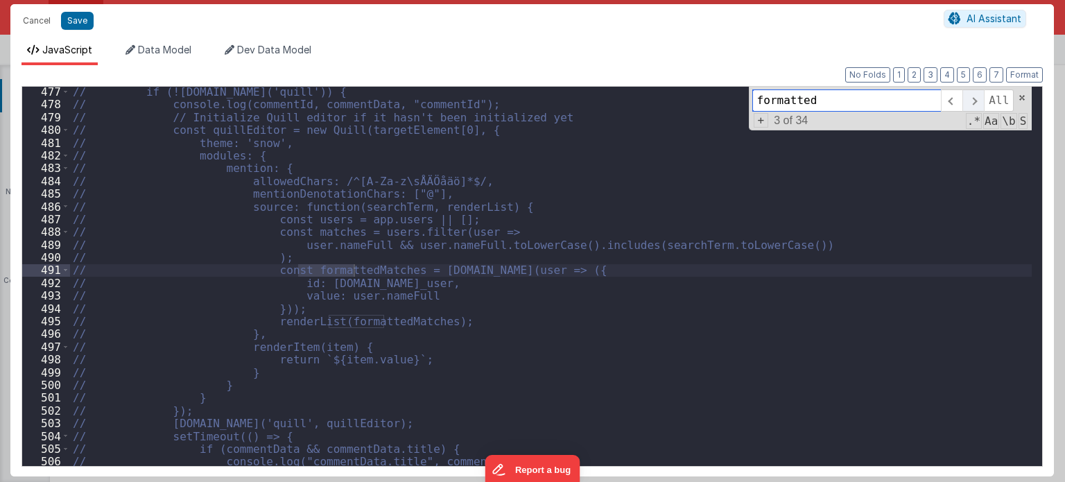
click at [972, 96] on span at bounding box center [972, 100] width 21 height 22
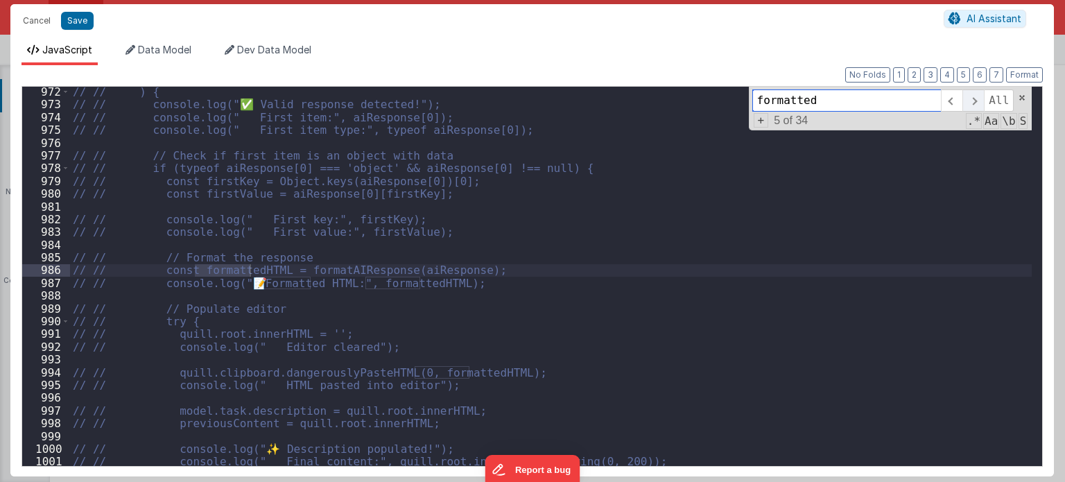
click at [972, 96] on span at bounding box center [972, 100] width 21 height 22
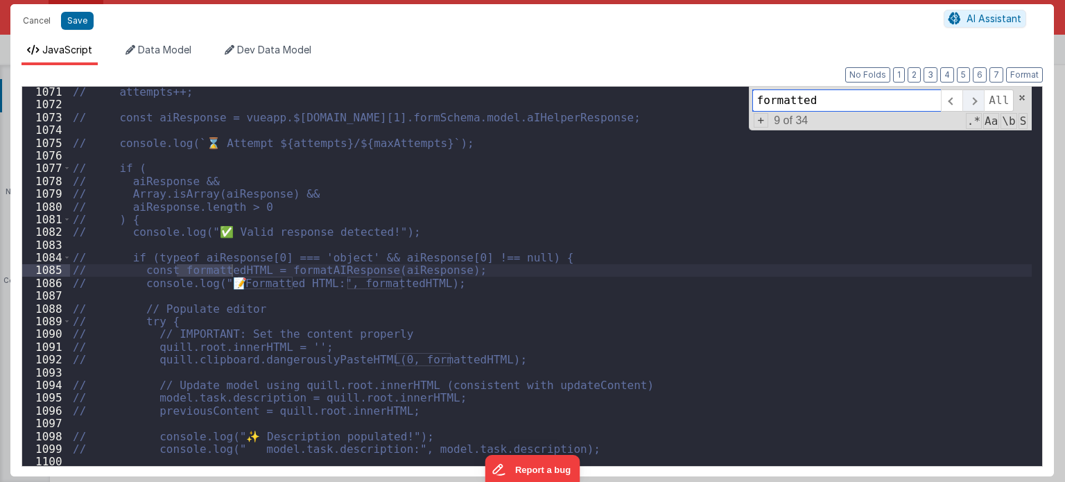
click at [972, 96] on span at bounding box center [972, 100] width 21 height 22
click at [859, 97] on input "formatted" at bounding box center [846, 100] width 189 height 22
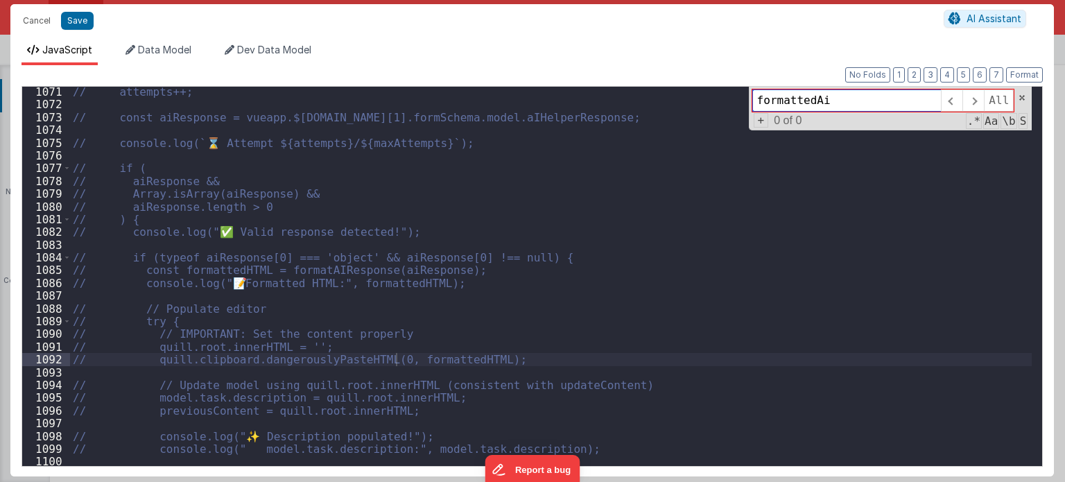
type input "formattedAi"
drag, startPoint x: 769, startPoint y: 96, endPoint x: 743, endPoint y: 96, distance: 26.3
click at [743, 96] on div "// attempts++; // const aiResponse = vueapp.$store.state.wndw.windows[1].formSc…" at bounding box center [550, 276] width 961 height 379
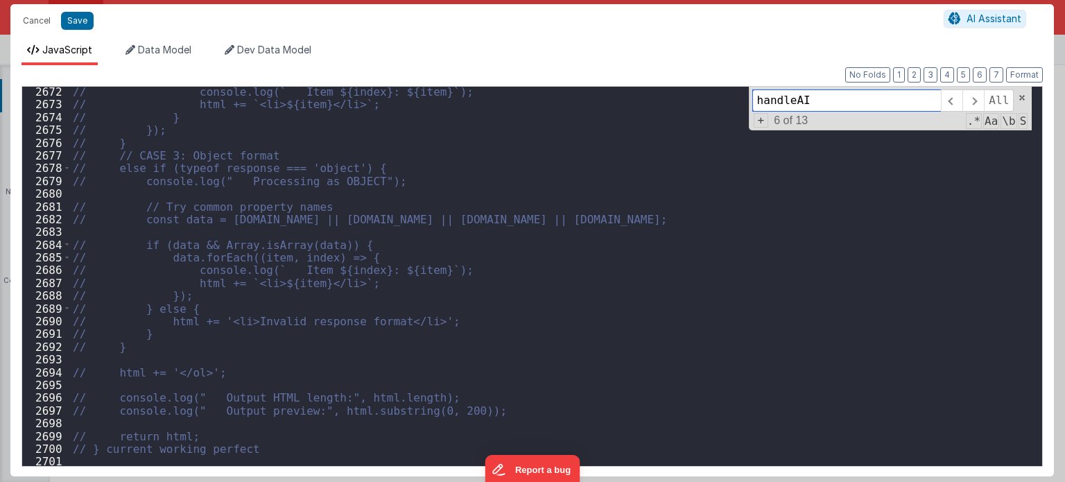
scroll to position [21565, 0]
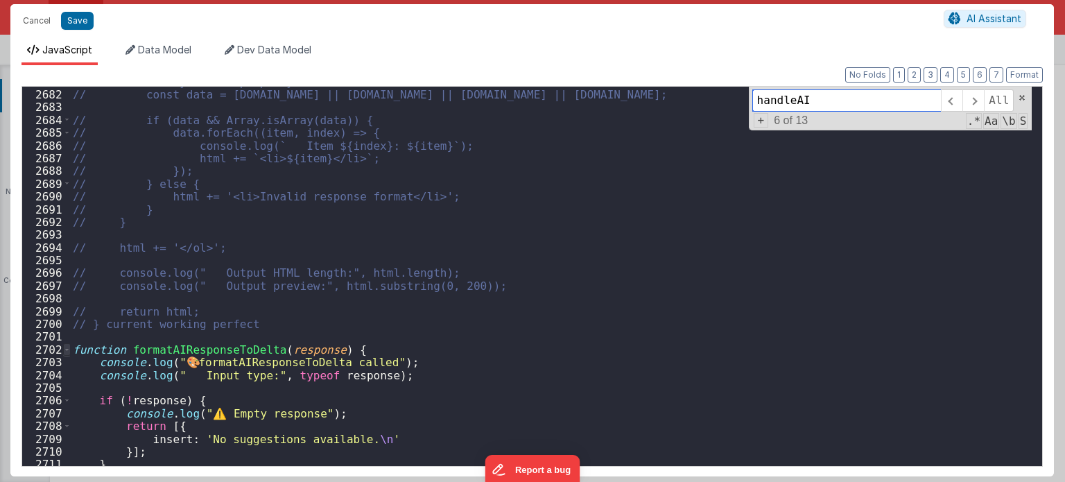
type input "handleAI"
click at [64, 348] on span at bounding box center [67, 349] width 8 height 12
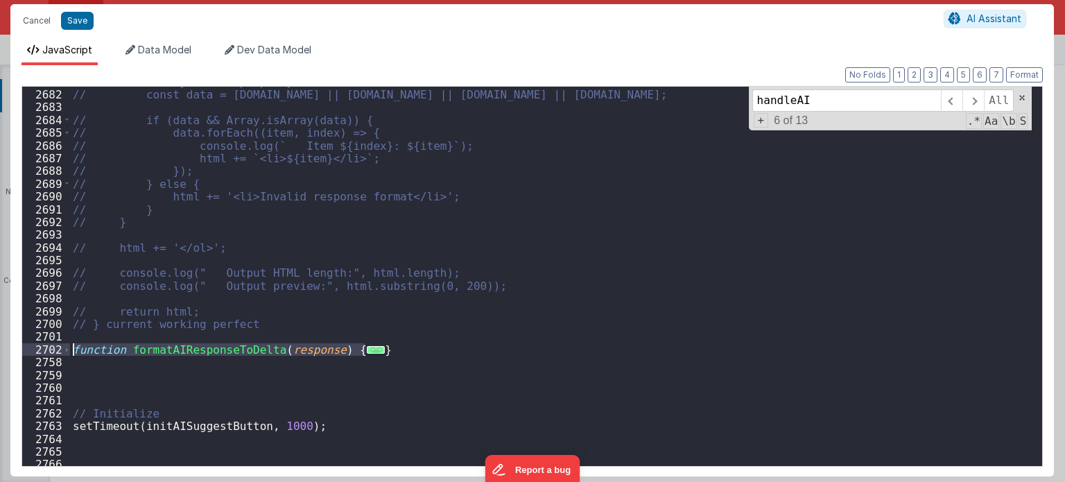
drag, startPoint x: 387, startPoint y: 351, endPoint x: 51, endPoint y: 344, distance: 336.2
click at [51, 344] on div "2681 2682 2683 2684 2685 2686 2687 2688 2689 2690 2691 2692 2693 2694 2695 2696…" at bounding box center [531, 276] width 1021 height 380
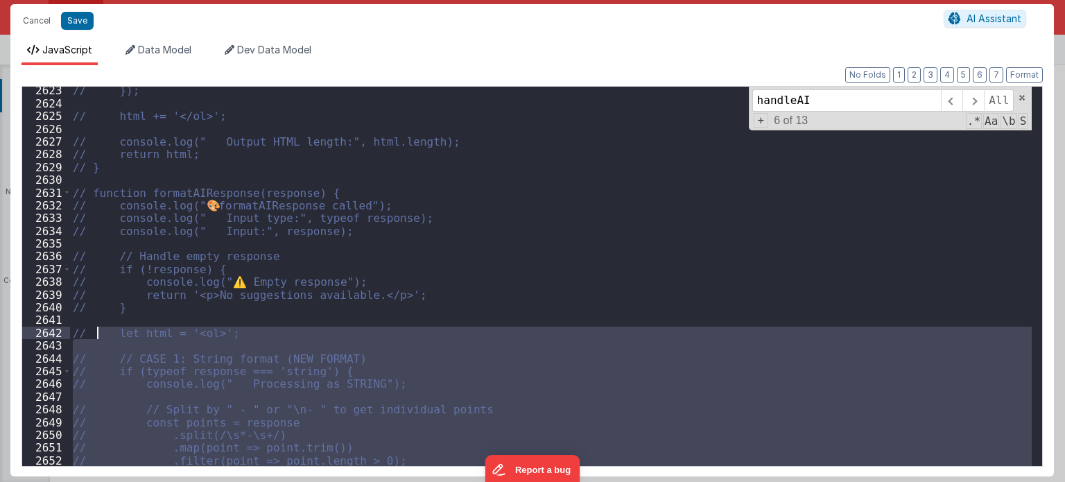
scroll to position [21485, 0]
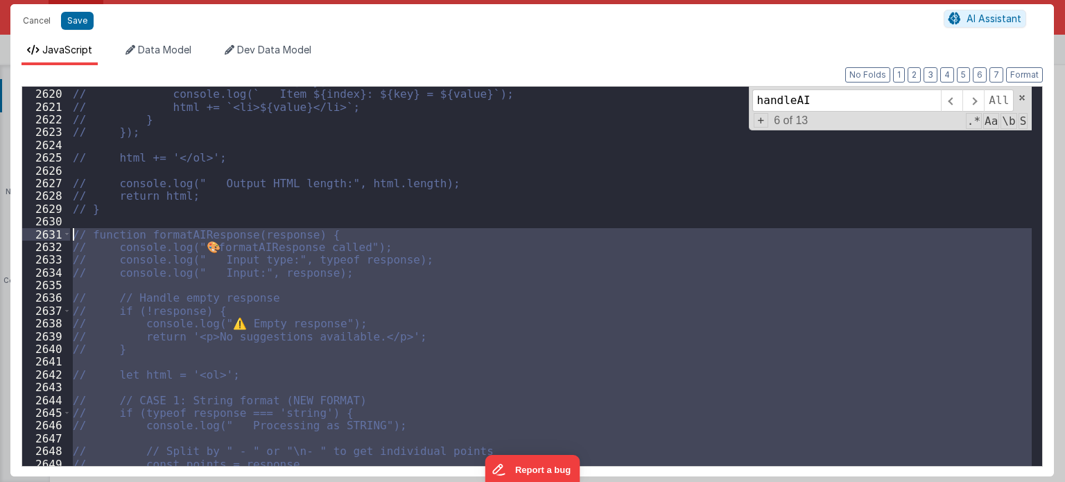
drag, startPoint x: 97, startPoint y: 365, endPoint x: 60, endPoint y: 238, distance: 132.2
click at [60, 238] on div "2619 2620 2621 2622 2623 2624 2625 2626 2627 2628 2629 2630 2631 2632 2633 2634…" at bounding box center [531, 276] width 1021 height 380
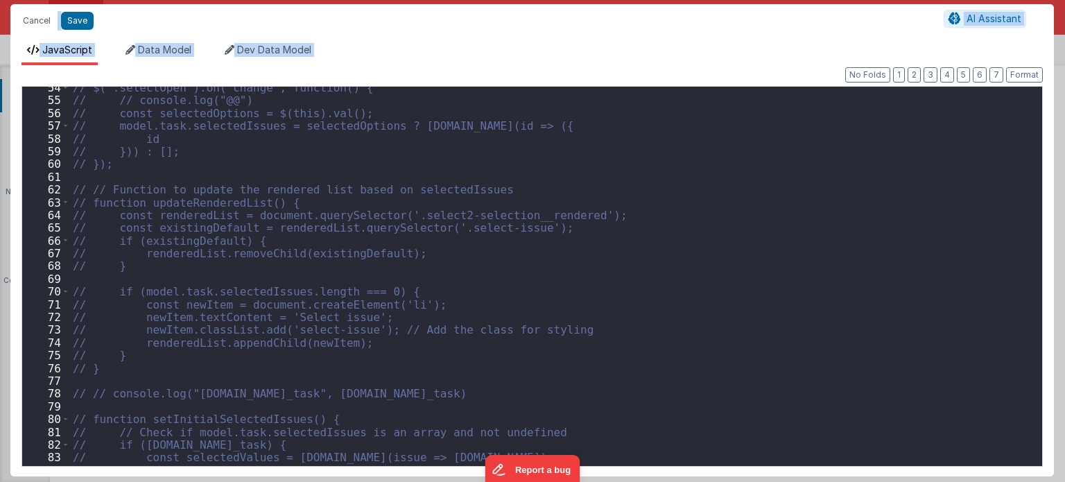
scroll to position [452, 0]
click at [785, 266] on div "// $('.selectOpen').on('change', function() { // // console.log("@@") // const …" at bounding box center [551, 283] width 962 height 405
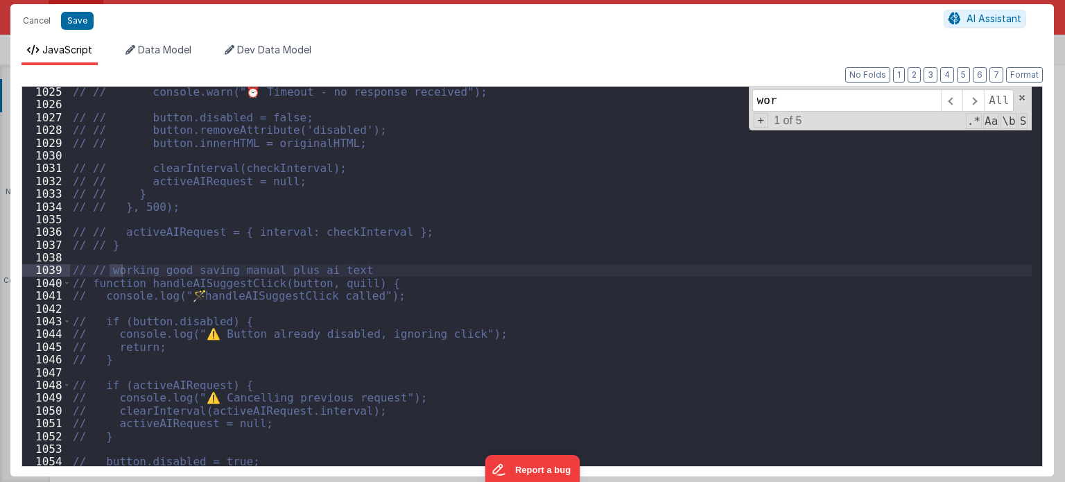
scroll to position [8414, 0]
type input "working"
click at [980, 102] on span at bounding box center [972, 100] width 21 height 22
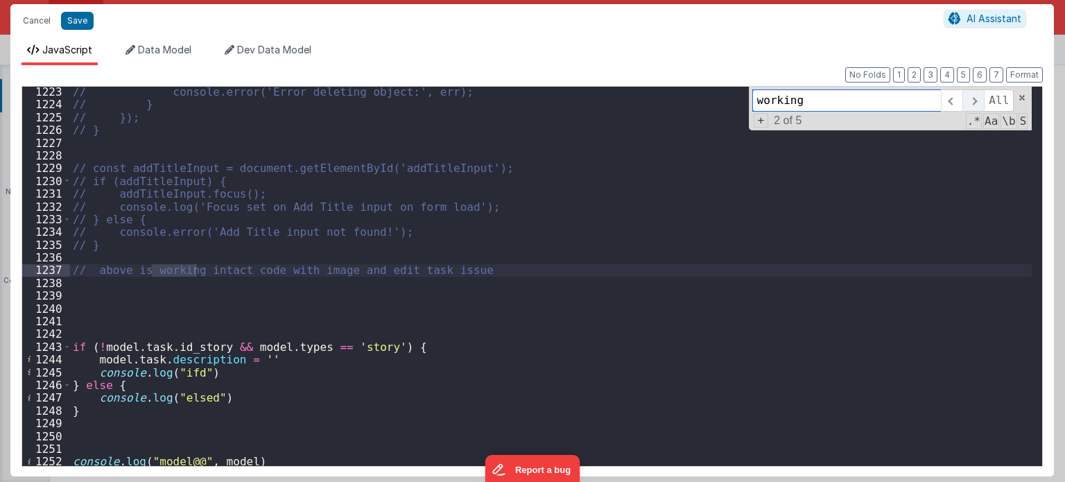
click at [980, 102] on span at bounding box center [972, 100] width 21 height 22
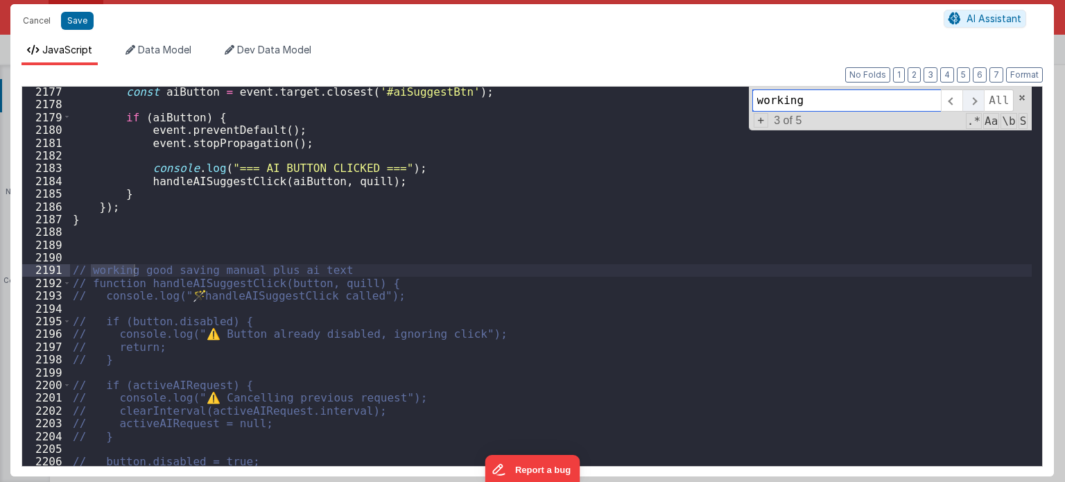
click at [980, 102] on span at bounding box center [972, 100] width 21 height 22
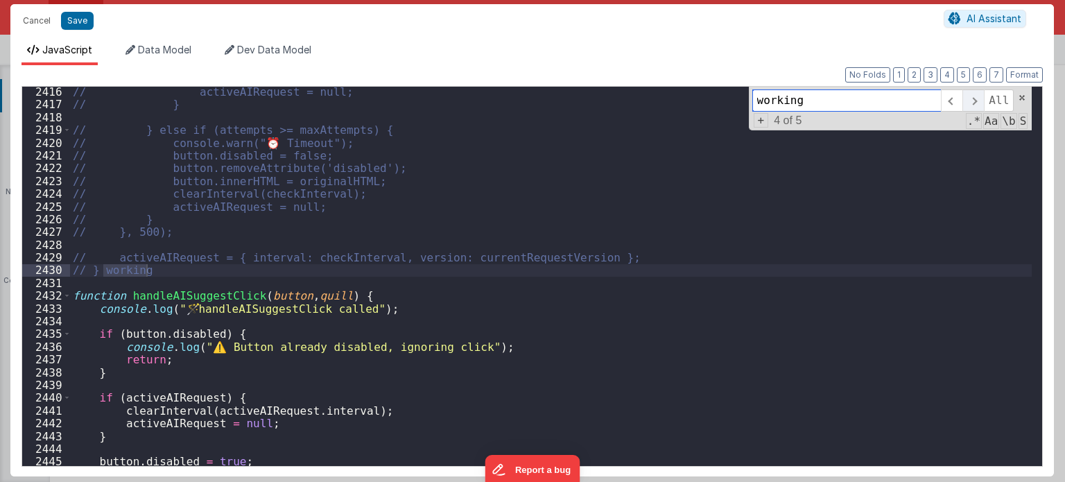
click at [980, 102] on span at bounding box center [972, 100] width 21 height 22
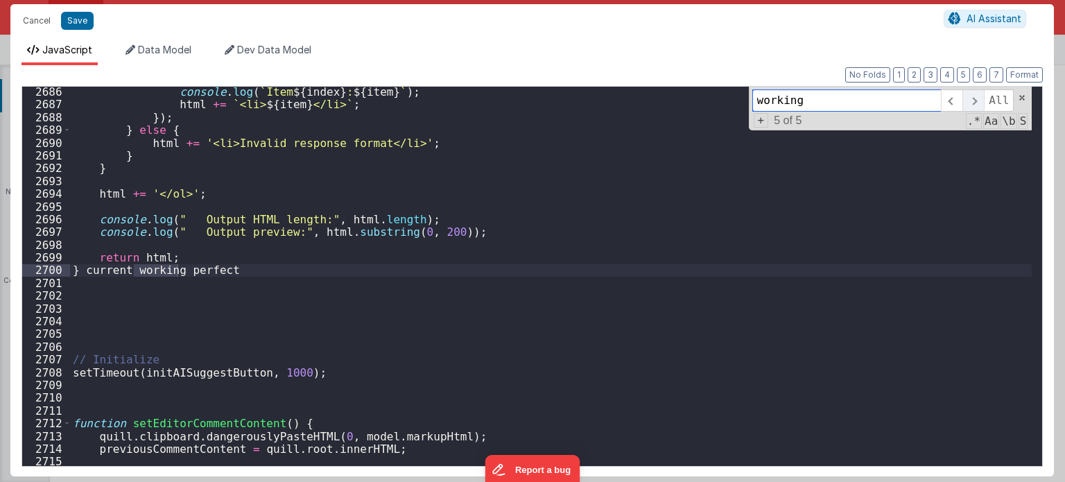
scroll to position [22025, 0]
drag, startPoint x: 237, startPoint y: 268, endPoint x: 86, endPoint y: 270, distance: 151.1
click at [86, 270] on div "console . log ( ` Item ${ index } : ${ item } ` ) ; html += ` <li> ${ item } </…" at bounding box center [551, 287] width 962 height 405
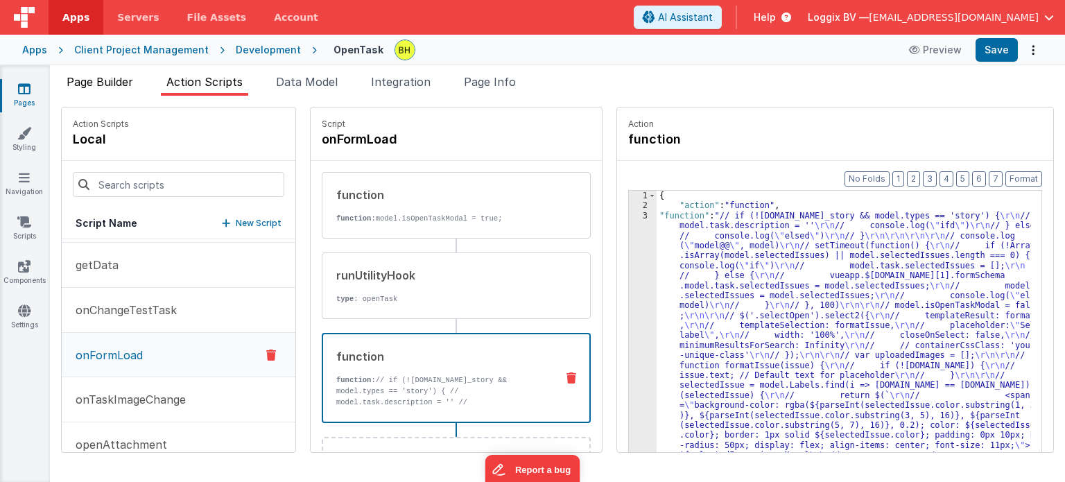
click at [130, 80] on span "Page Builder" at bounding box center [100, 82] width 67 height 14
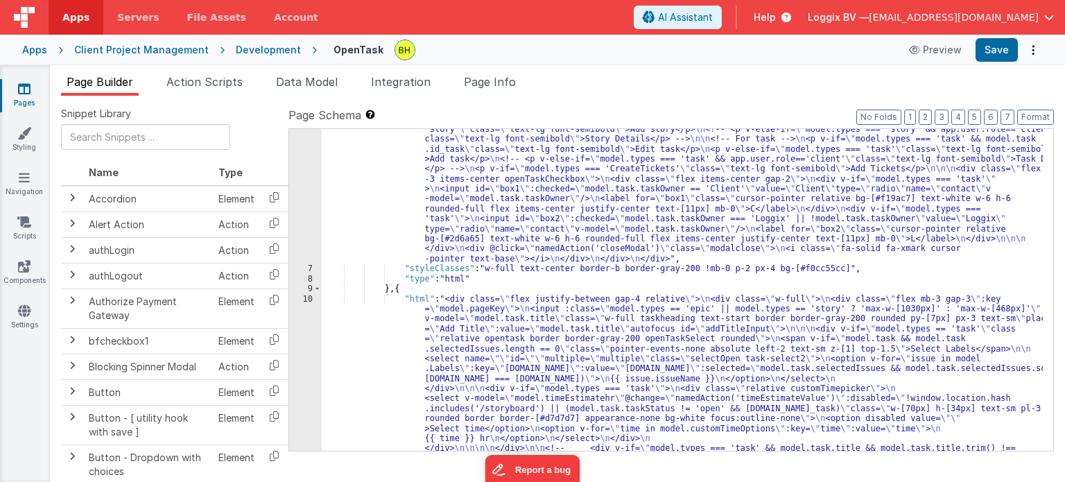
scroll to position [125, 0]
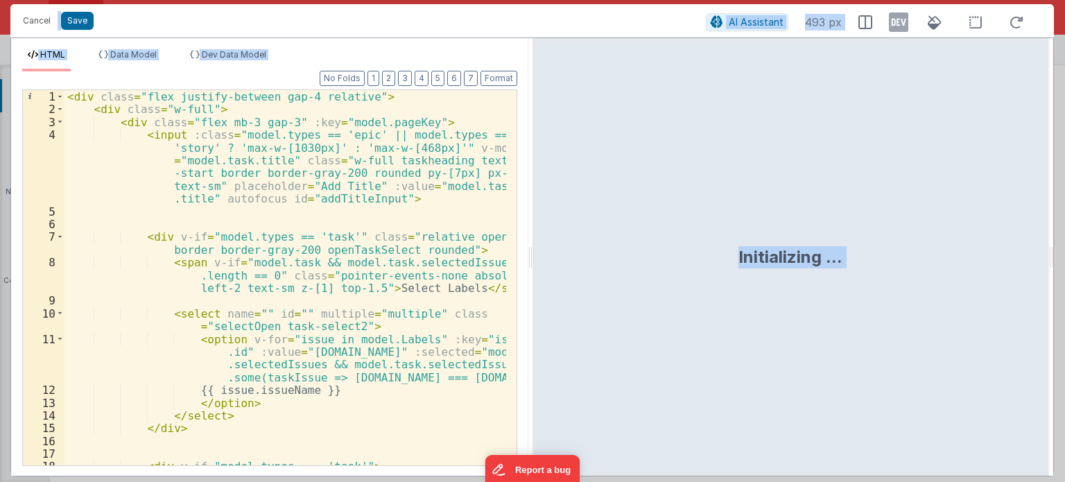
click at [488, 274] on div "< div class = "flex justify-between gap-4 relative" > < div class = "w-full" > …" at bounding box center [284, 290] width 441 height 401
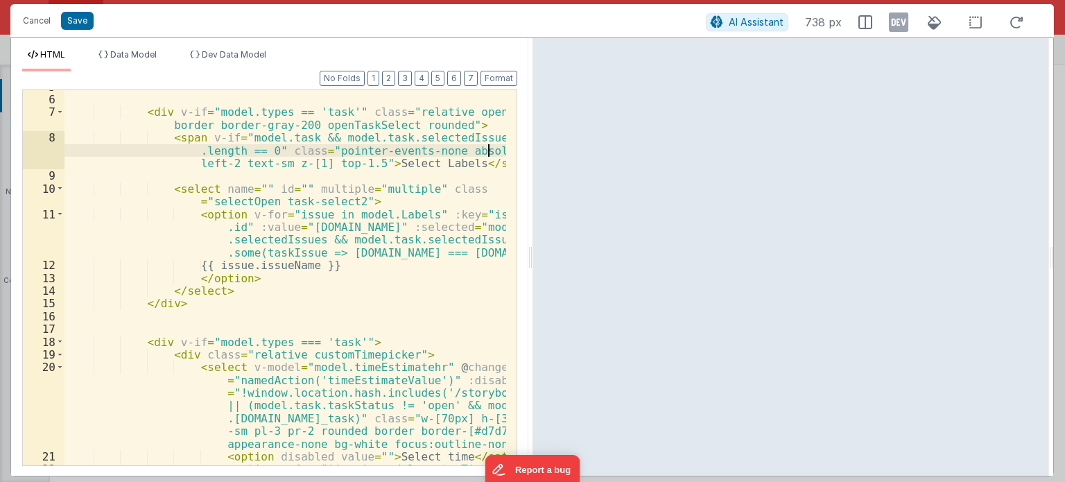
scroll to position [0, 0]
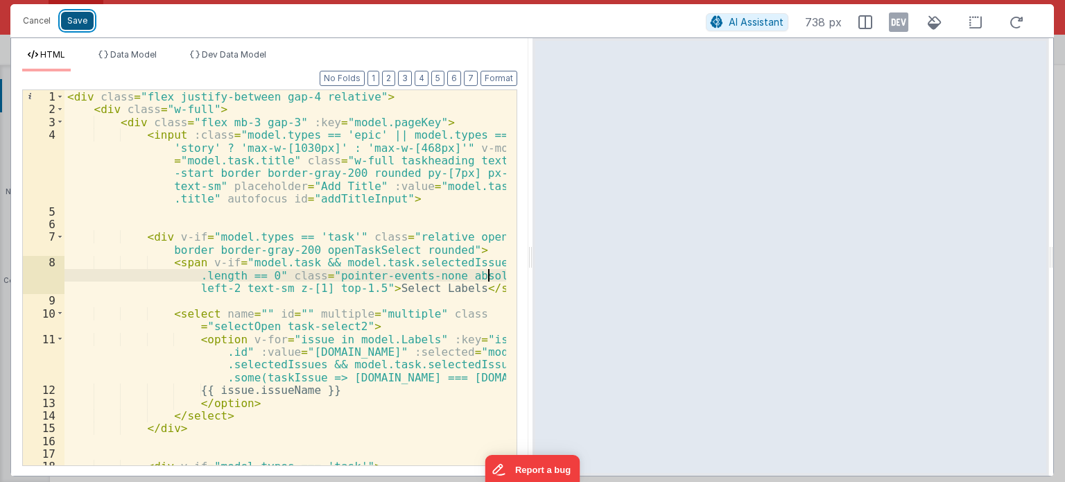
click at [63, 15] on button "Save" at bounding box center [77, 21] width 33 height 18
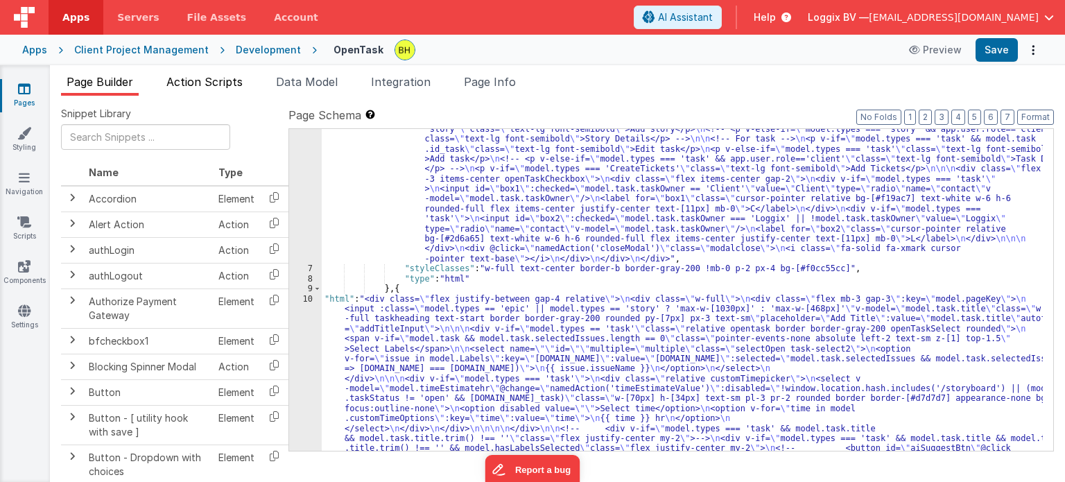
click at [222, 82] on span "Action Scripts" at bounding box center [204, 82] width 76 height 14
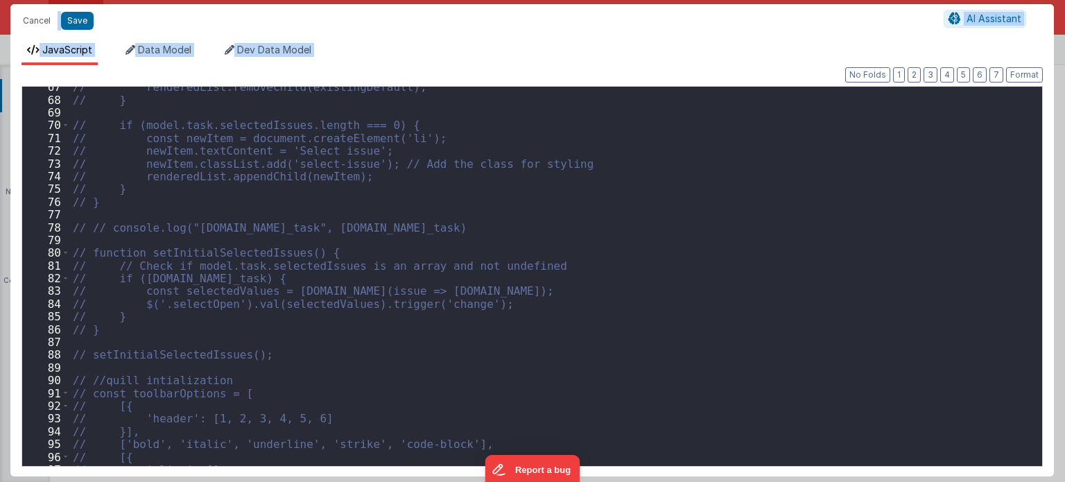
click at [725, 280] on div "// renderedList.removeChild(existingDefault); // } // if (model.task.selectedIs…" at bounding box center [551, 282] width 962 height 405
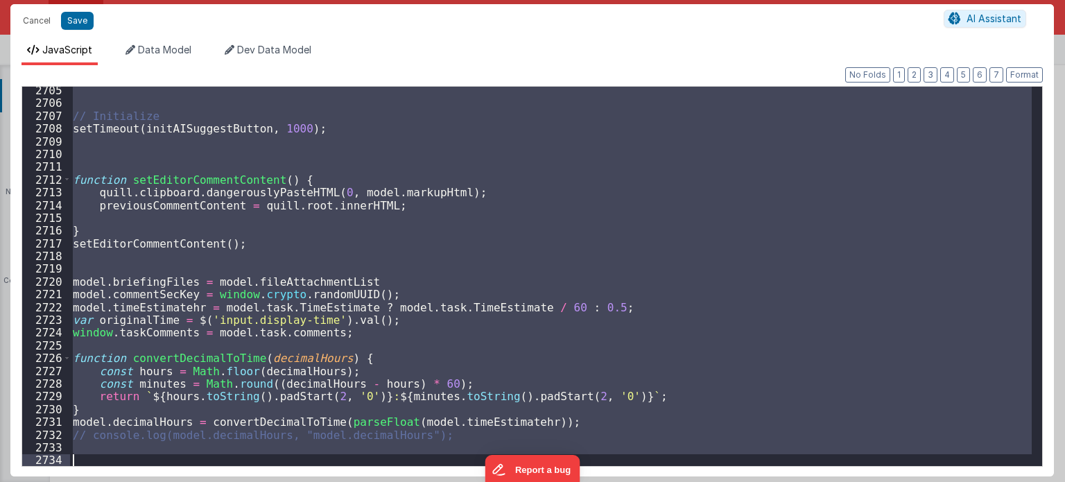
scroll to position [22330, 0]
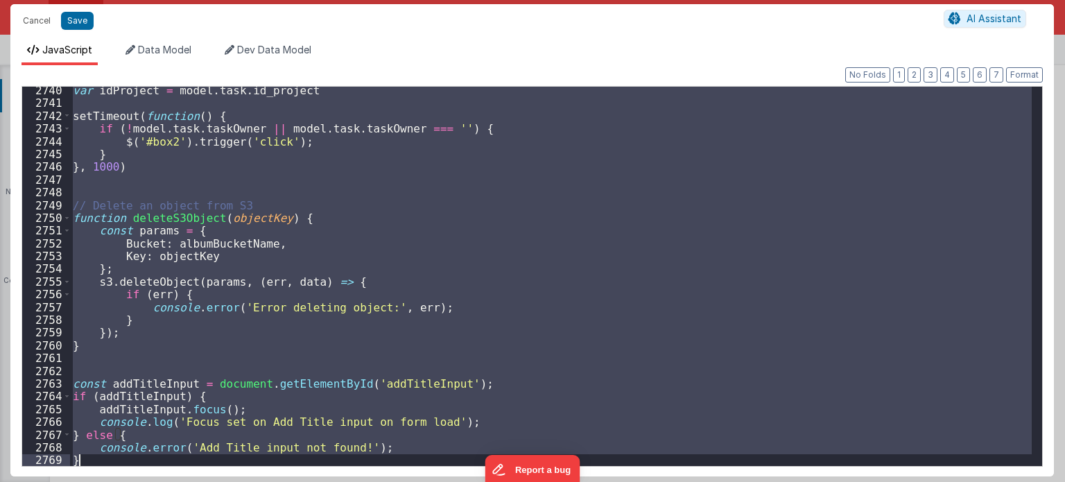
drag, startPoint x: 71, startPoint y: 337, endPoint x: 112, endPoint y: 454, distance: 124.1
click at [112, 454] on div "var idProject = model . task . id_project setTimeout ( function ( ) { if ( ! mo…" at bounding box center [551, 286] width 962 height 405
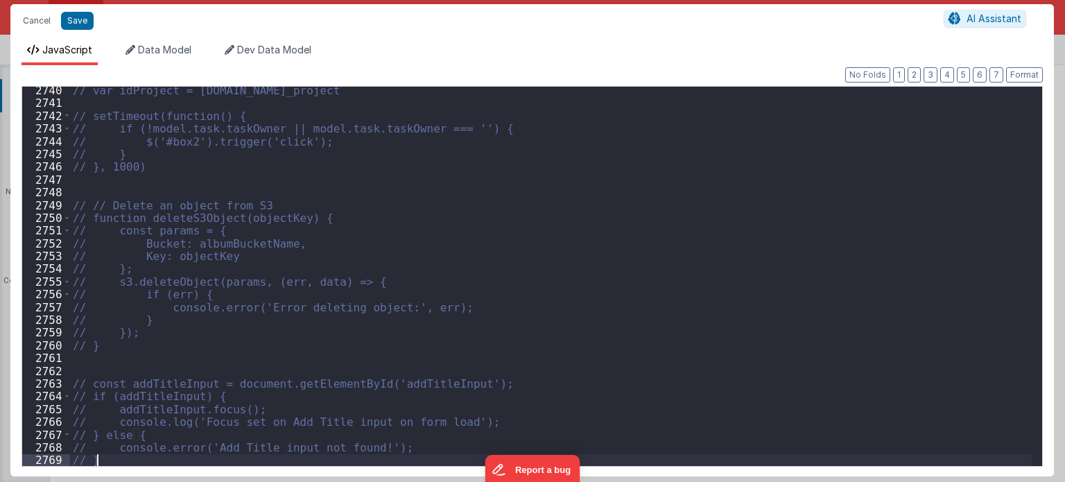
scroll to position [0, 0]
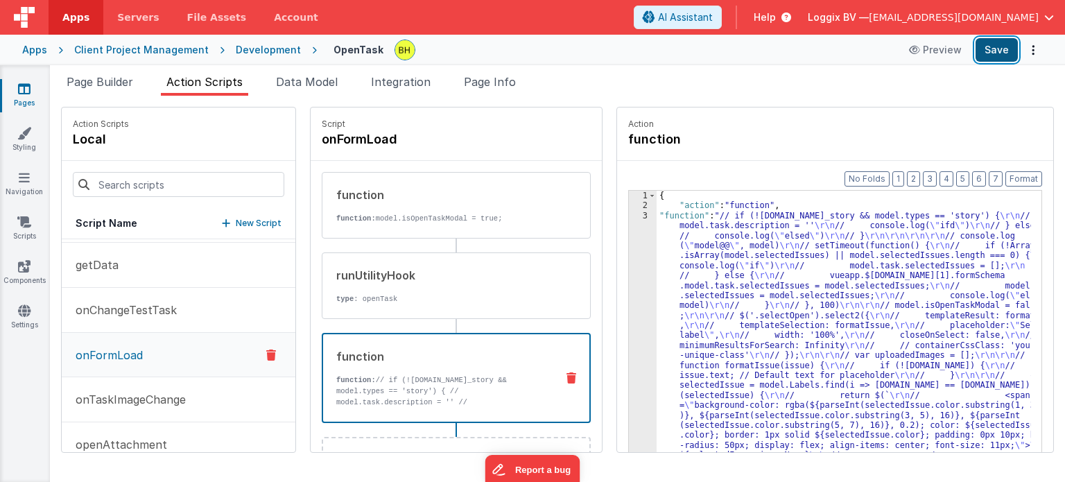
click at [990, 46] on button "Save" at bounding box center [996, 50] width 42 height 24
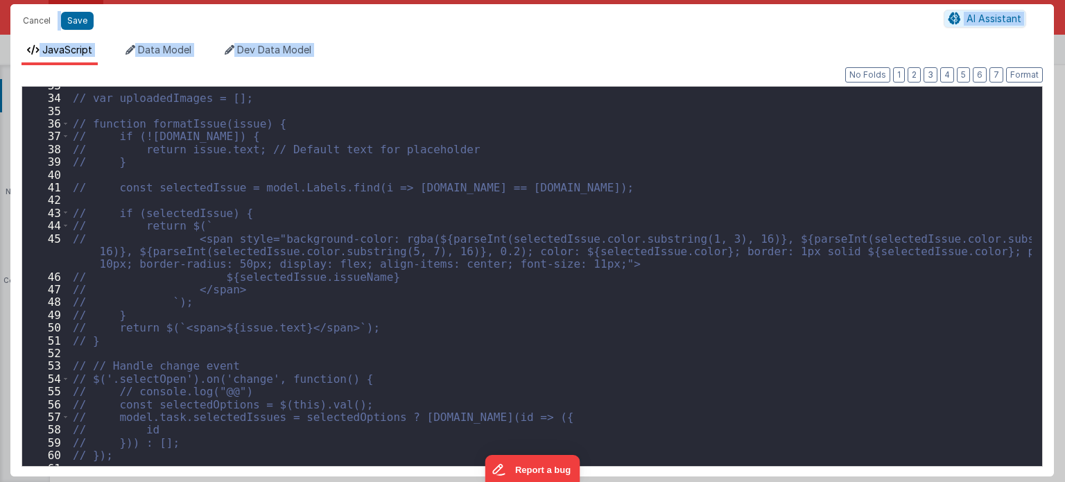
scroll to position [22330, 0]
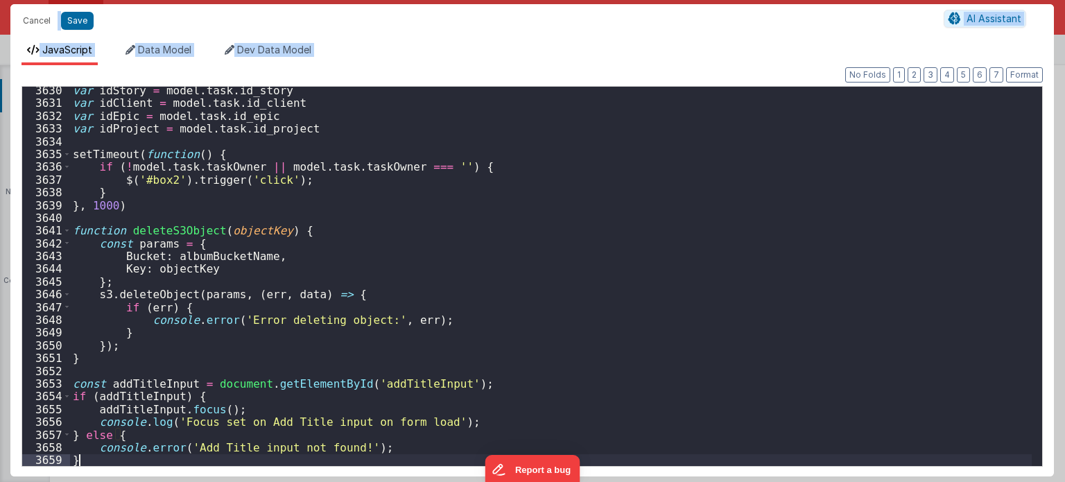
click at [89, 457] on div "var idStory = model . task . id_story var idClient = model . task . id_client v…" at bounding box center [551, 286] width 962 height 405
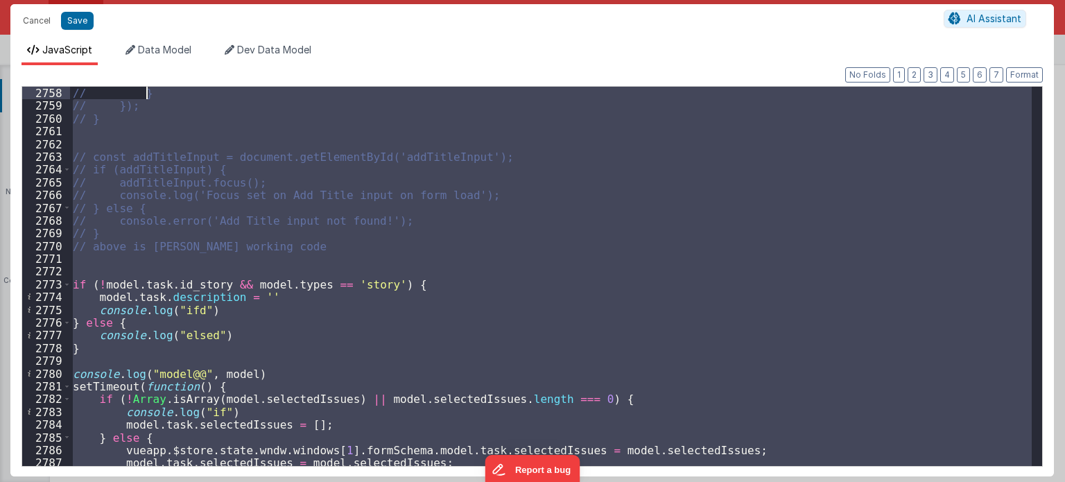
scroll to position [17094, 0]
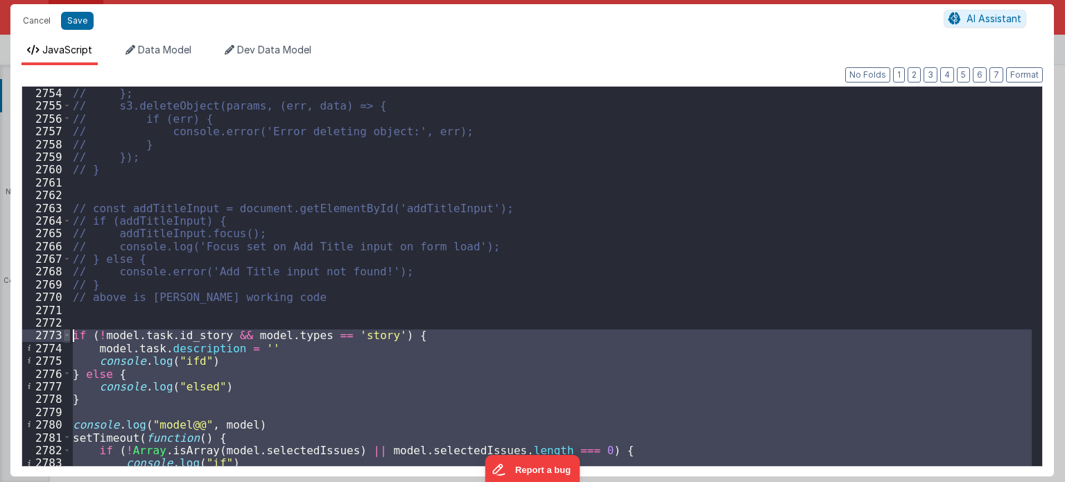
drag, startPoint x: 88, startPoint y: 457, endPoint x: 69, endPoint y: 334, distance: 124.9
click at [69, 334] on div "2754 2755 2756 2757 2758 2759 2760 2761 2762 2763 2764 2765 2766 2767 2768 2769…" at bounding box center [531, 276] width 1021 height 380
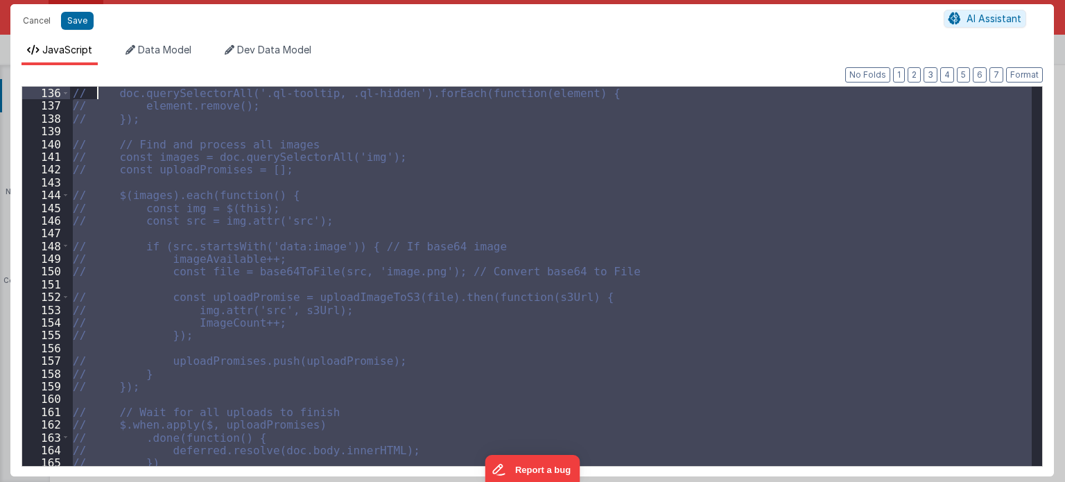
scroll to position [1084, 0]
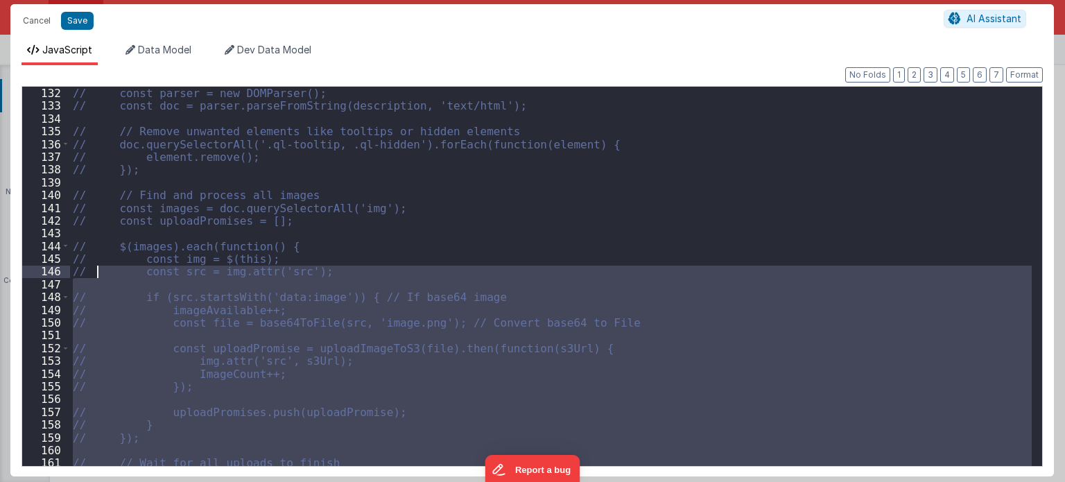
drag, startPoint x: 101, startPoint y: 406, endPoint x: 94, endPoint y: 269, distance: 137.4
click at [94, 269] on div "// const parser = new DOMParser(); // const doc = parser.parseFromString(descri…" at bounding box center [551, 289] width 962 height 405
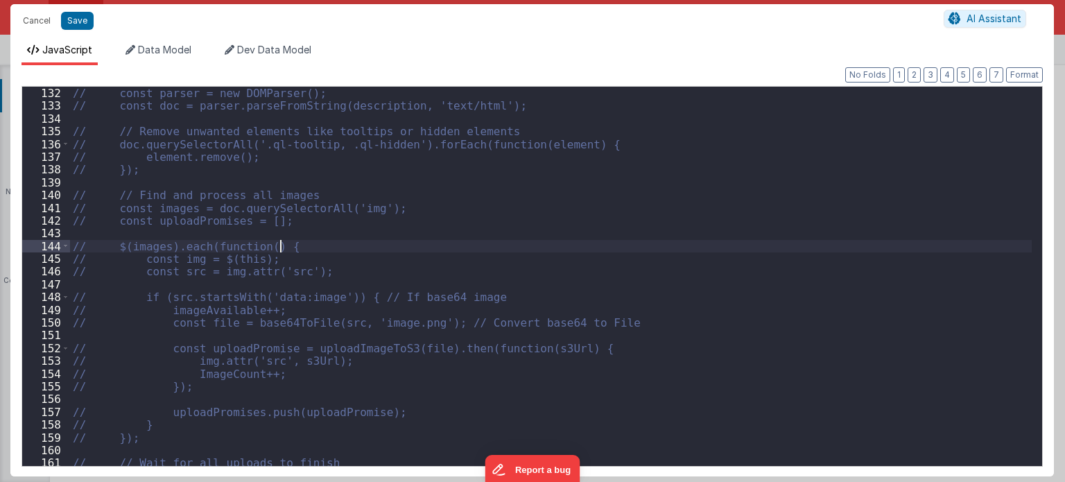
click at [832, 246] on div "// const parser = new DOMParser(); // const doc = parser.parseFromString(descri…" at bounding box center [551, 289] width 962 height 405
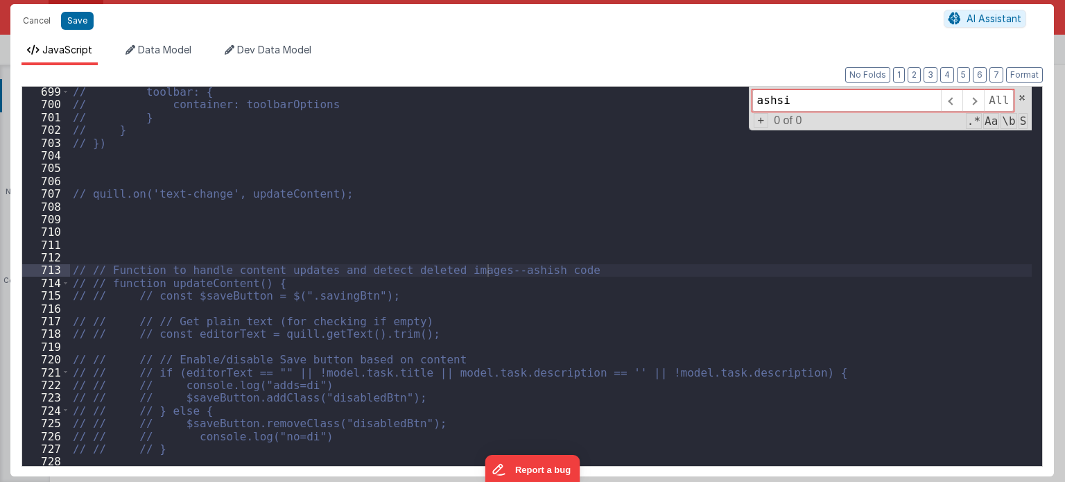
scroll to position [5745, 0]
type input "a"
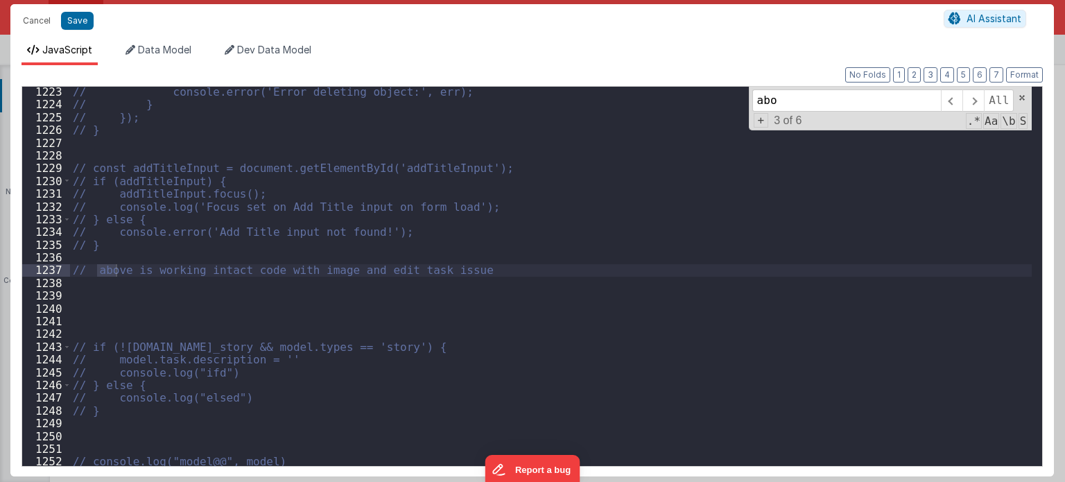
scroll to position [10015, 0]
type input "above"
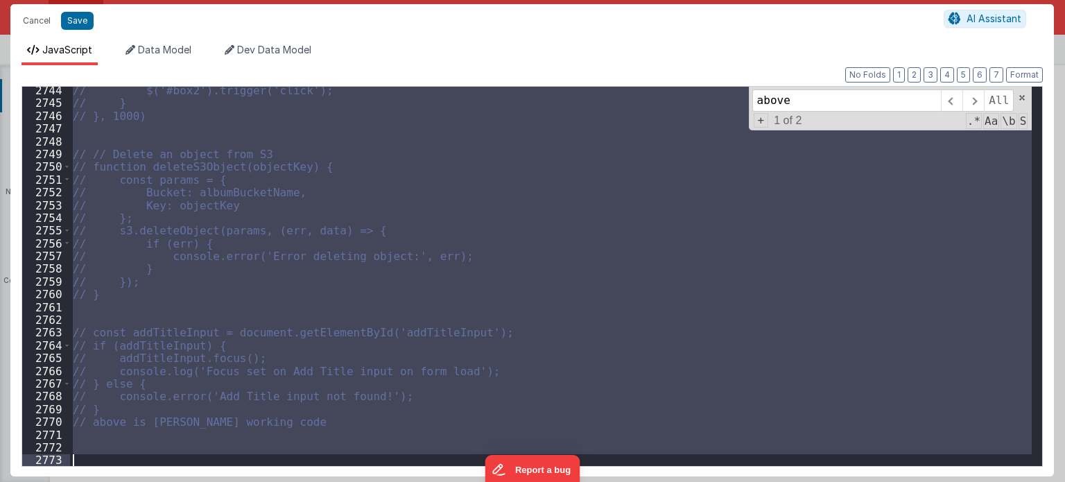
scroll to position [22330, 0]
drag, startPoint x: 72, startPoint y: 340, endPoint x: 104, endPoint y: 514, distance: 176.9
click at [104, 481] on html "Cancel Save AI Assistant JavaScript Data Model Dev Data Model Format 7 6 5 4 3 …" at bounding box center [532, 241] width 1065 height 482
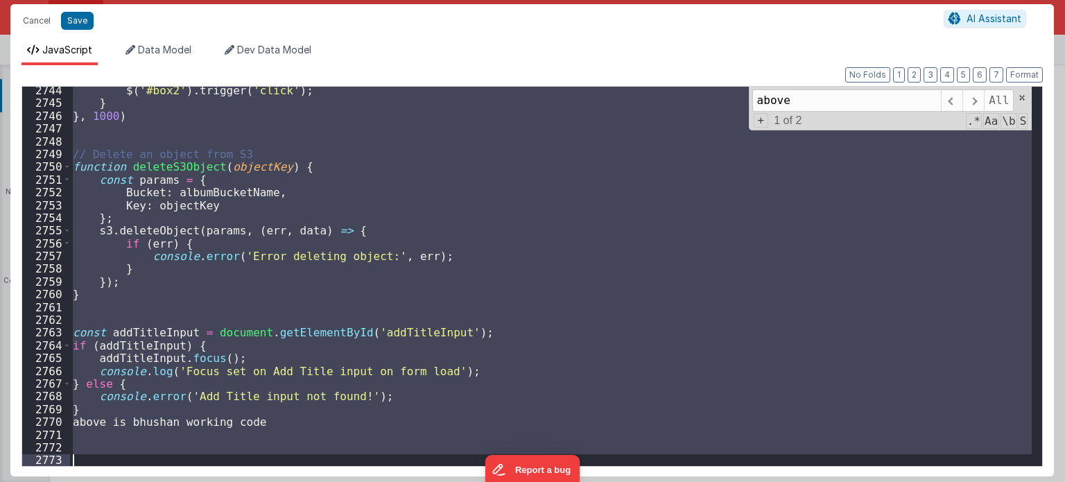
click at [306, 421] on div "$ ( '#box2' ) . trigger ( 'click' ) ; } } , 1000 ) // Delete an object from S3 …" at bounding box center [550, 276] width 961 height 379
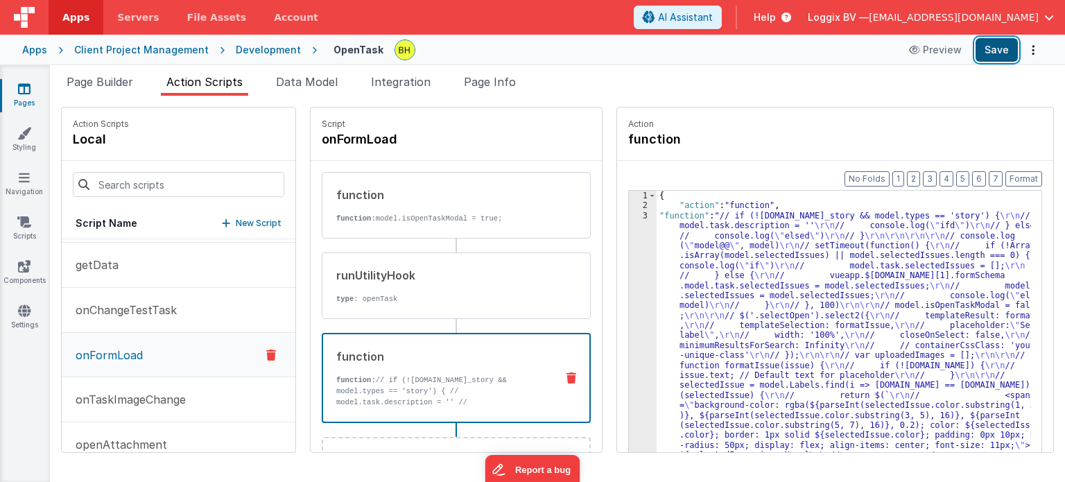
click at [981, 59] on button "Save" at bounding box center [996, 50] width 42 height 24
